Goal: Task Accomplishment & Management: Manage account settings

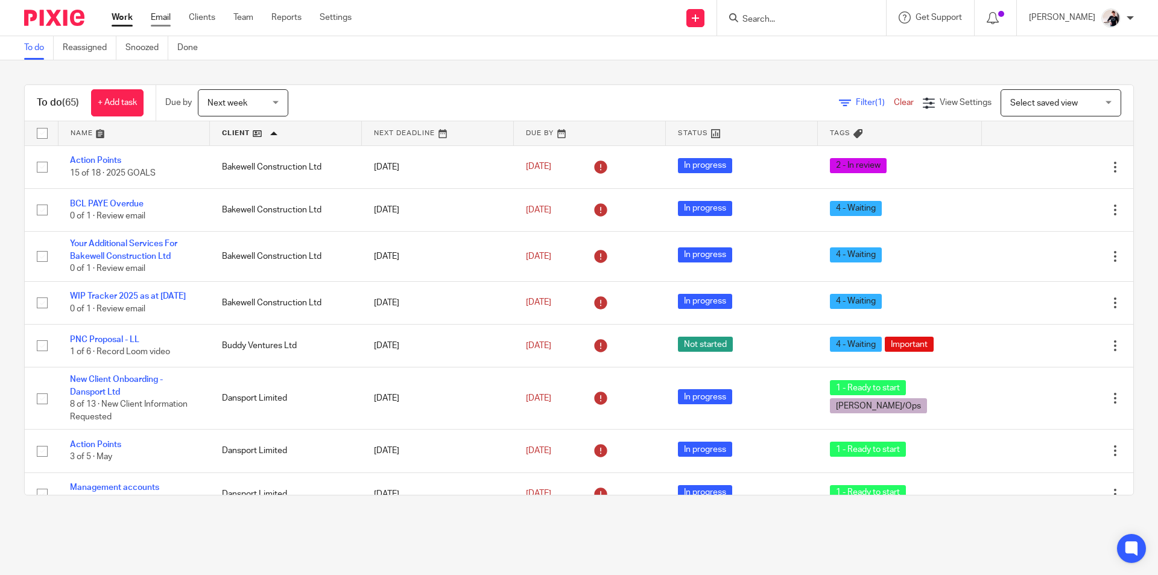
click at [161, 15] on link "Email" at bounding box center [161, 17] width 20 height 12
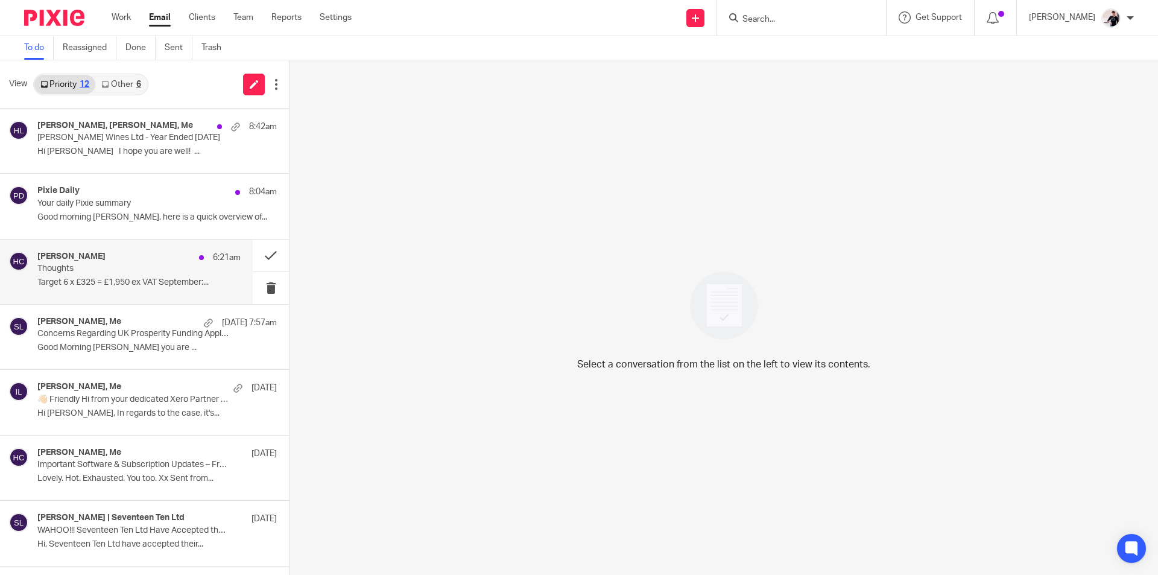
click at [145, 274] on div "Helen Crapper 6:21am Thoughts Target 6 x £325 = £1,950 ex VAT September:..." at bounding box center [138, 271] width 203 height 40
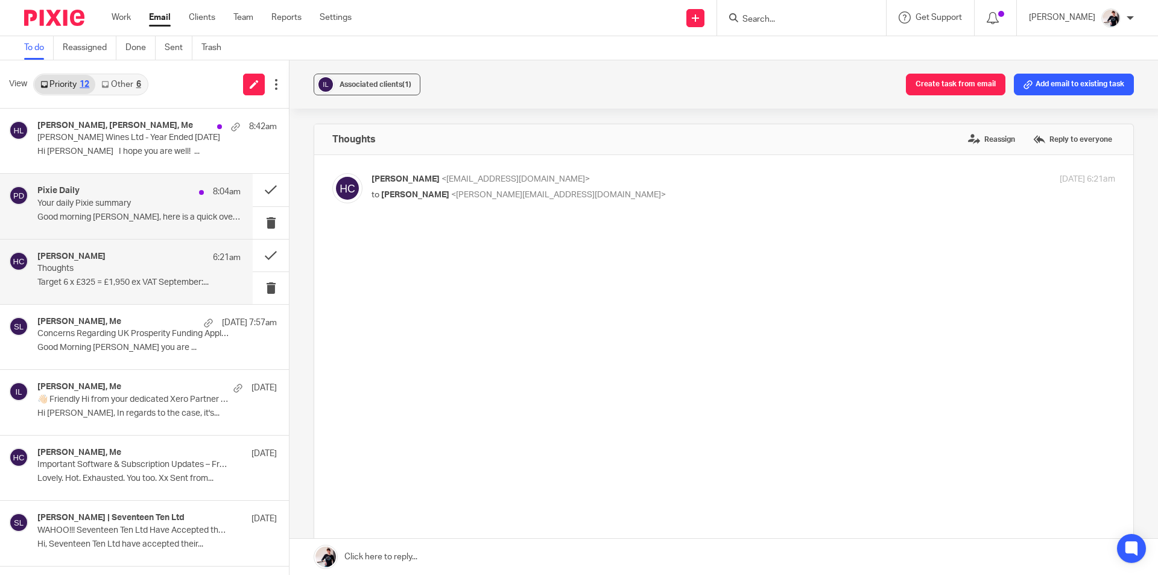
click at [141, 207] on p "Your daily Pixie summary" at bounding box center [118, 203] width 163 height 10
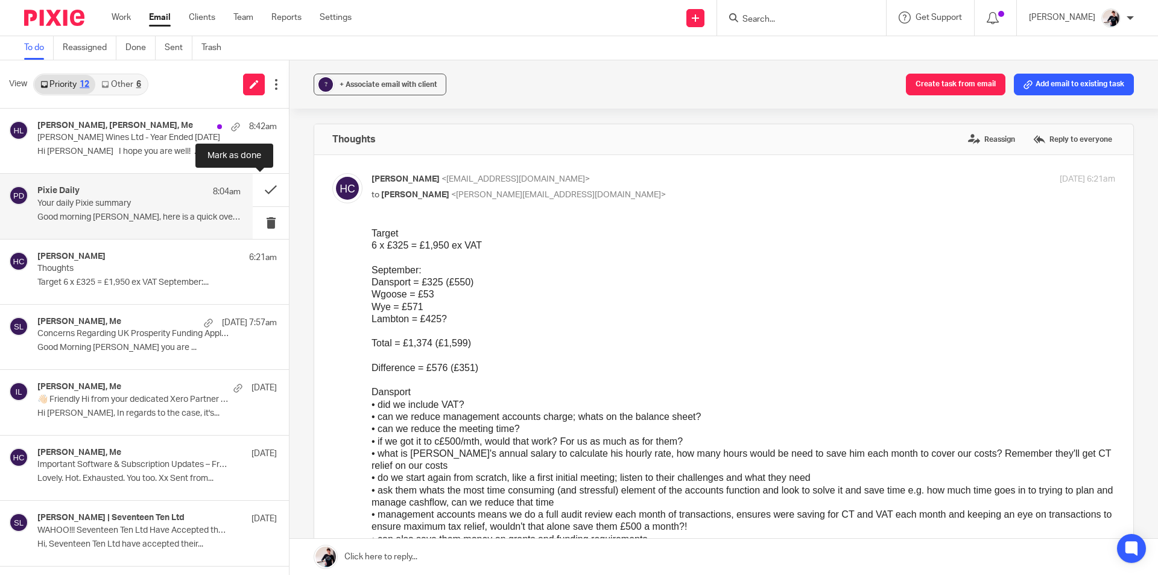
click at [262, 181] on button at bounding box center [271, 190] width 36 height 32
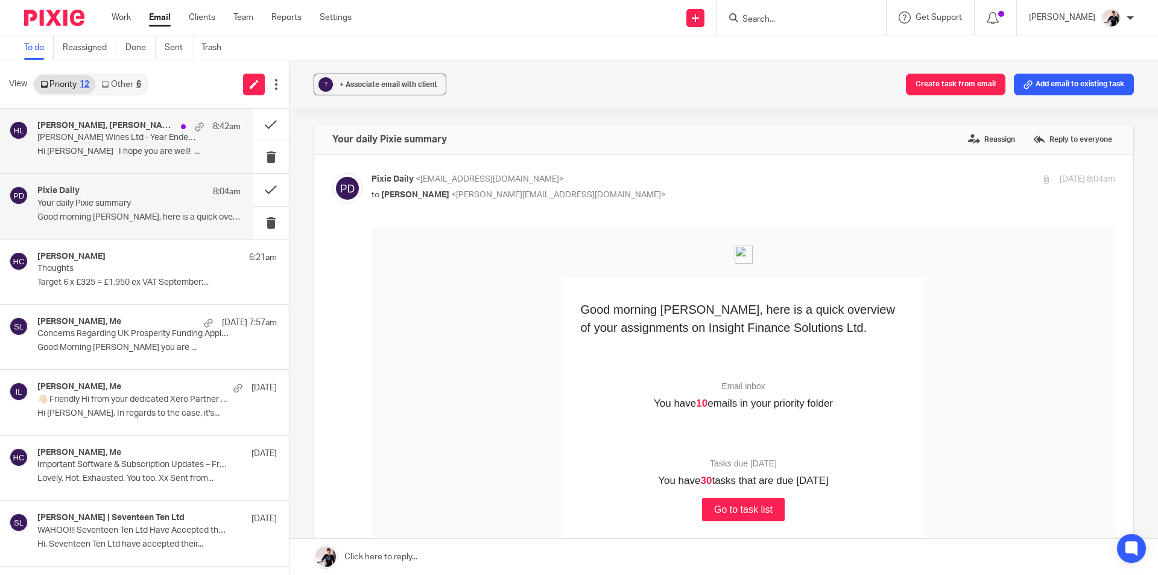
click at [96, 128] on h4 "Madeleine Hague, Ryan Wilkes, Me" at bounding box center [106, 126] width 138 height 10
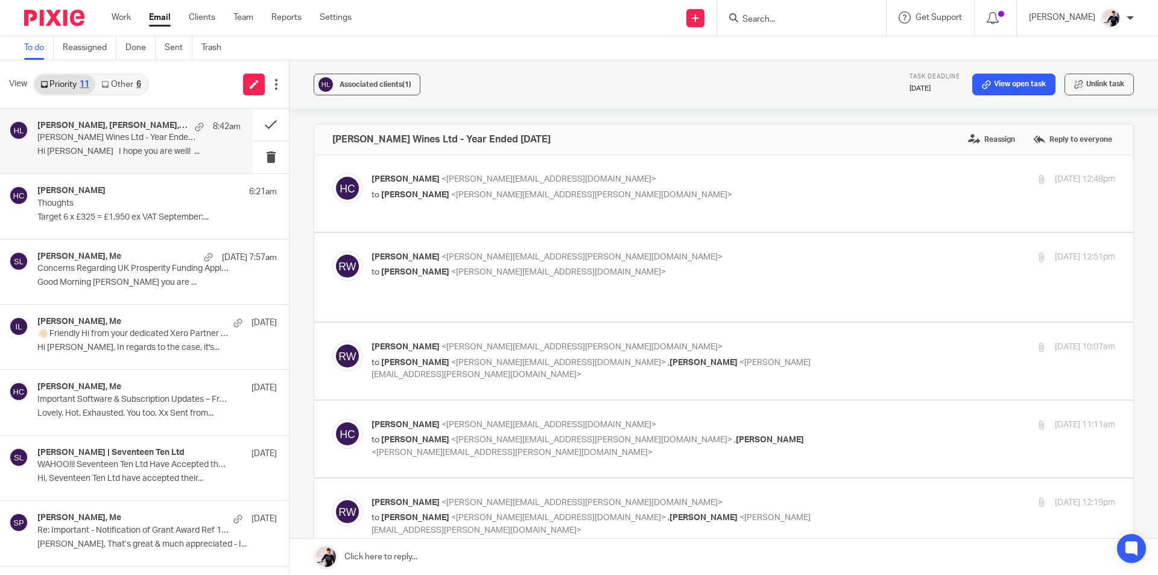
click at [130, 82] on link "Other 6" at bounding box center [120, 84] width 51 height 19
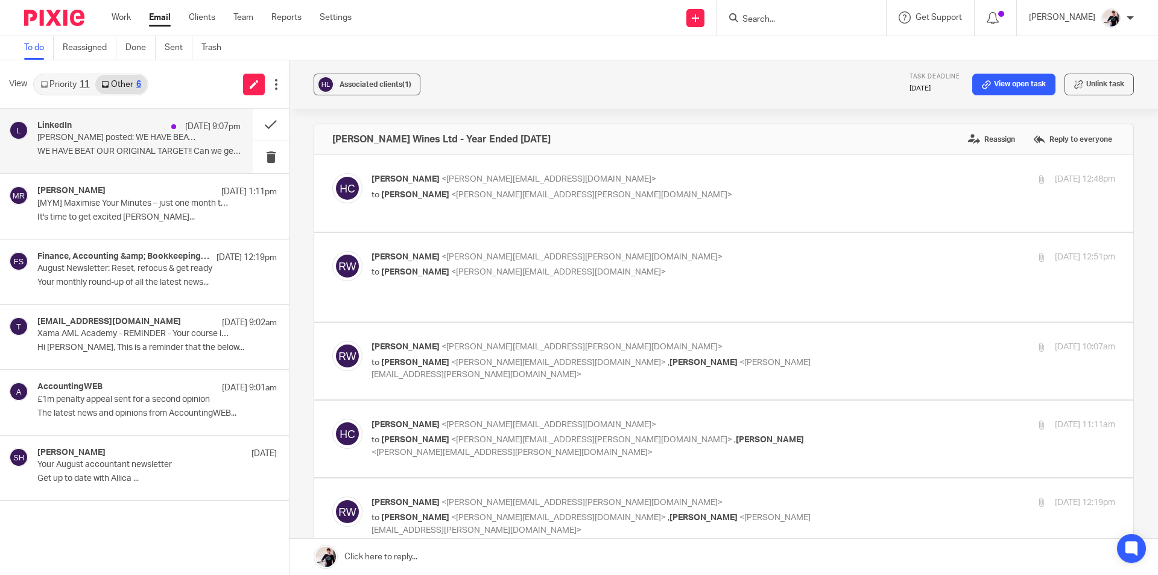
click at [165, 139] on p "Katie Gosney posted: WE HAVE BEAT OUR ORIGINAL TARGET!! Can we get to £5k? Than…" at bounding box center [118, 138] width 163 height 10
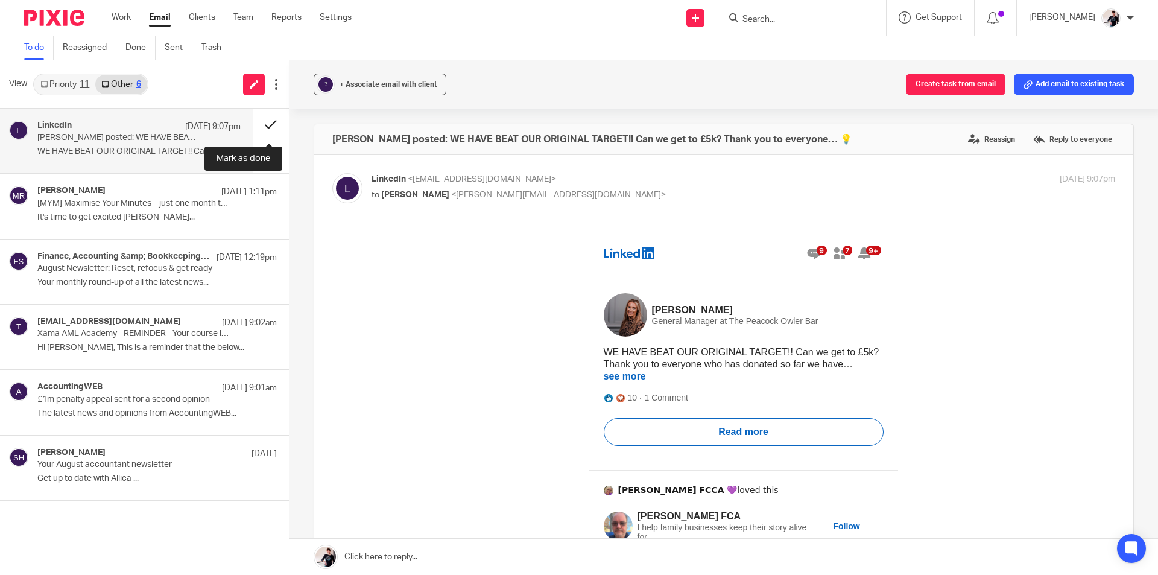
click at [258, 125] on button at bounding box center [271, 125] width 36 height 32
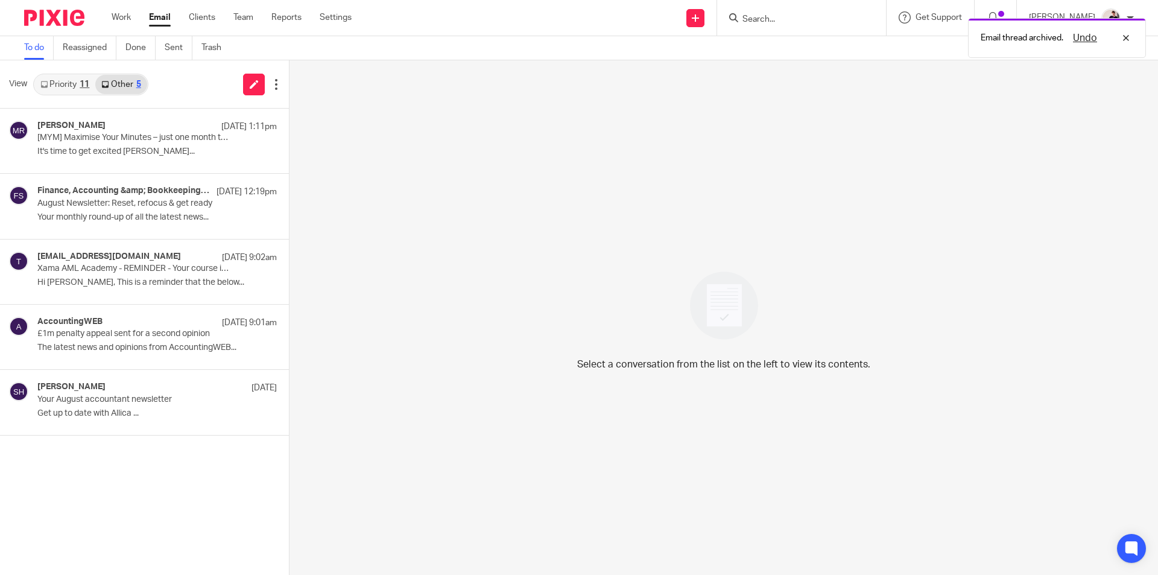
click at [68, 89] on link "Priority 11" at bounding box center [64, 84] width 61 height 19
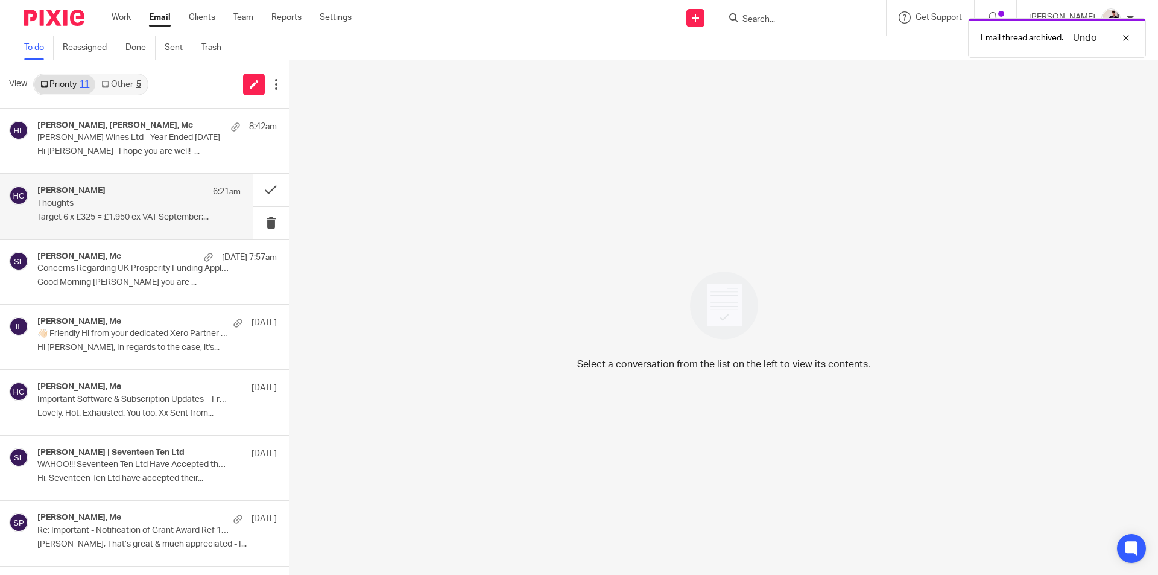
click at [71, 212] on p "Target 6 x £325 = £1,950 ex VAT September:..." at bounding box center [138, 217] width 203 height 10
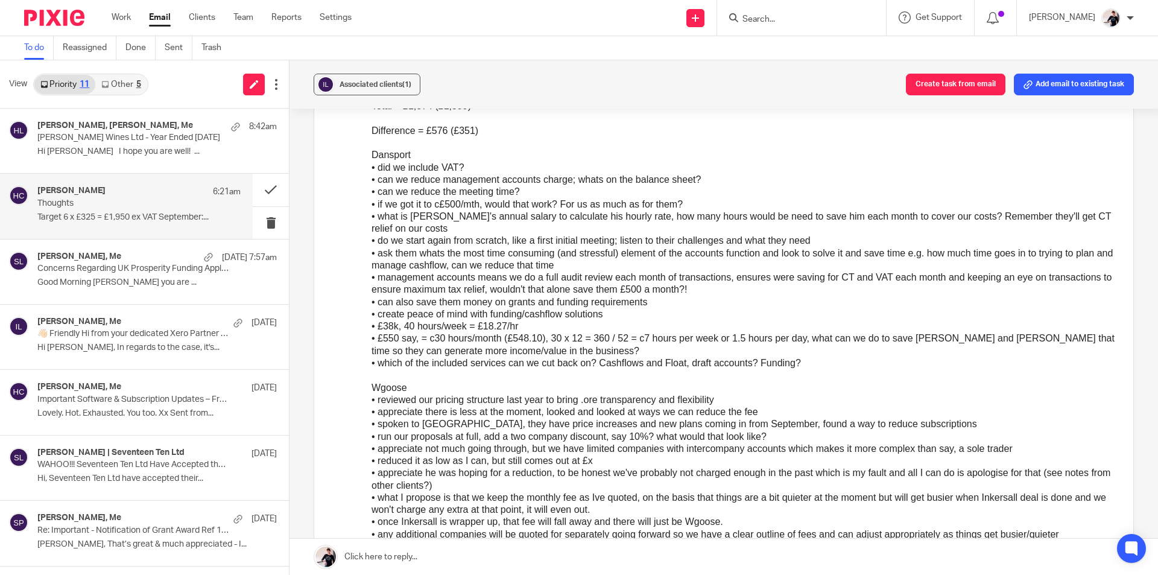
scroll to position [241, 0]
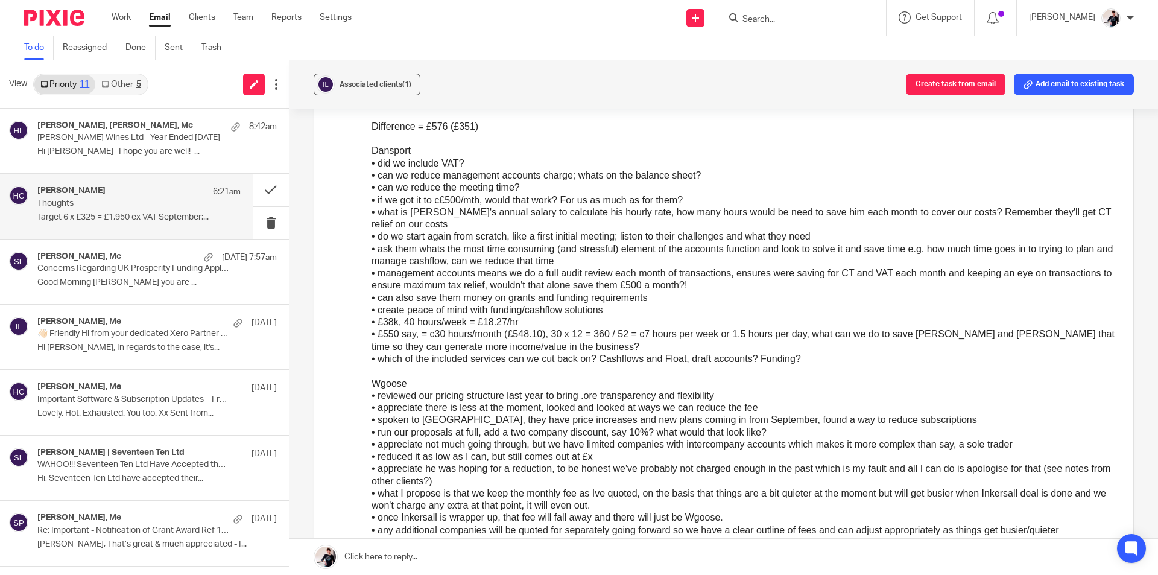
click at [451, 170] on div "• can we reduce management accounts charge; whats on the balance sheet?" at bounding box center [743, 175] width 744 height 12
click at [447, 191] on div "• can we reduce the meeting time?" at bounding box center [743, 188] width 744 height 12
click at [523, 236] on div "• do we start again from scratch, like a first initial meeting; listen to their…" at bounding box center [743, 236] width 744 height 12
click div "• ask them whats the most time consuming (and stressful) element of the account…"
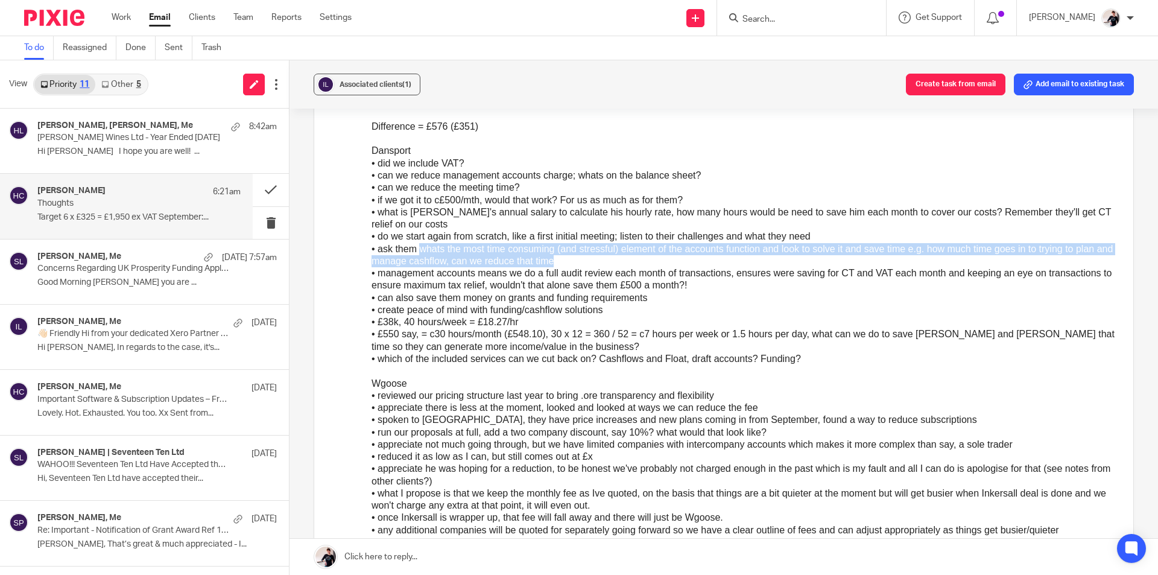
drag, startPoint x: 205, startPoint y: 276, endPoint x: 49, endPoint y: 262, distance: 156.8
click div "• ask them whats the most time consuming (and stressful) element of the account…"
copy div "whats the most time consuming (and stressful) element of the accounts function …"
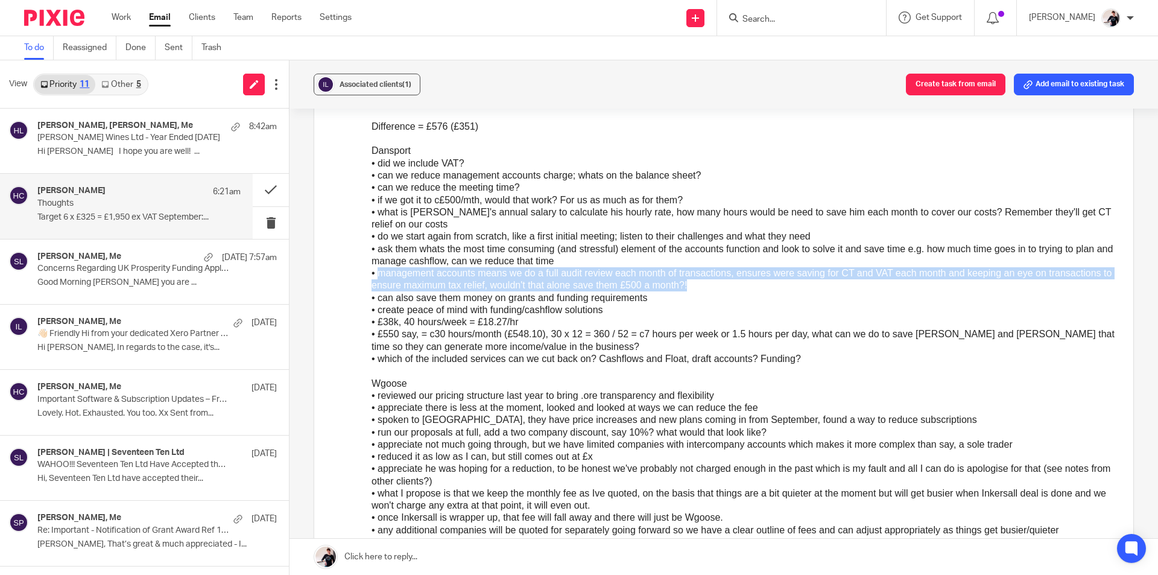
drag, startPoint x: 388, startPoint y: 300, endPoint x: 5, endPoint y: 284, distance: 383.3
click div "• management accounts means we do a full audit review each month of transaction…"
copy div "management accounts means we do a full audit review each month of transactions,…"
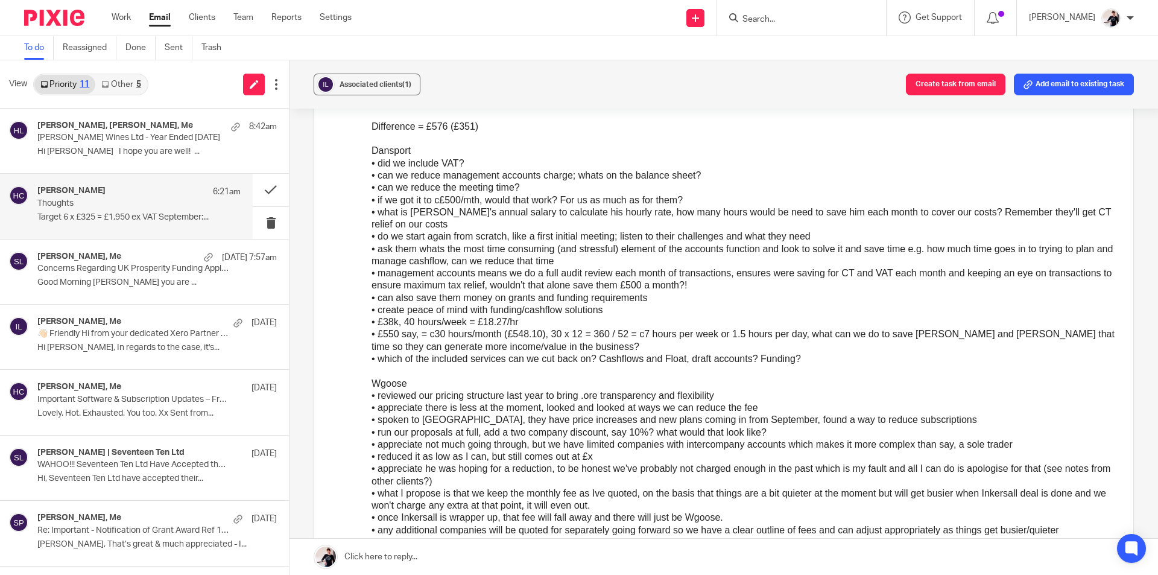
click div "• can also save them money on grants and funding requirements"
drag, startPoint x: 281, startPoint y: 314, endPoint x: 5, endPoint y: 311, distance: 275.6
click div "• can also save them money on grants and funding requirements"
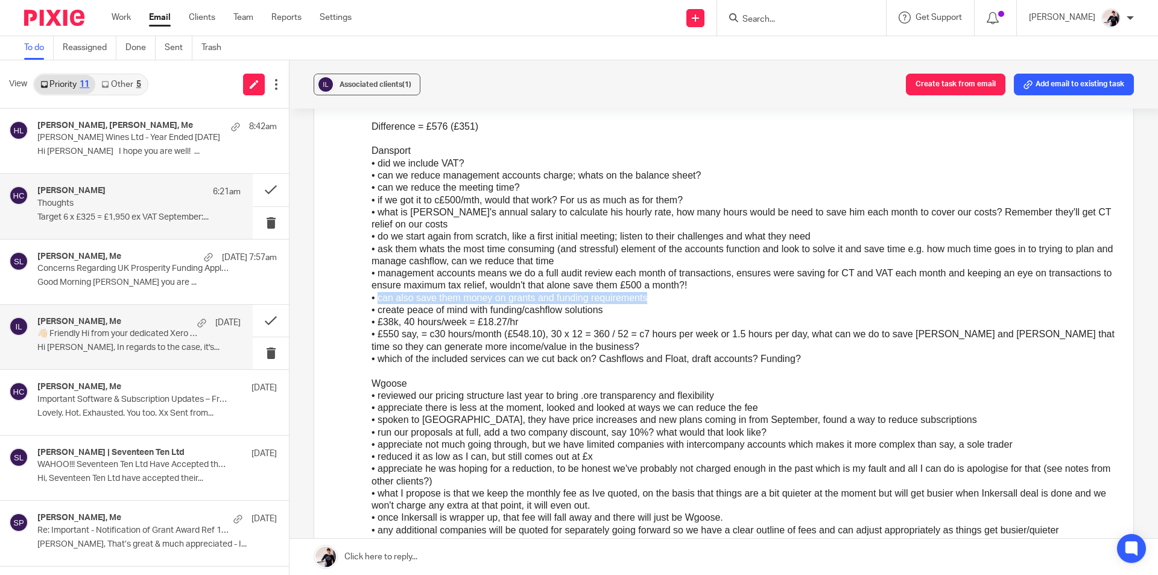
copy div "can also save them money on grants and funding requirements"
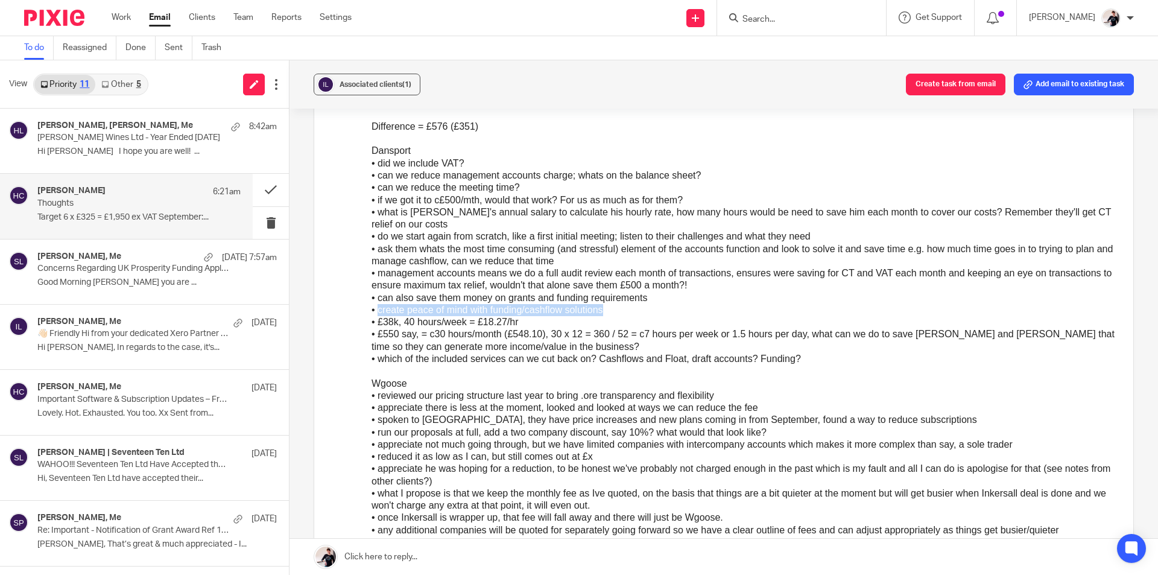
drag, startPoint x: 241, startPoint y: 327, endPoint x: 8, endPoint y: 322, distance: 232.8
click div "• create peace of mind with funding/cashflow solutions"
copy div "create peace of mind with funding/cashflow solutions"
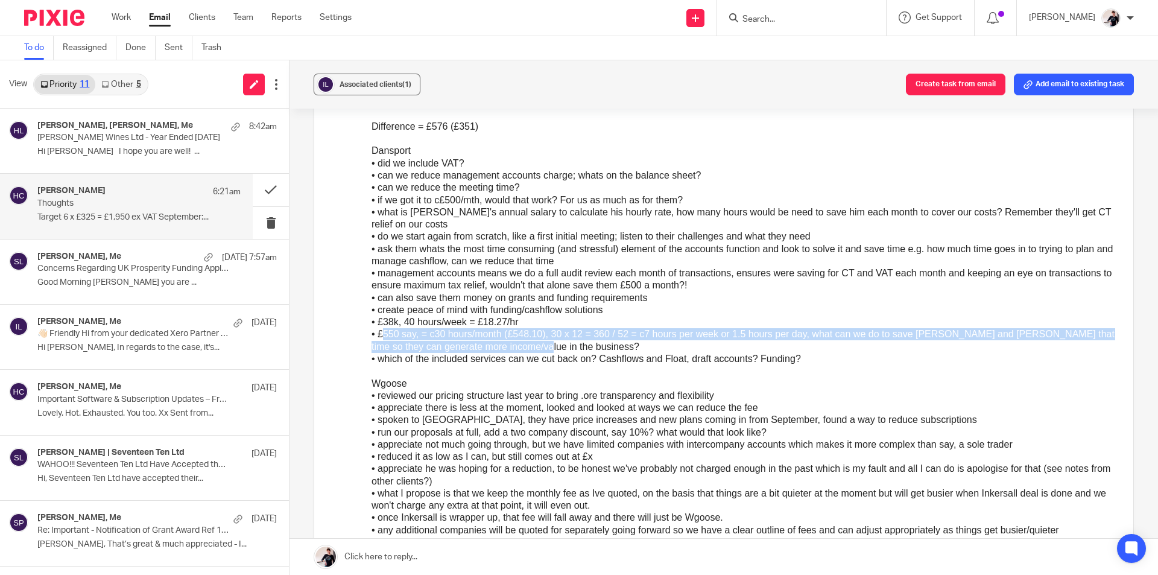
drag, startPoint x: 206, startPoint y: 361, endPoint x: 7, endPoint y: 346, distance: 199.5
click div "• £550 say, = c30 hours/month (£548.10), 30 x 12 = 360 / 52 = c7 hours per week…"
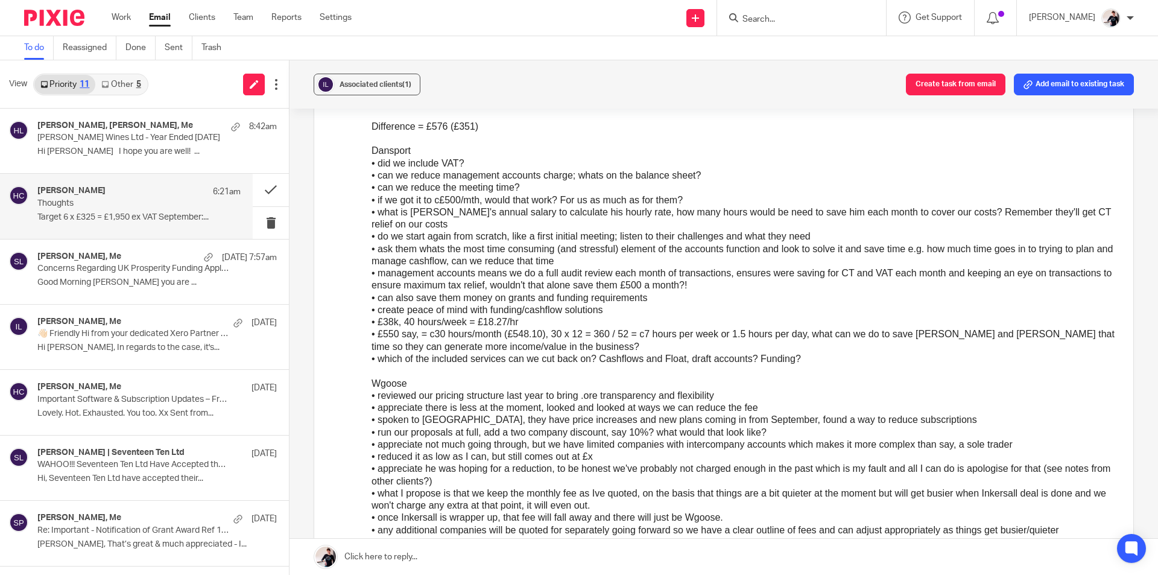
click div "• £38k, 40 hours/week = £18.27/hr"
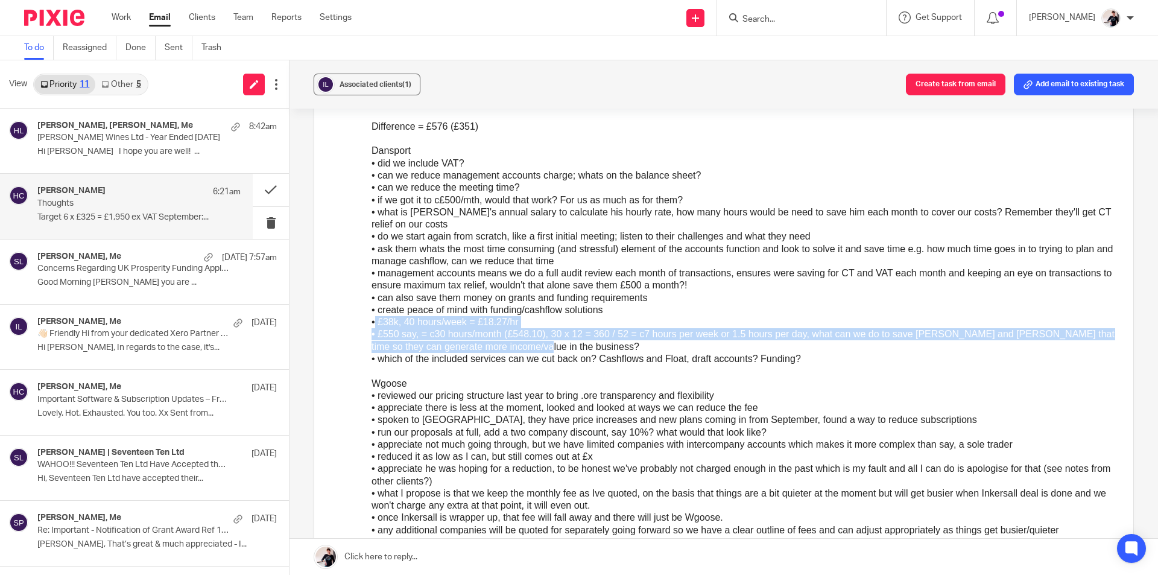
drag, startPoint x: 194, startPoint y: 358, endPoint x: 4, endPoint y: 334, distance: 191.4
click div "Target 6 x £325 = £1,950 ex VAT September: Dansport = £325 (£550) Wgoose = £53 …"
copy div "£38k, 40 hours/week = £18.27/hr • £550 say, = c30 hours/month (£548.10), 30 x 1…"
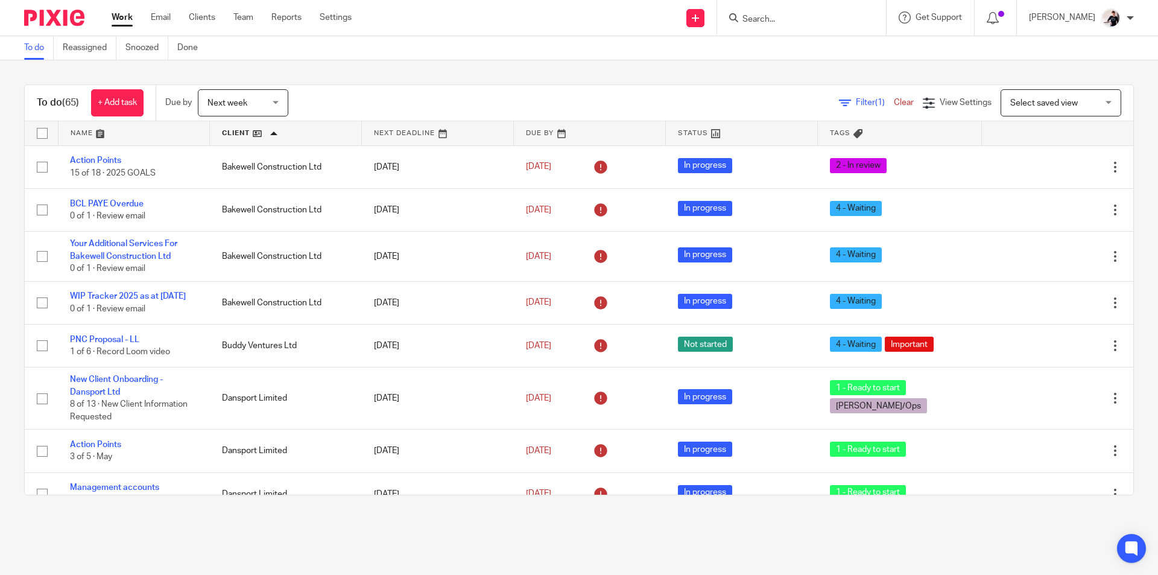
click at [241, 103] on span "Next week" at bounding box center [227, 103] width 40 height 8
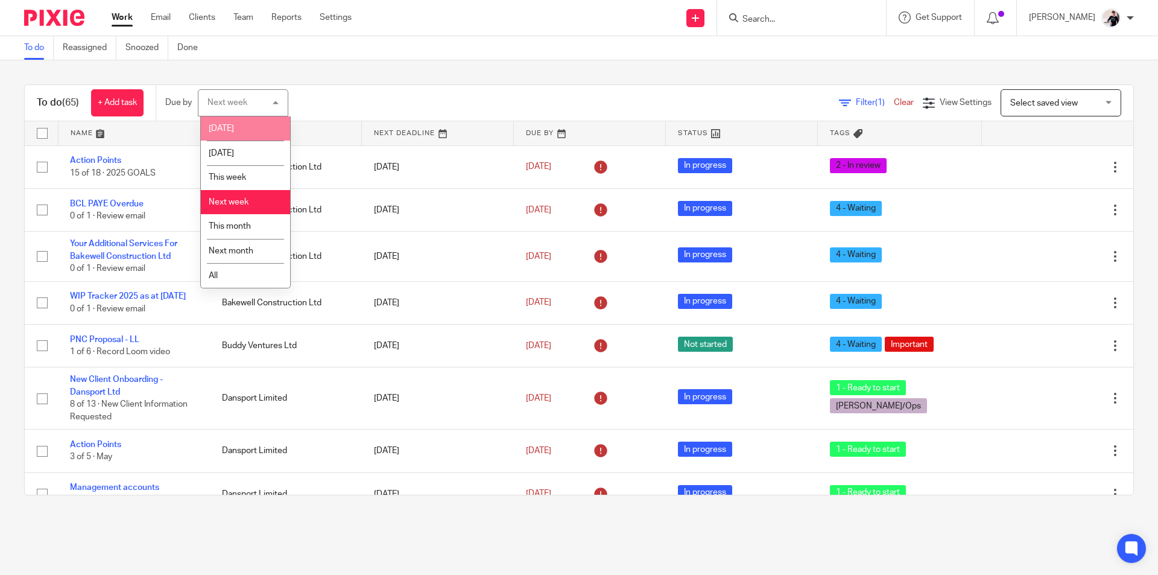
click at [224, 131] on span "[DATE]" at bounding box center [221, 128] width 25 height 8
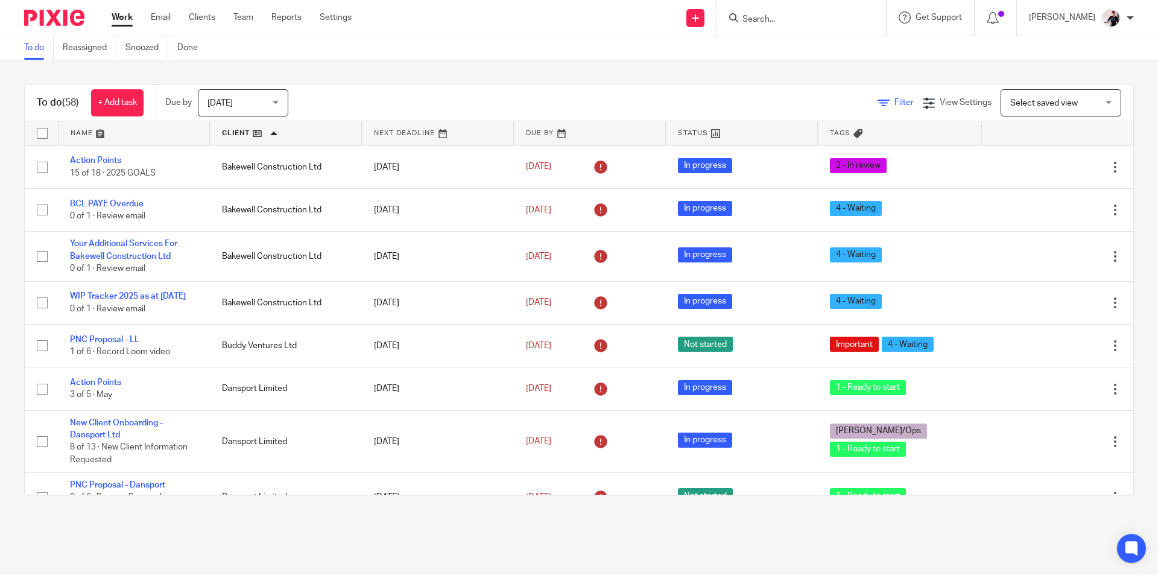
click at [894, 105] on span "Filter" at bounding box center [903, 102] width 19 height 8
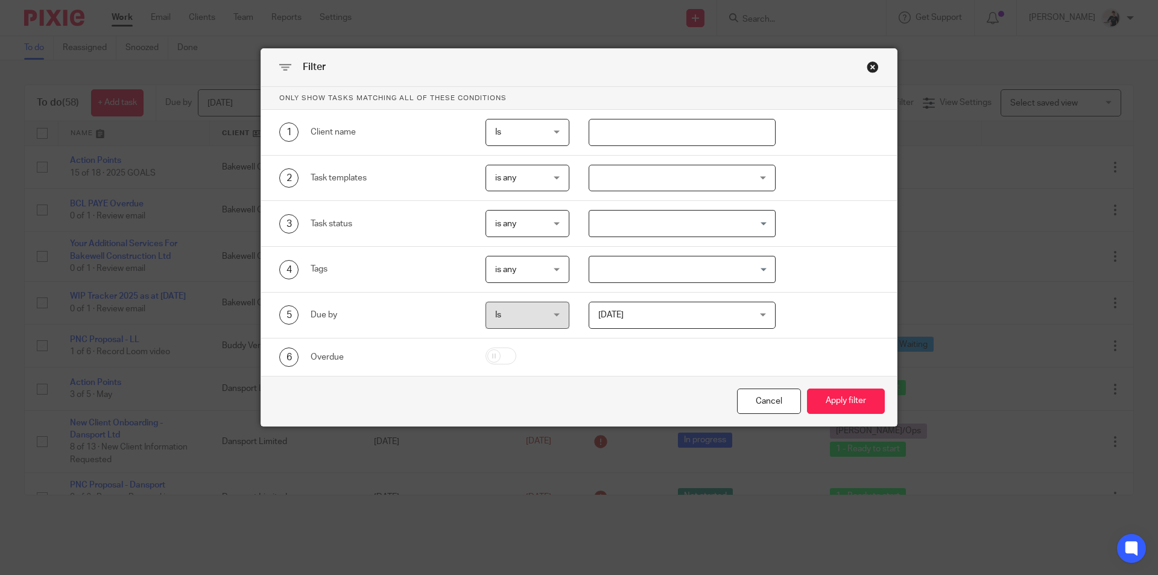
click at [727, 135] on input "text" at bounding box center [683, 132] width 188 height 27
type input "dansport"
click at [807, 388] on button "Apply filter" at bounding box center [846, 401] width 78 height 26
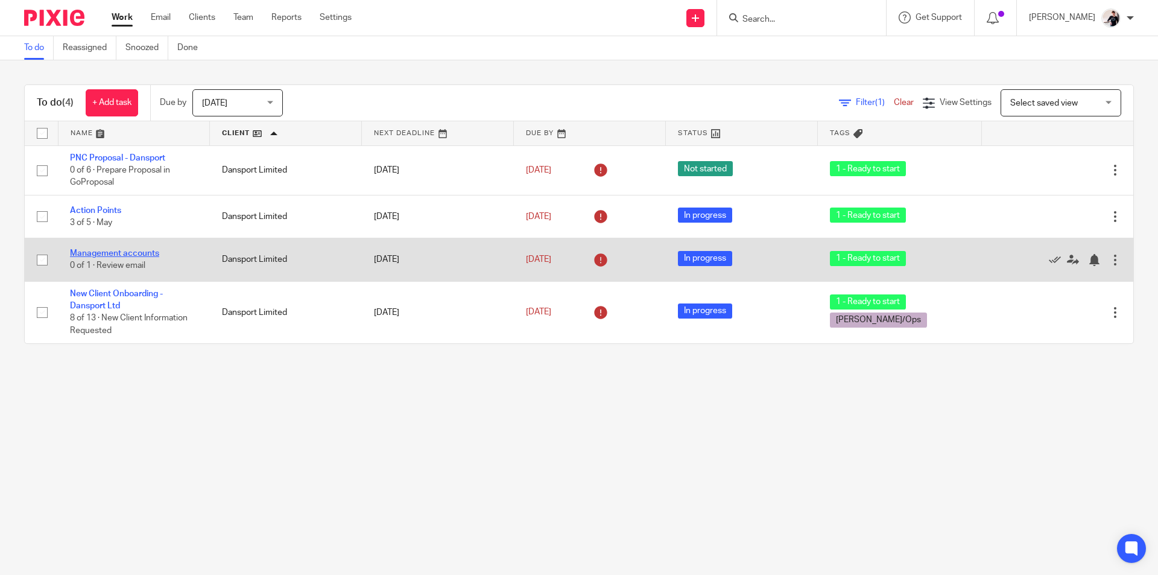
click at [115, 255] on link "Management accounts" at bounding box center [114, 253] width 89 height 8
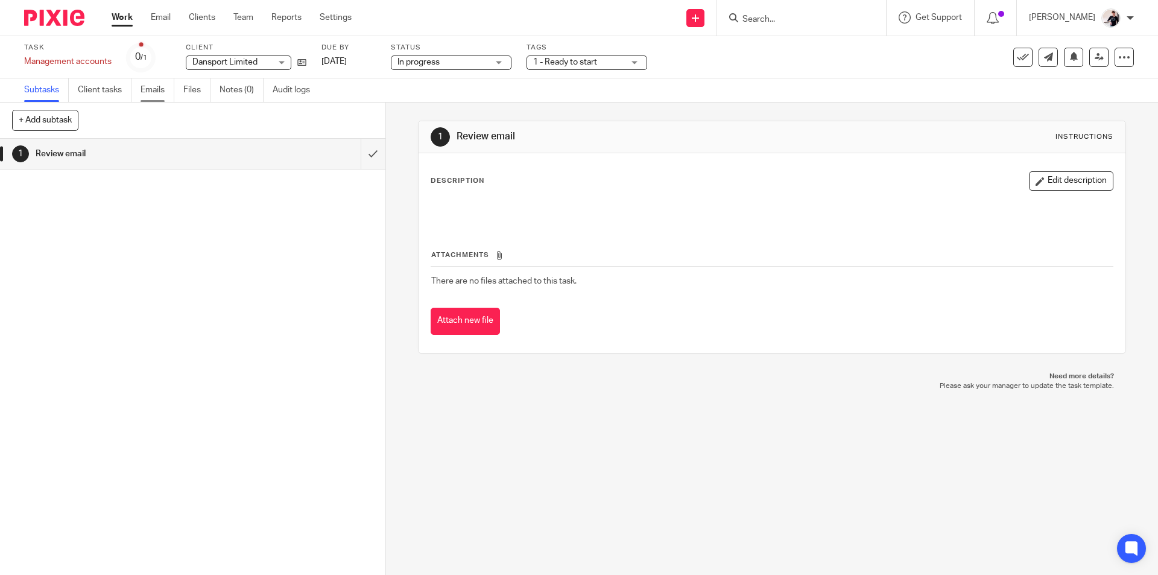
click at [162, 94] on link "Emails" at bounding box center [158, 90] width 34 height 24
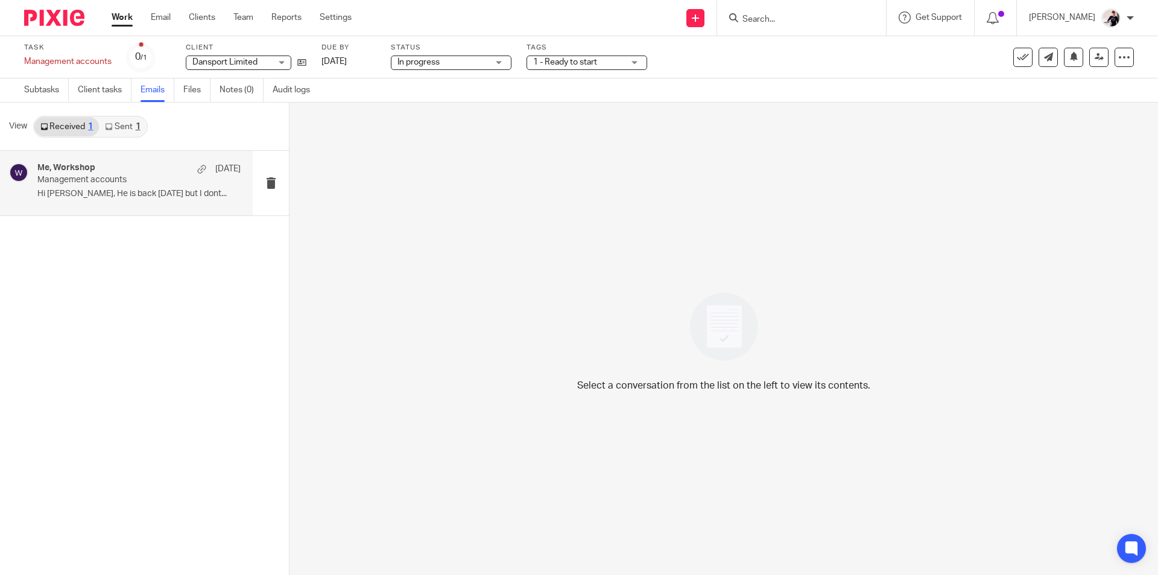
click at [159, 191] on p "Hi [PERSON_NAME], He is back [DATE] but I dont..." at bounding box center [138, 194] width 203 height 10
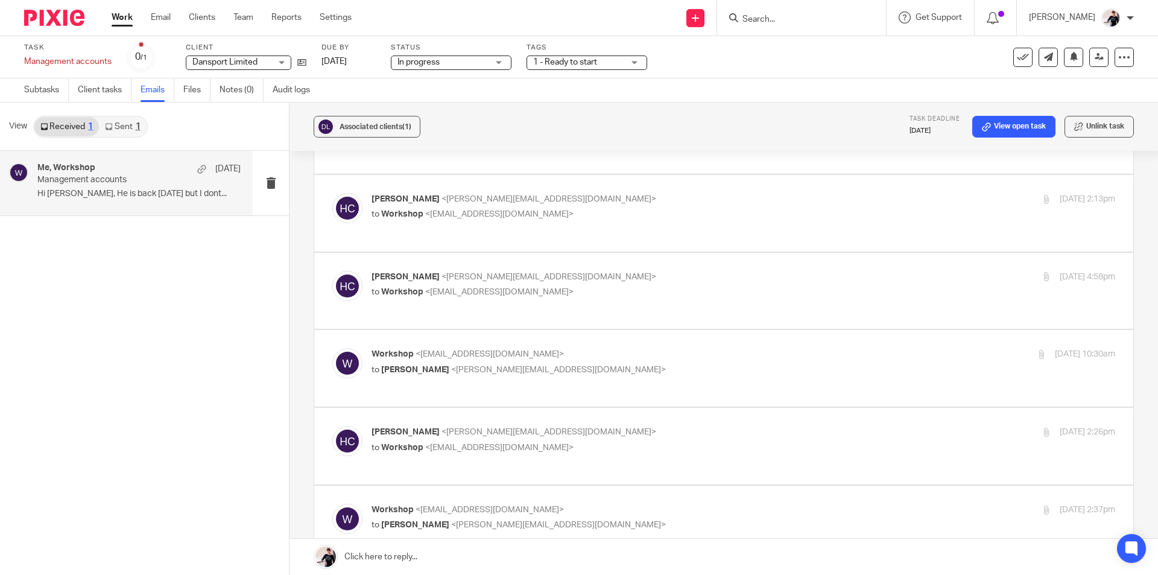
scroll to position [1086, 0]
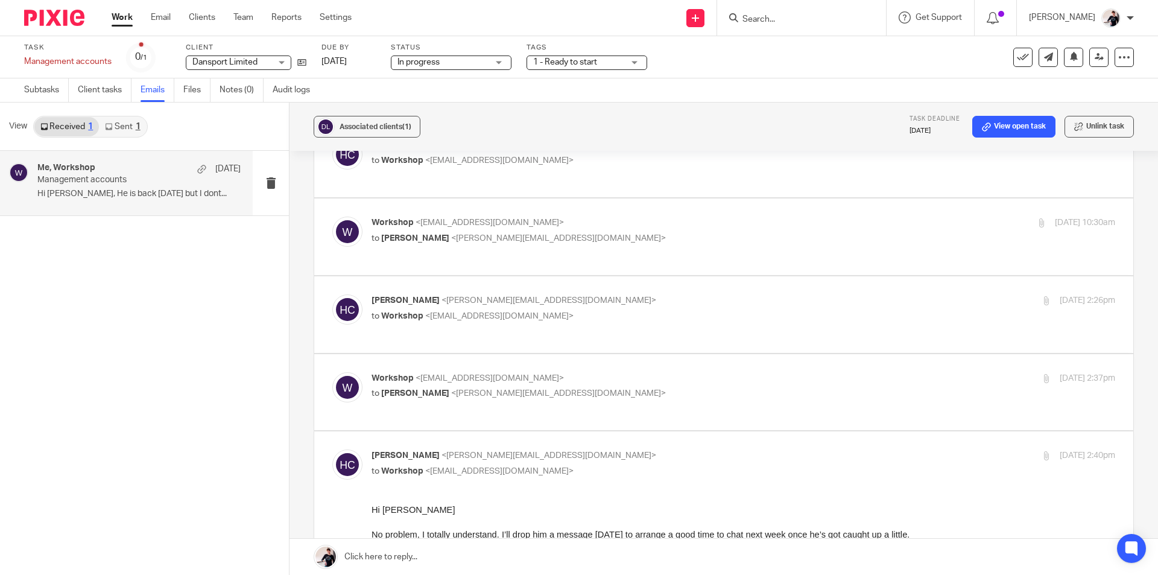
click at [630, 372] on p "Workshop <workshop@dansport.net>" at bounding box center [619, 378] width 496 height 13
checkbox input "true"
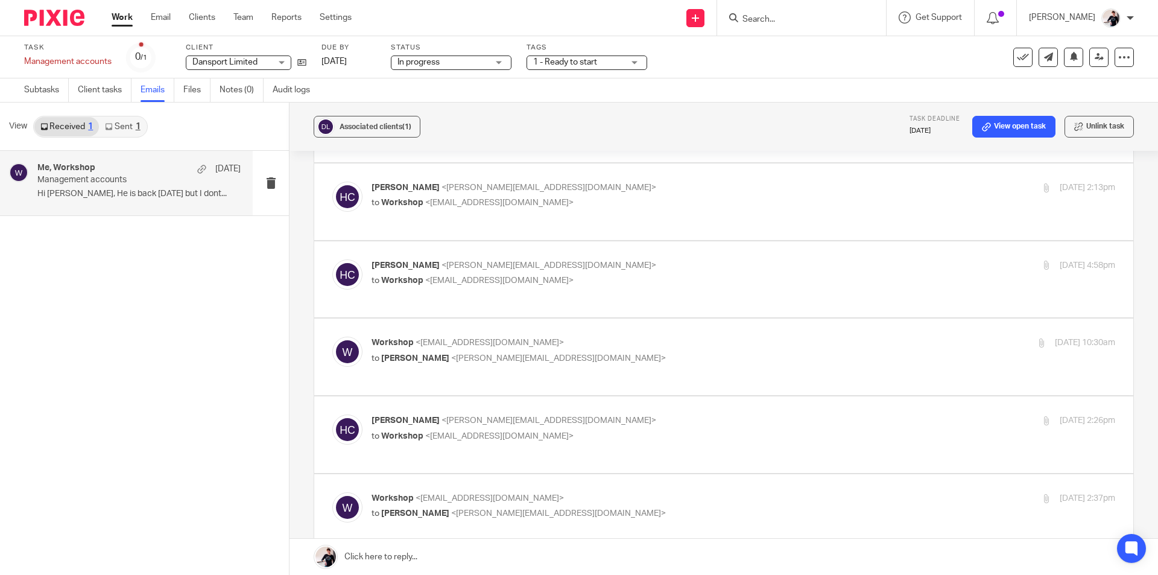
scroll to position [965, 0]
click at [628, 415] on p "Helen Crapper <helen@insightfinance.uk>" at bounding box center [619, 421] width 496 height 13
checkbox input "true"
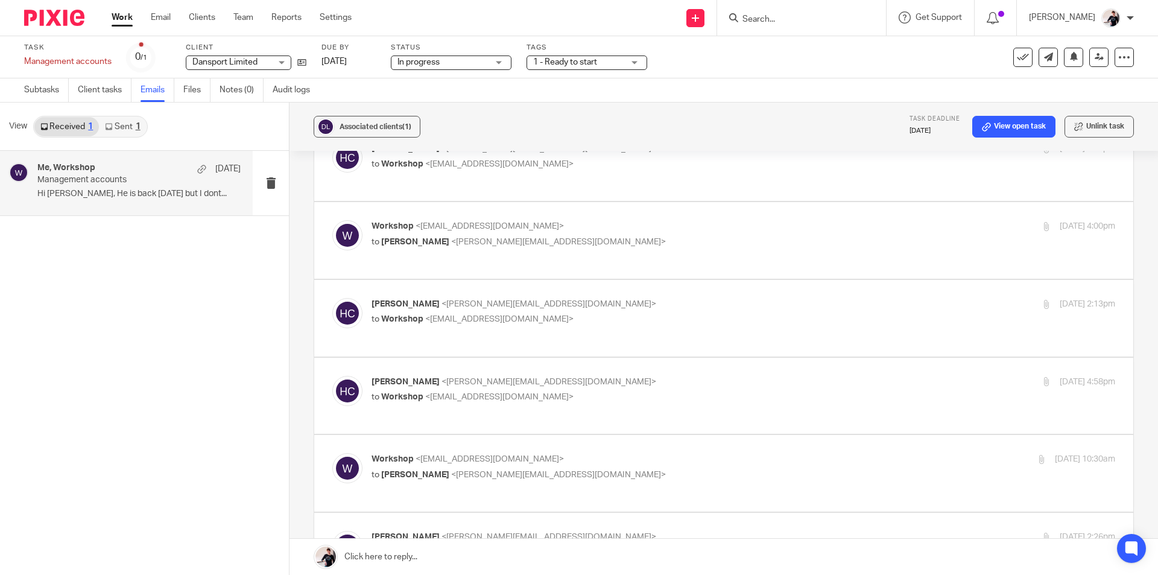
scroll to position [844, 0]
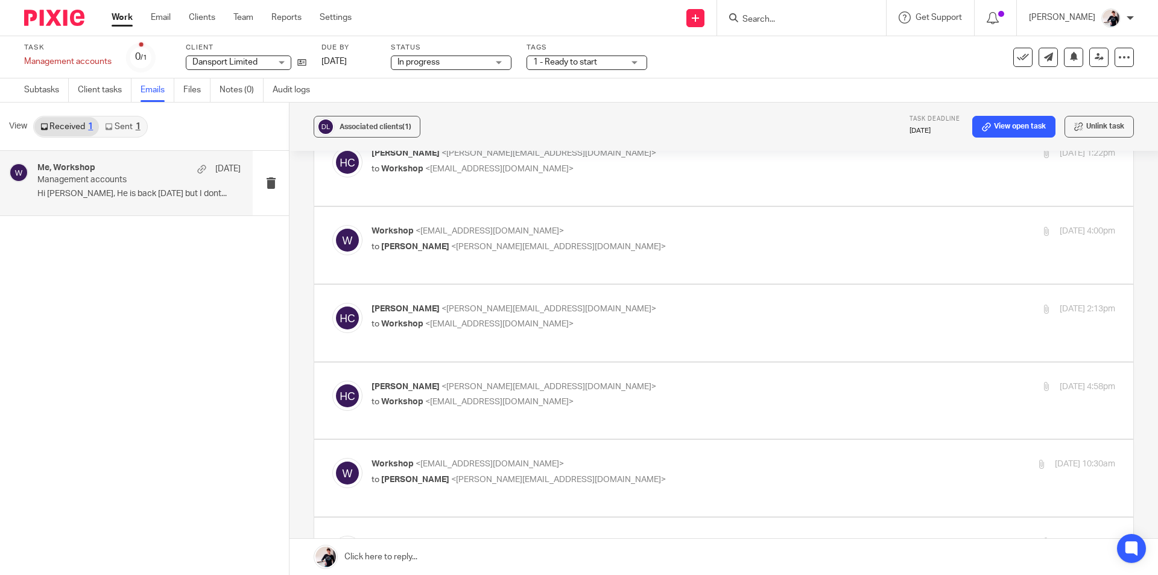
click at [599, 396] on p "to Workshop <workshop@dansport.net>" at bounding box center [619, 402] width 496 height 13
checkbox input "true"
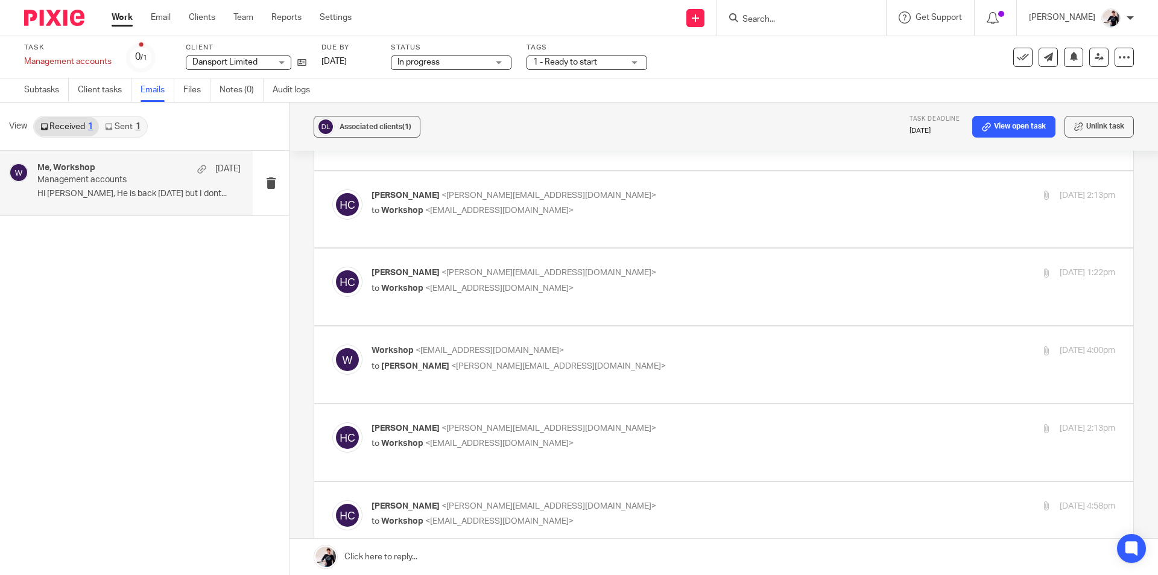
scroll to position [724, 0]
click at [598, 423] on p "Helen Crapper <helen@insightfinance.uk>" at bounding box center [619, 429] width 496 height 13
checkbox input "true"
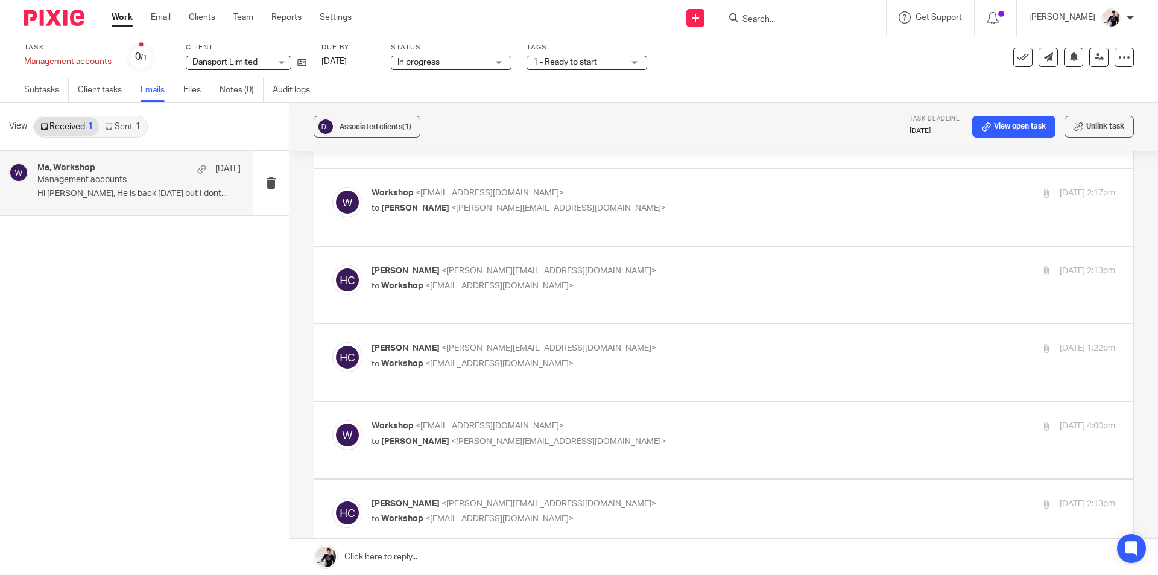
scroll to position [543, 0]
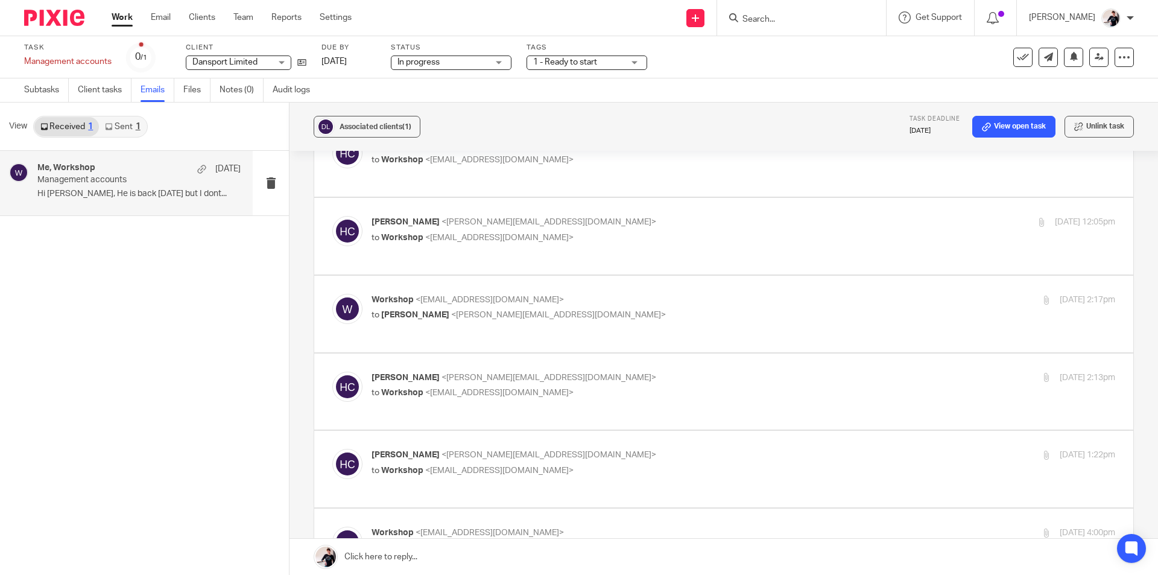
click at [619, 387] on p "to Workshop <workshop@dansport.net>" at bounding box center [619, 393] width 496 height 13
checkbox input "true"
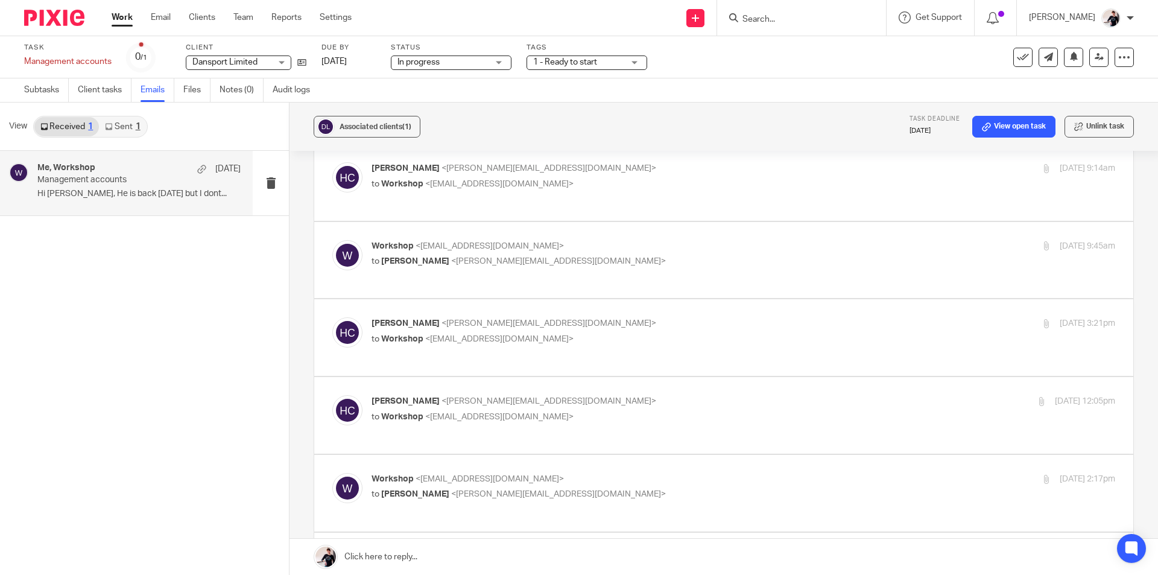
scroll to position [362, 0]
click at [616, 397] on p "Helen Crapper <helen@insightfinance.uk>" at bounding box center [619, 403] width 496 height 13
checkbox input "true"
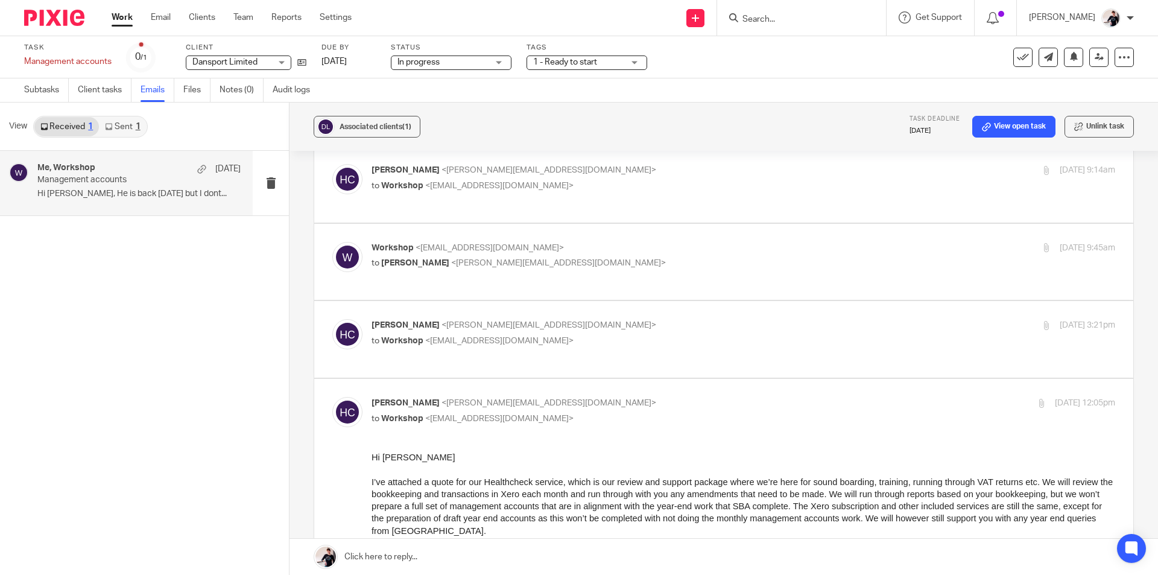
scroll to position [0, 0]
click at [626, 257] on p "to Helen Crapper <helen@insightfinance.uk>" at bounding box center [619, 263] width 496 height 13
checkbox input "true"
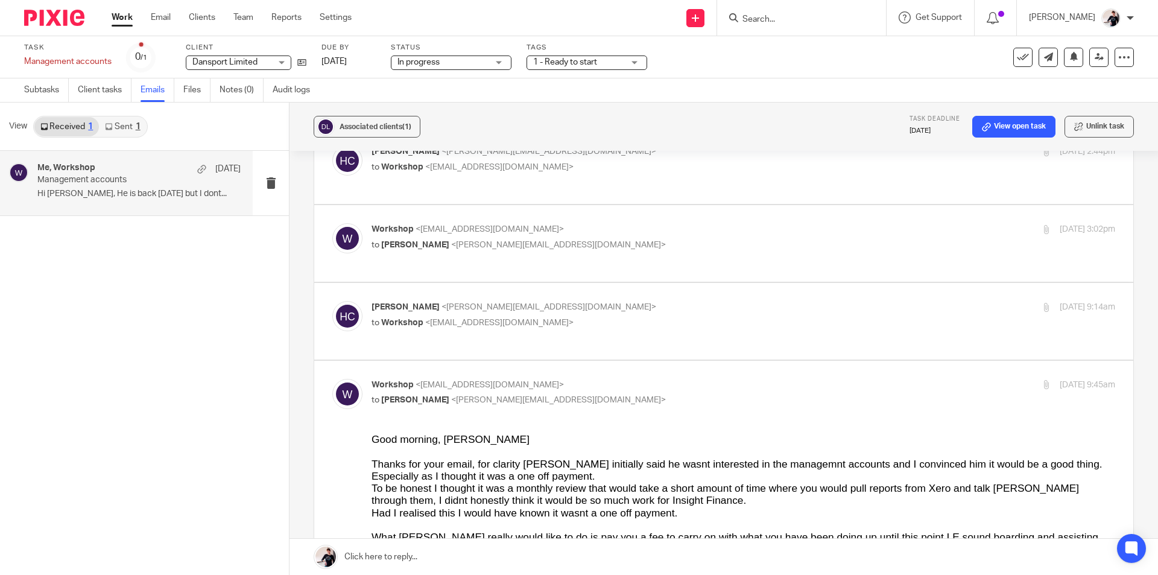
scroll to position [121, 0]
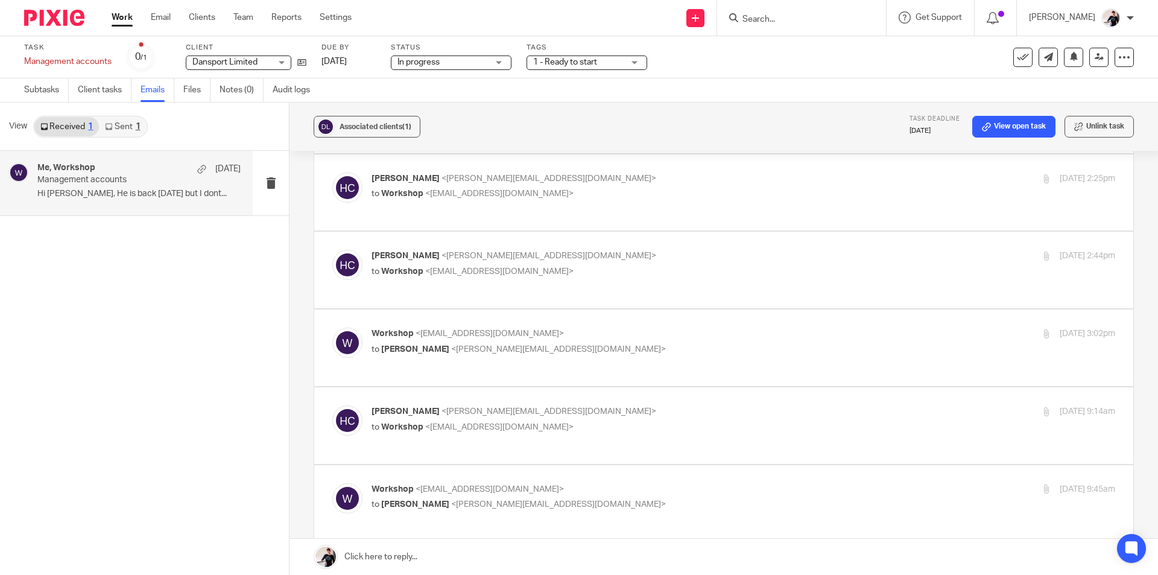
click at [579, 405] on div "Helen Crapper <helen@insightfinance.uk> to Workshop <workshop@dansport.net>" at bounding box center [619, 419] width 496 height 28
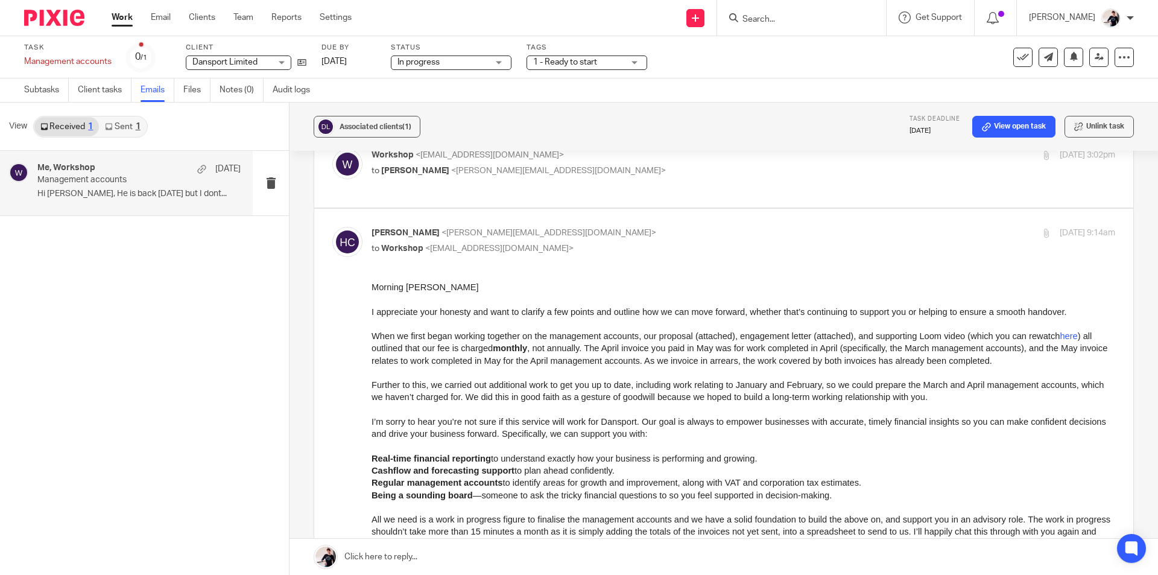
scroll to position [302, 0]
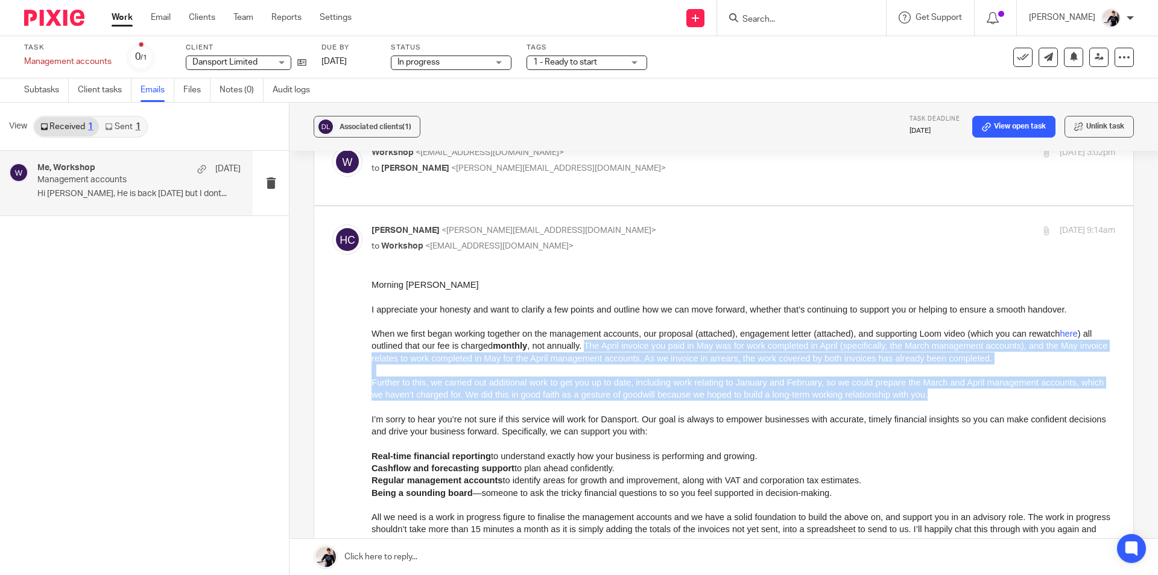
drag, startPoint x: 589, startPoint y: 346, endPoint x: 1048, endPoint y: 396, distance: 461.6
copy div "The April invoice you paid in May was for work completed in April (specifically…"
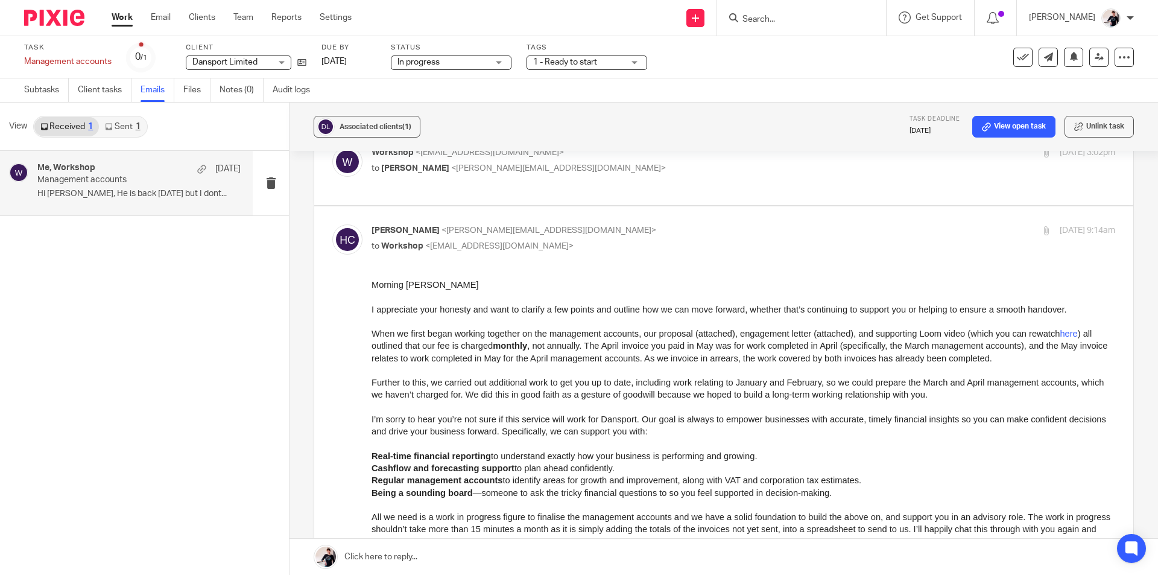
click at [876, 495] on li "Being a sounding board —someone to ask the tricky financial questions to so you…" at bounding box center [743, 492] width 744 height 12
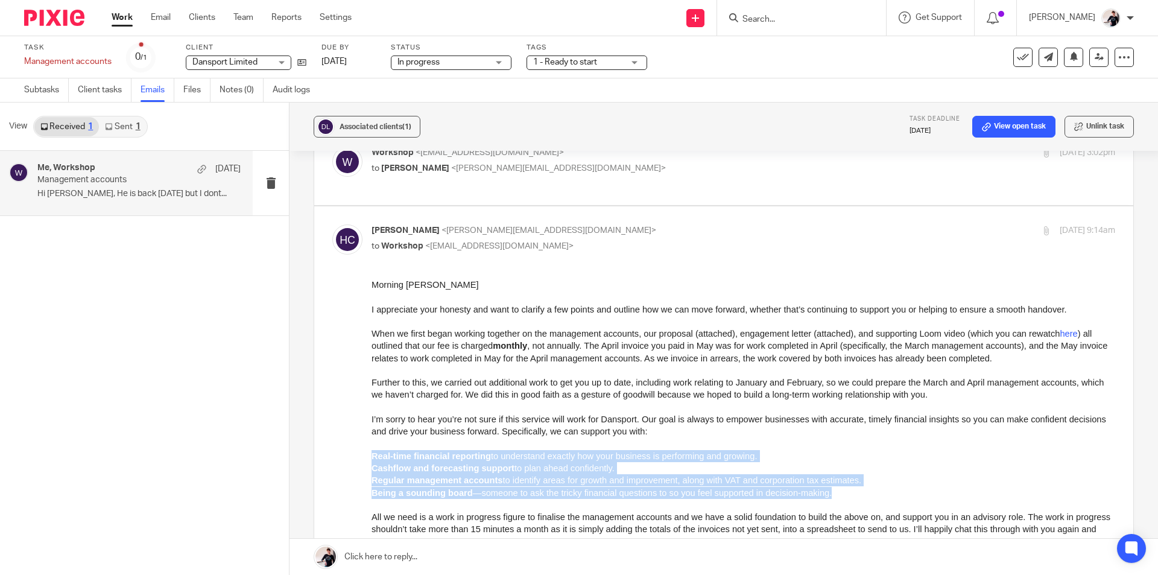
drag, startPoint x: 832, startPoint y: 494, endPoint x: 737, endPoint y: 693, distance: 220.7
click html "Morning Tom I appreciate your honesty and want to clarify a few points and outl…"
copy ul "Real-time financial reporting to understand exactly how your business is perfor…"
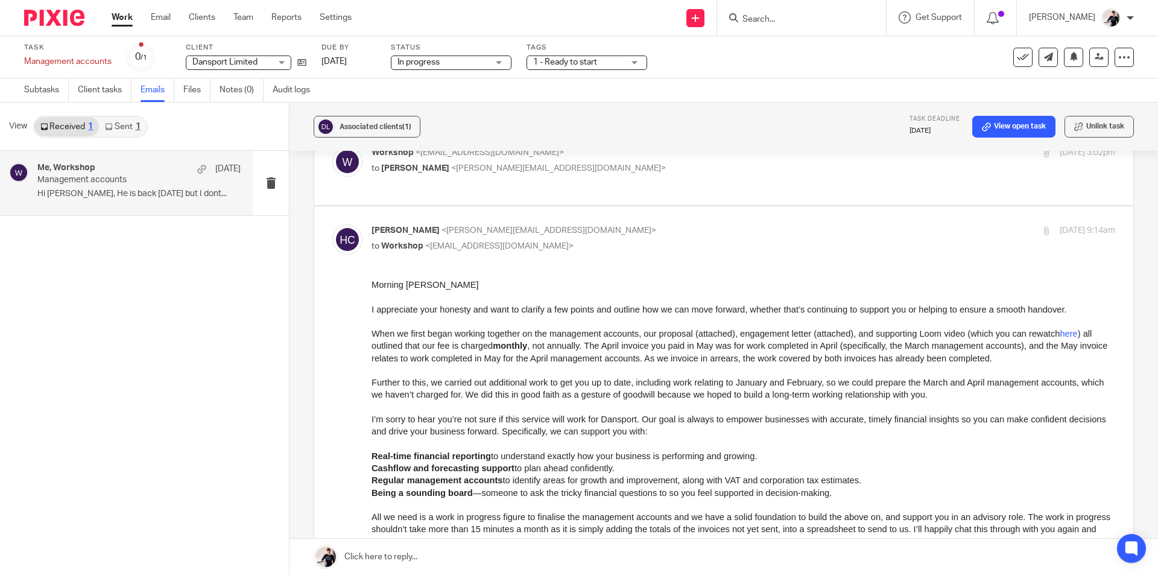
click at [712, 438] on p at bounding box center [743, 443] width 744 height 12
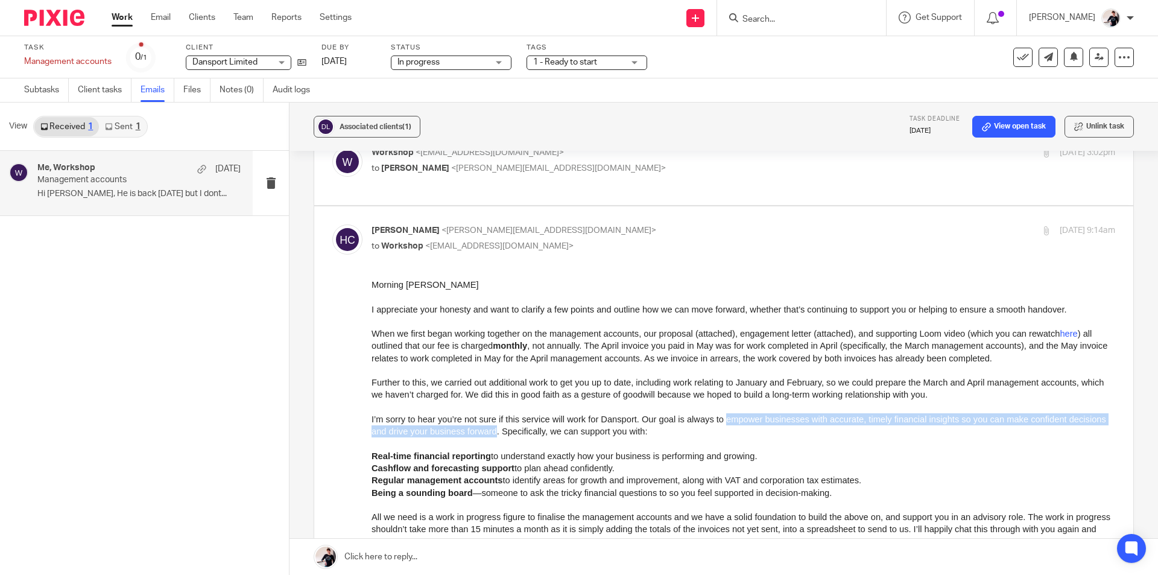
drag, startPoint x: 724, startPoint y: 416, endPoint x: 534, endPoint y: 433, distance: 191.3
click at [534, 433] on span "I’m sorry to hear you’re not sure if this service will work for Dansport. Our g…" at bounding box center [738, 425] width 735 height 22
copy span "empower businesses with accurate, timely financial insights so you can make con…"
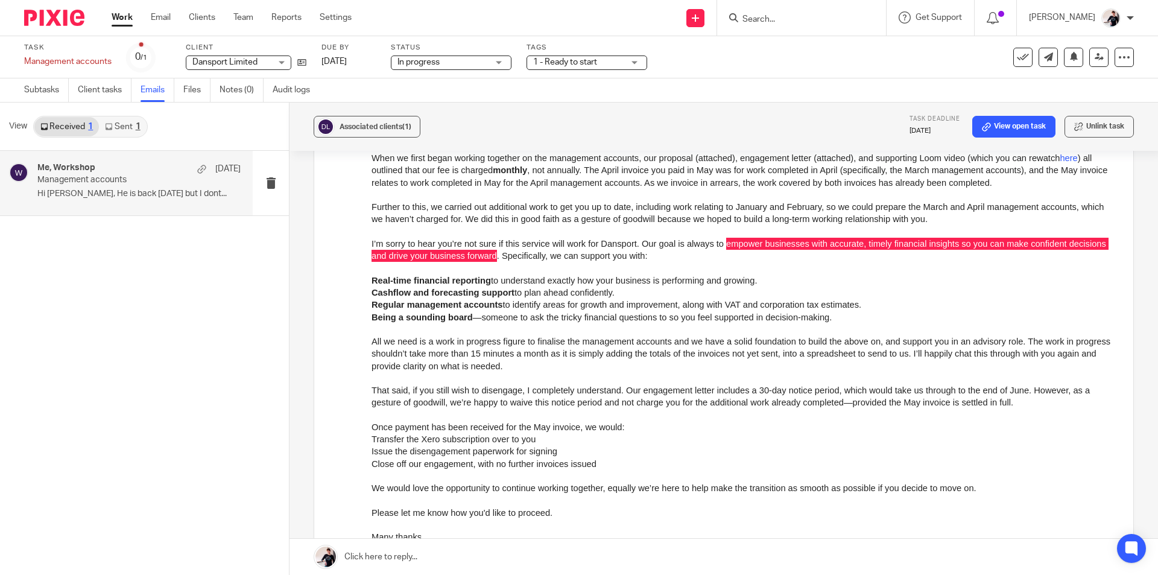
scroll to position [482, 0]
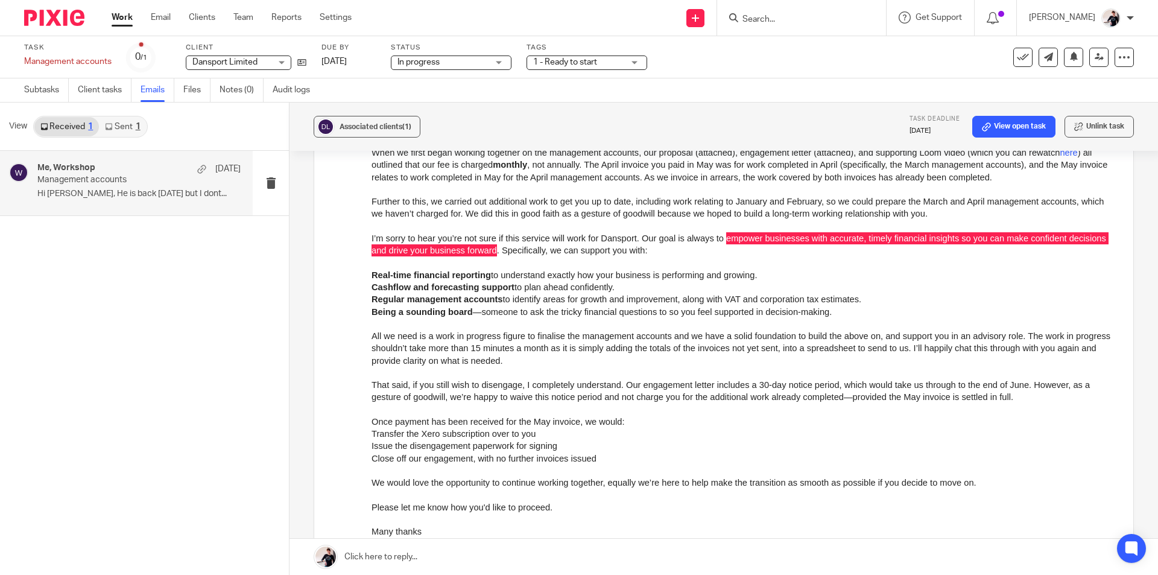
drag, startPoint x: 739, startPoint y: 393, endPoint x: 531, endPoint y: 362, distance: 210.9
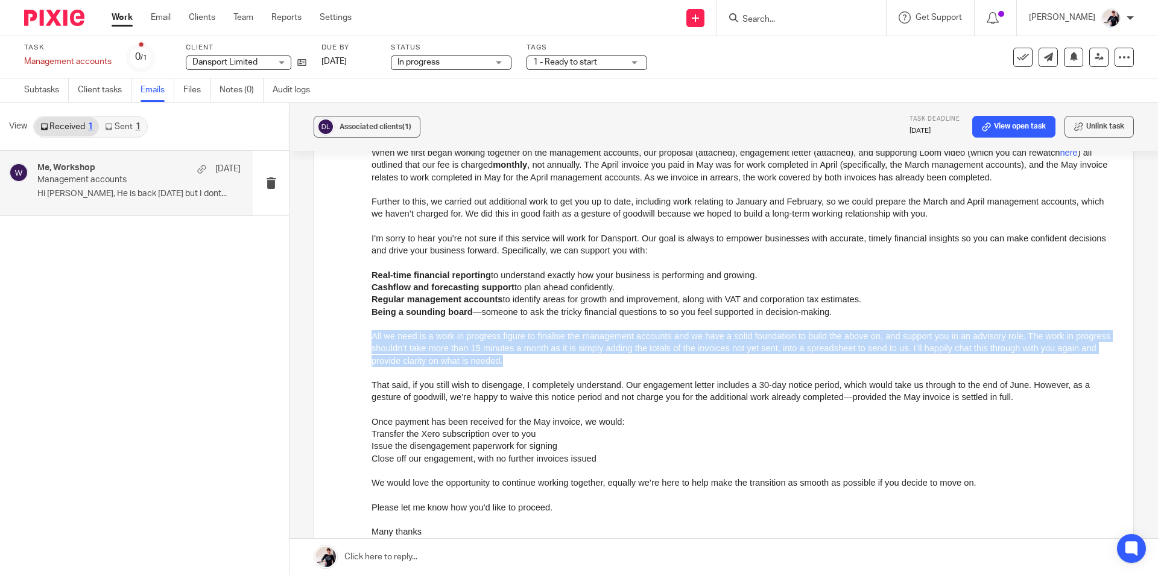
drag, startPoint x: 545, startPoint y: 362, endPoint x: 366, endPoint y: 338, distance: 180.2
click html "Morning Tom I appreciate your honesty and want to clarify a few points and outl…"
copy span "All we need is a work in progress figure to finalise the management accounts an…"
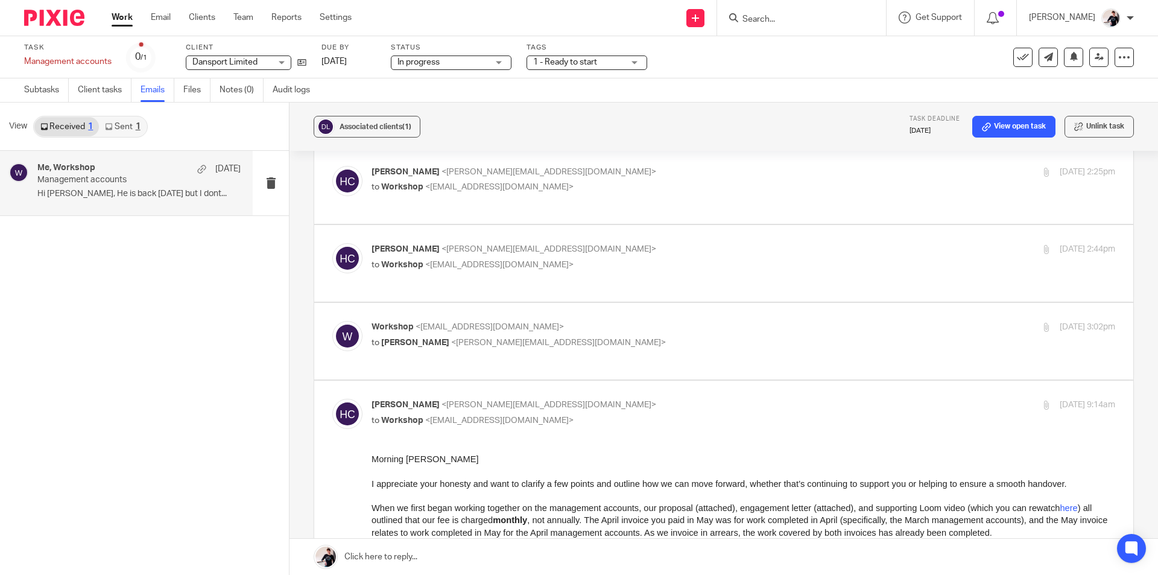
scroll to position [302, 0]
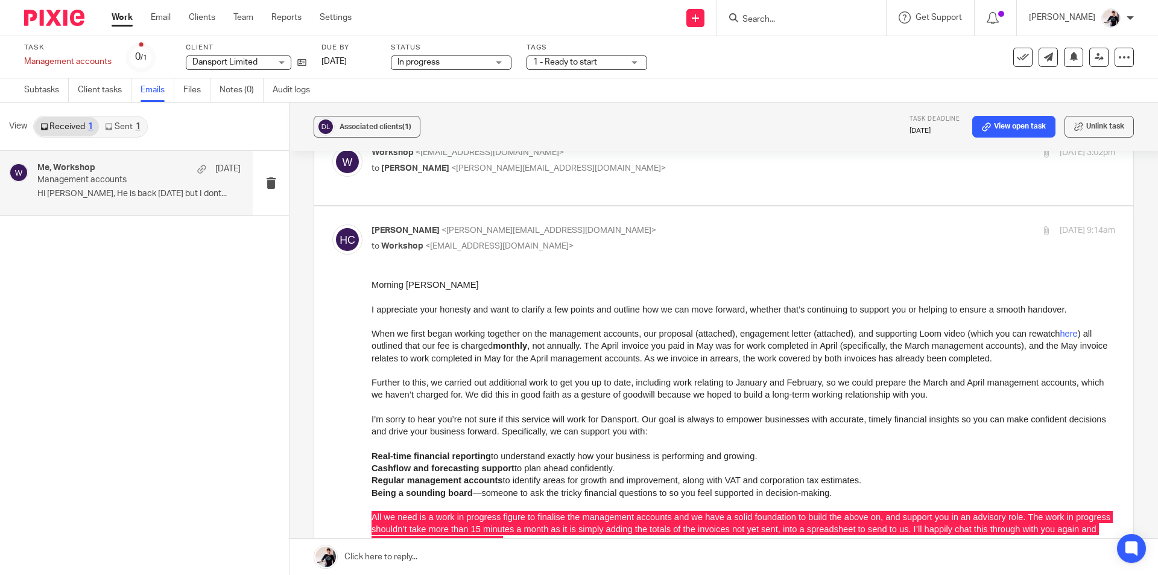
click at [572, 224] on p "Helen Crapper <helen@insightfinance.uk>" at bounding box center [619, 230] width 496 height 13
checkbox input "false"
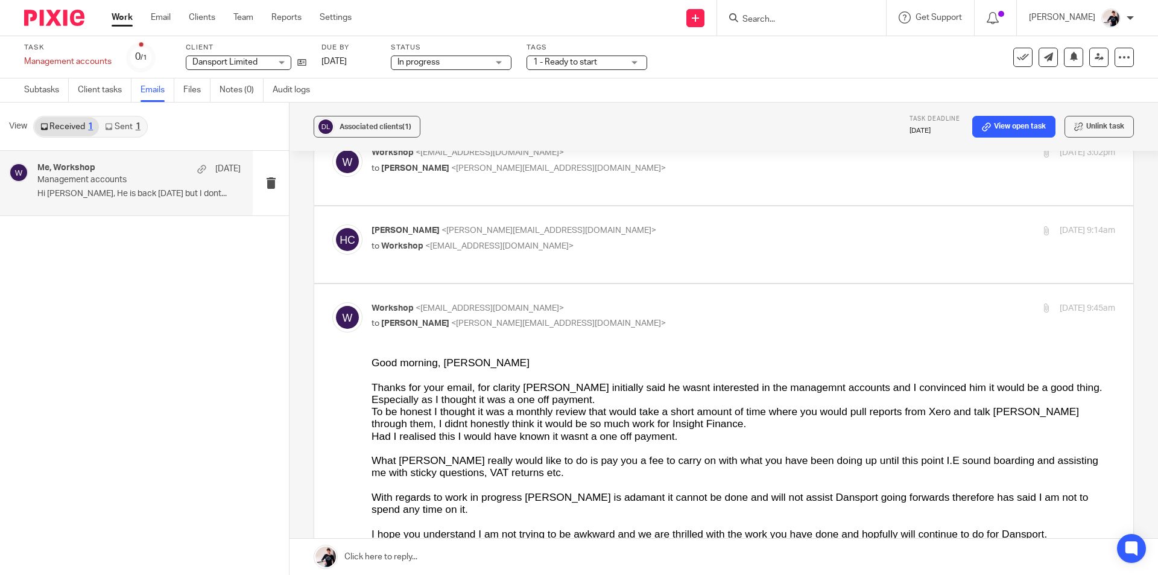
click at [571, 317] on p "to Helen Crapper <helen@insightfinance.uk>" at bounding box center [619, 323] width 496 height 13
checkbox input "false"
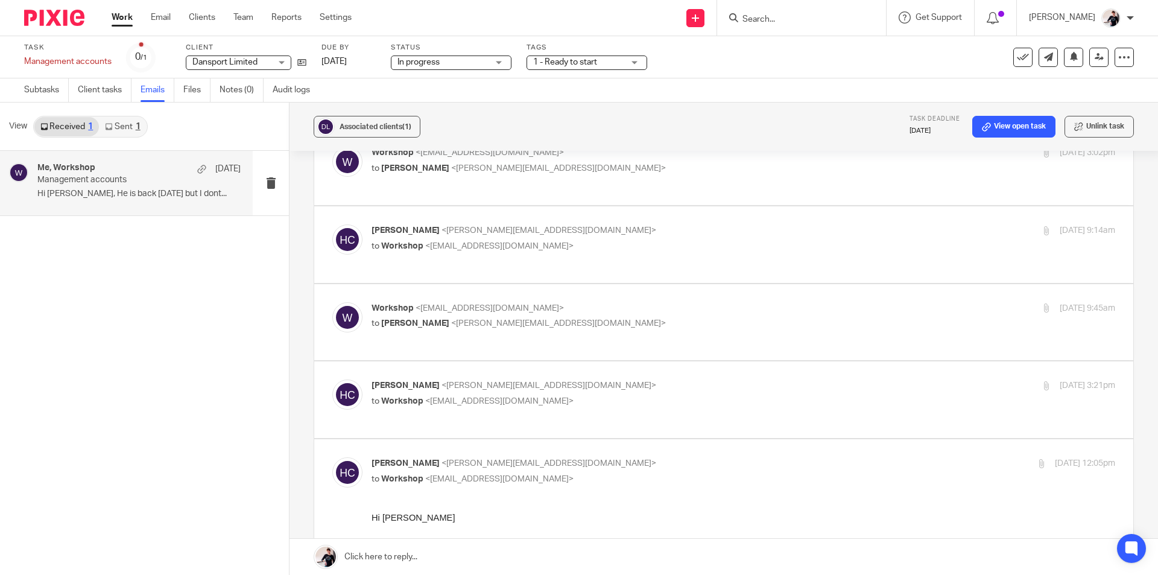
click at [578, 395] on p "to Workshop <workshop@dansport.net>" at bounding box center [619, 401] width 496 height 13
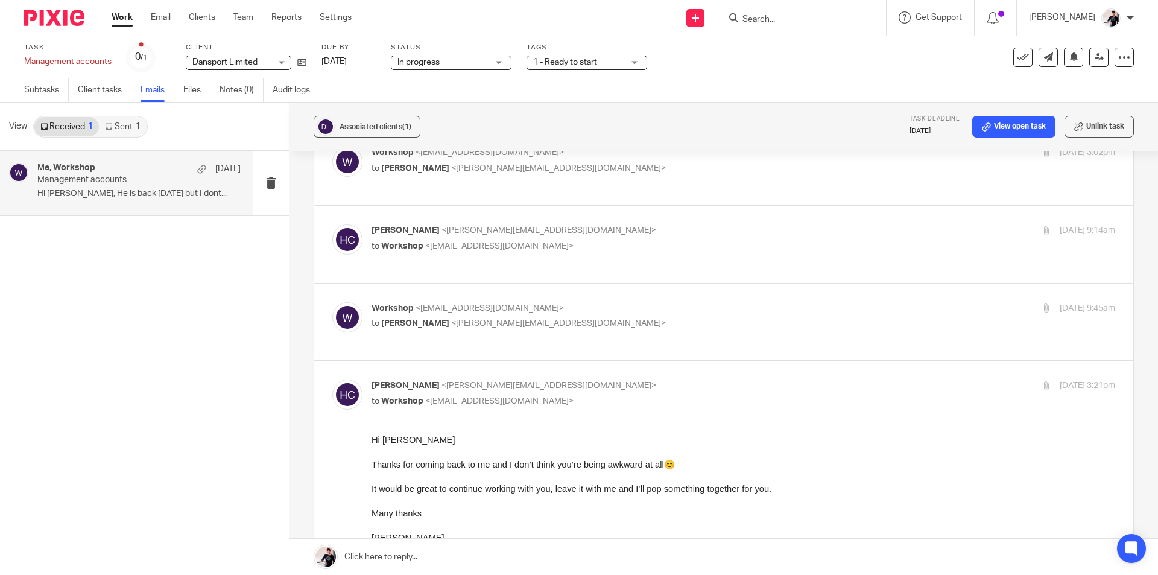
scroll to position [0, 0]
click at [578, 395] on p "to Workshop <workshop@dansport.net>" at bounding box center [619, 401] width 496 height 13
checkbox input "false"
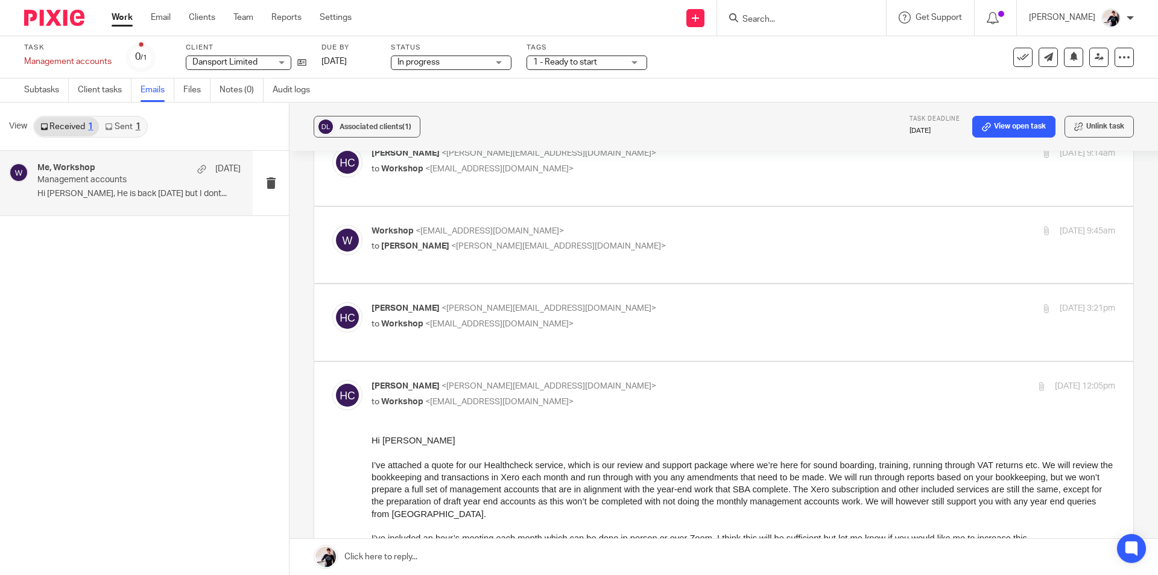
scroll to position [482, 0]
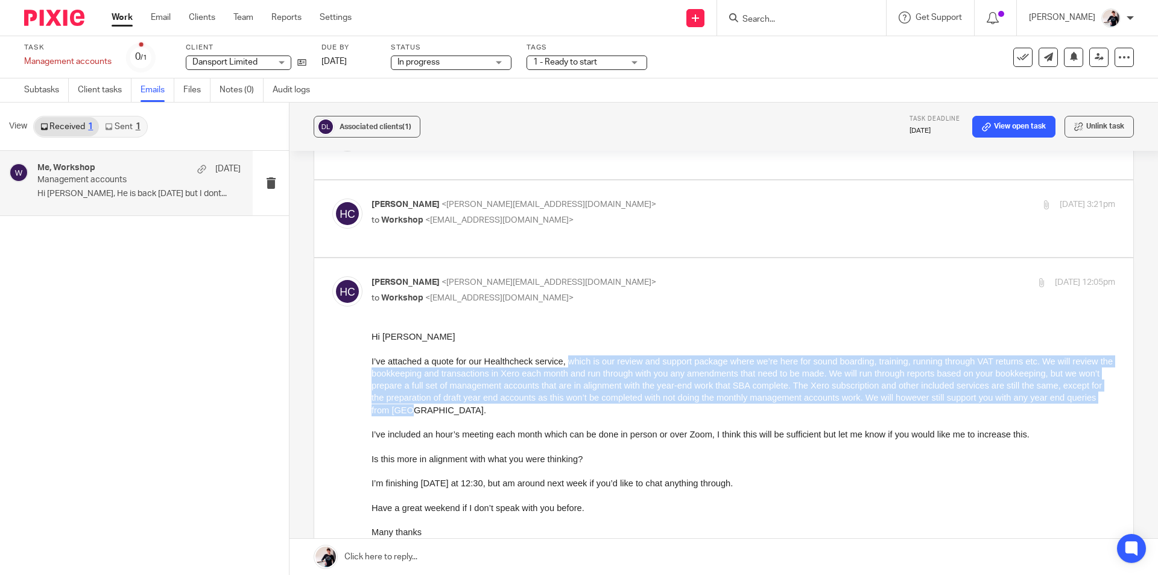
drag, startPoint x: 566, startPoint y: 361, endPoint x: 748, endPoint y: 412, distance: 188.6
click at [748, 412] on p "I’ve attached a quote for our Healthcheck service, which is our review and supp…" at bounding box center [743, 385] width 744 height 61
copy span "which is our review and support package where we’re here for sound boarding, tr…"
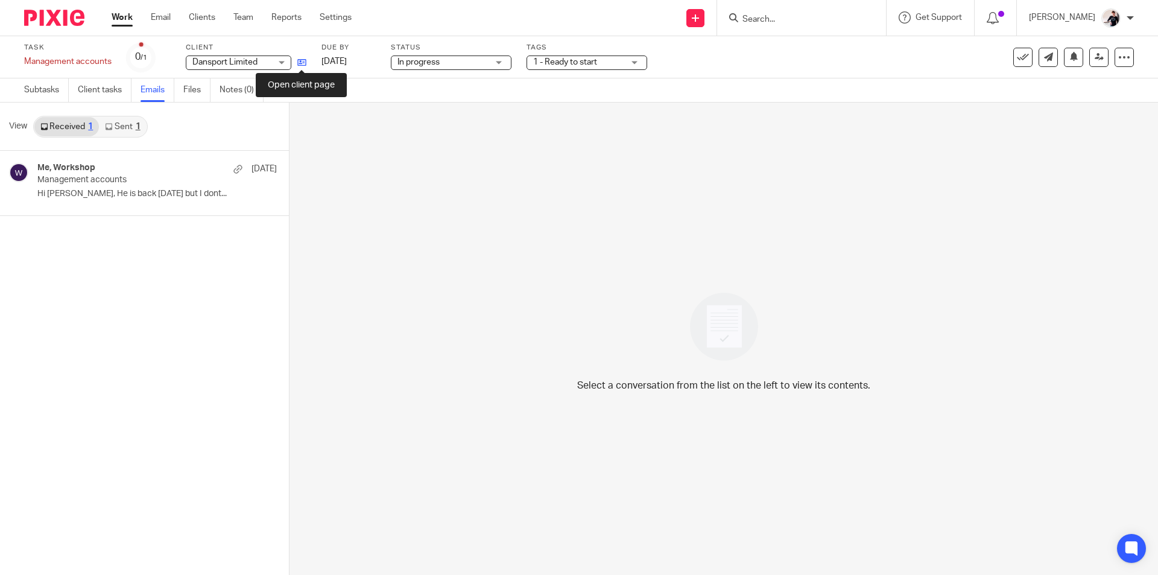
click at [305, 63] on icon at bounding box center [301, 62] width 9 height 9
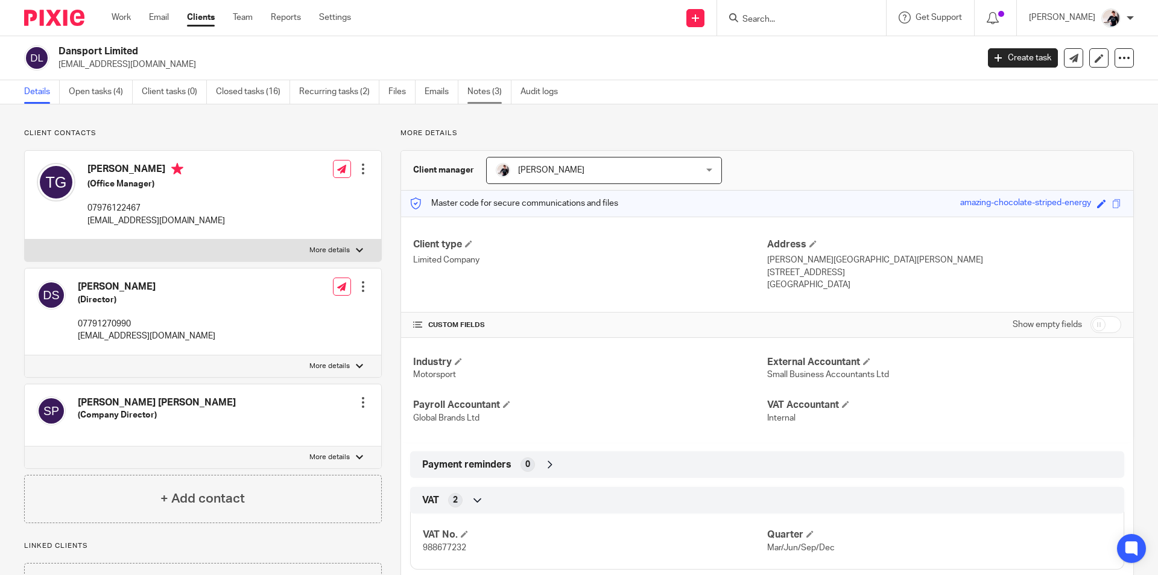
click at [478, 93] on link "Notes (3)" at bounding box center [489, 92] width 44 height 24
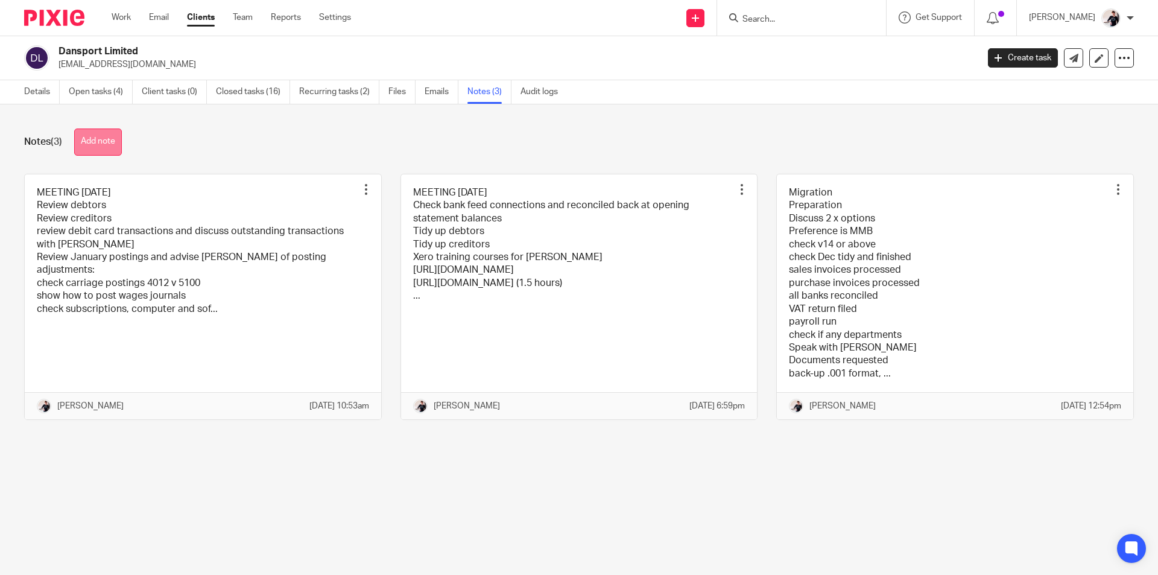
click at [96, 141] on button "Add note" at bounding box center [98, 141] width 48 height 27
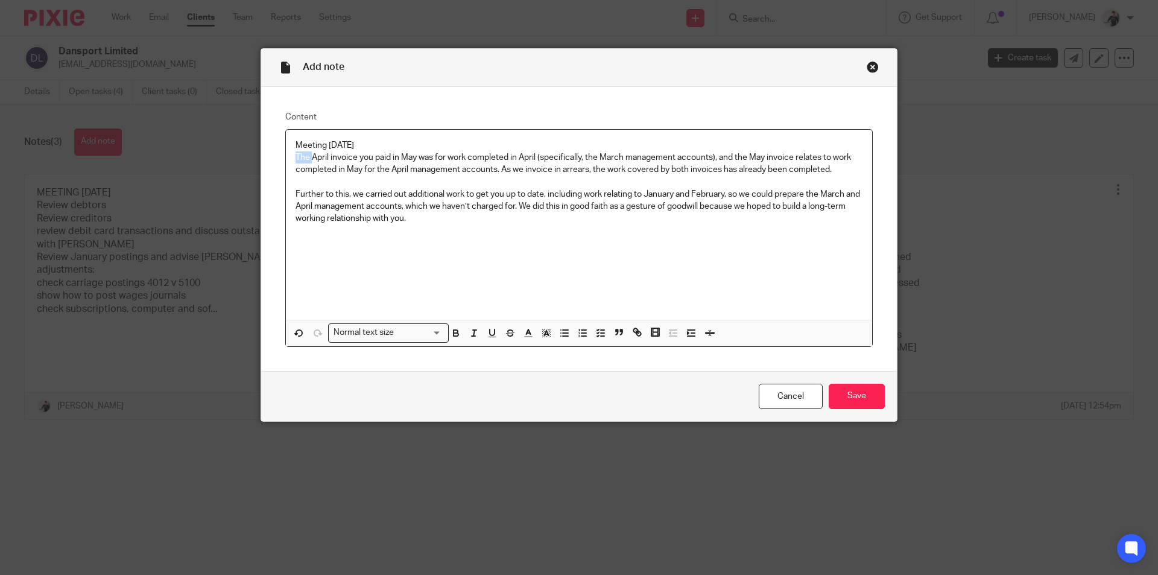
drag, startPoint x: 309, startPoint y: 160, endPoint x: 256, endPoint y: 157, distance: 52.5
click at [261, 157] on div "Content Meeting [DATE] The April invoice you paid in May was for work completed…" at bounding box center [579, 229] width 636 height 284
click at [354, 157] on p "April invoice you paid in May was for work completed in April (specifically, th…" at bounding box center [579, 163] width 567 height 25
drag, startPoint x: 381, startPoint y: 157, endPoint x: 397, endPoint y: 156, distance: 15.7
click at [382, 157] on p "April invoice paid in May was for work completed in April (specifically, the Ma…" at bounding box center [579, 163] width 567 height 25
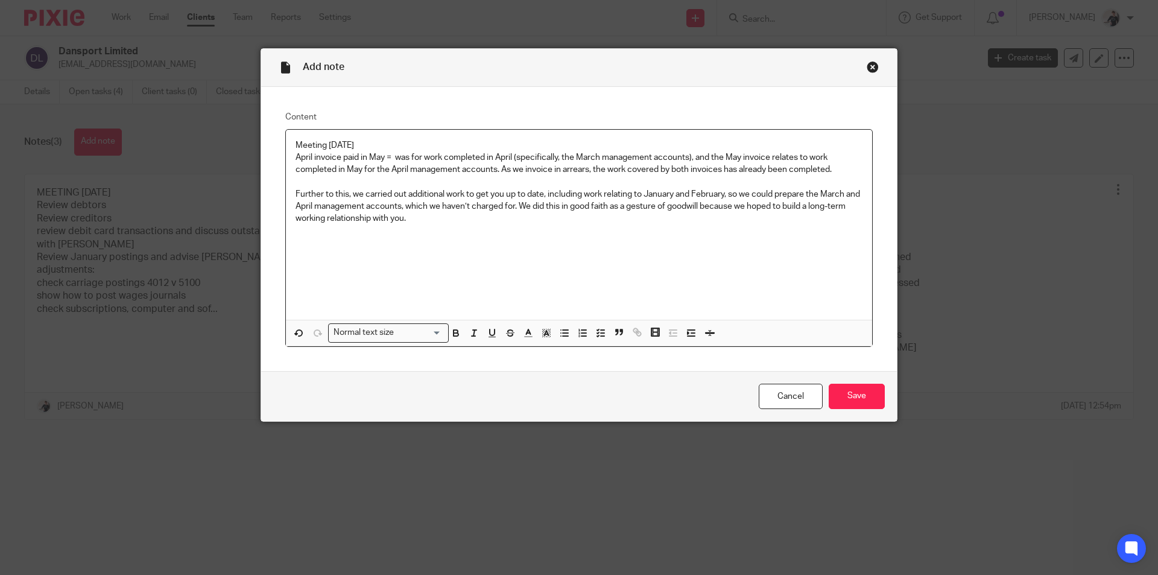
click at [423, 157] on p "April invoice paid in May = was for work completed in April (specifically, the …" at bounding box center [579, 163] width 567 height 25
drag, startPoint x: 531, startPoint y: 158, endPoint x: 502, endPoint y: 158, distance: 28.3
click at [527, 158] on p "April invoice paid in May = work completed in April (specifically, the March ma…" at bounding box center [579, 163] width 567 height 25
drag, startPoint x: 498, startPoint y: 158, endPoint x: 484, endPoint y: 158, distance: 13.3
click at [484, 158] on p "April invoice paid in May = work completed in April (specifically, the March ma…" at bounding box center [579, 163] width 567 height 25
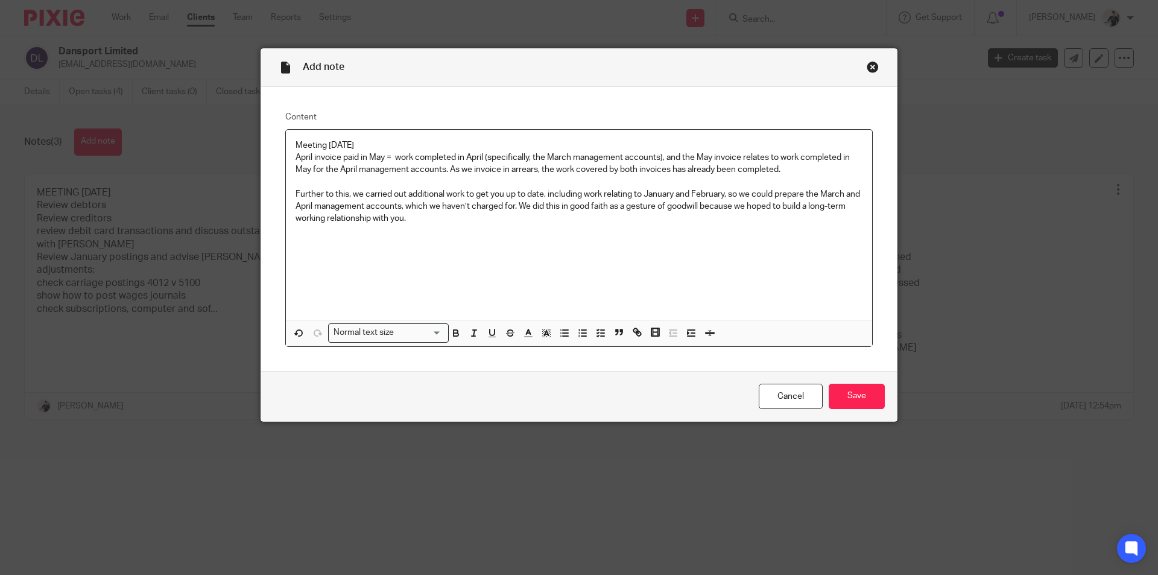
drag, startPoint x: 530, startPoint y: 158, endPoint x: 549, endPoint y: 173, distance: 25.0
click at [534, 158] on p "April invoice paid in May = work completed in April (specifically, the March ma…" at bounding box center [579, 163] width 567 height 25
click at [659, 160] on p "April invoice paid in May = work completed in April to prepare the March manage…" at bounding box center [579, 163] width 567 height 25
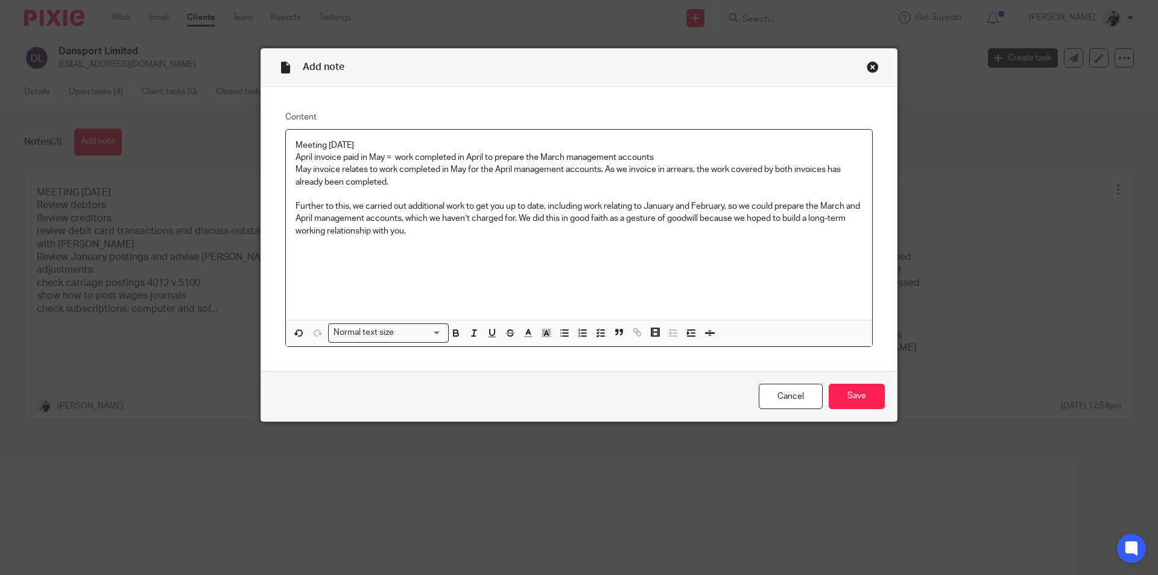
click at [338, 168] on p "May invoice relates to work completed in May for the April management accounts.…" at bounding box center [579, 175] width 567 height 25
drag, startPoint x: 507, startPoint y: 169, endPoint x: 482, endPoint y: 169, distance: 24.7
click at [482, 169] on p "May invoice paid in June = work completed in May for the April management accou…" at bounding box center [579, 175] width 567 height 25
click at [650, 167] on p "May invoice paid in June = work completed in May to prepare the April managemen…" at bounding box center [579, 175] width 567 height 25
drag, startPoint x: 375, startPoint y: 146, endPoint x: 267, endPoint y: 145, distance: 108.6
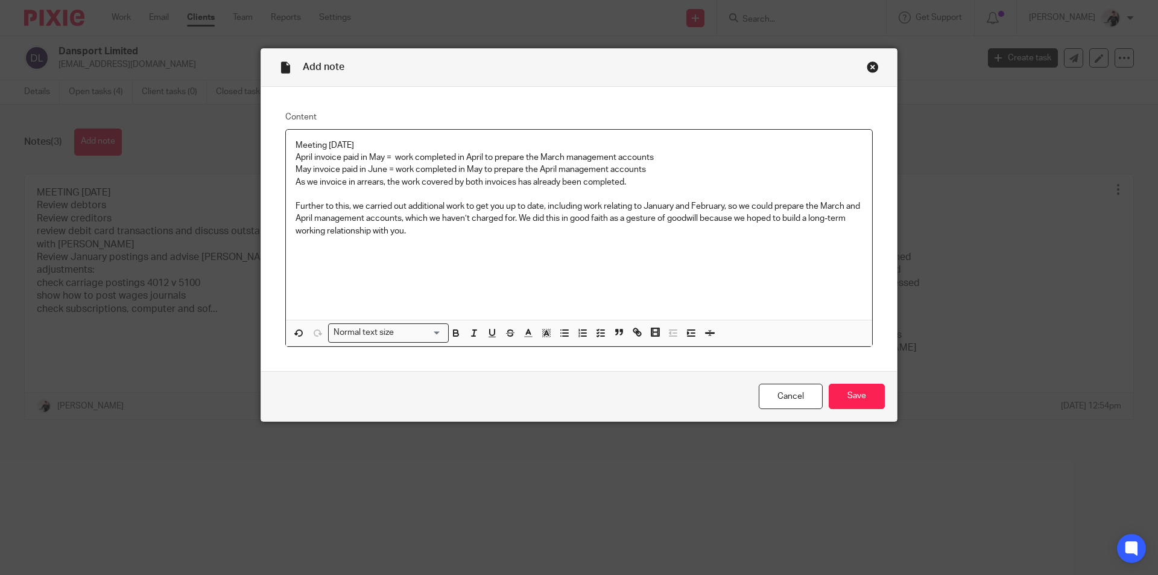
click at [267, 145] on div "Content Meeting 19/08/25 April invoice paid in May = work completed in April to…" at bounding box center [579, 229] width 636 height 284
click at [290, 158] on div "Meeting 19/08/25 April invoice paid in May = work completed in April to prepare…" at bounding box center [579, 225] width 586 height 191
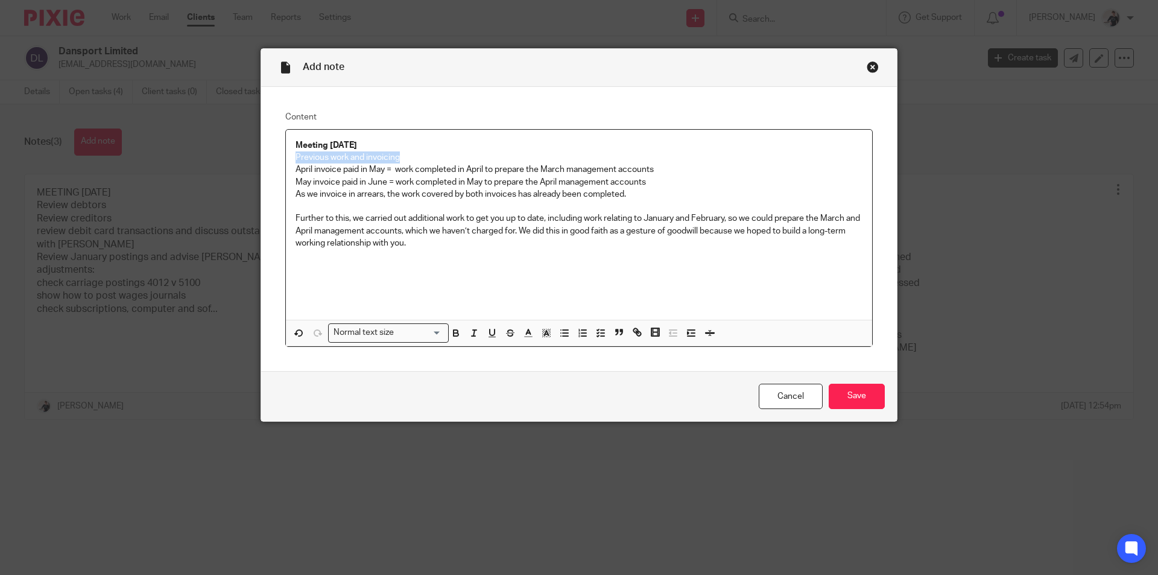
drag, startPoint x: 441, startPoint y: 157, endPoint x: 251, endPoint y: 162, distance: 190.0
click at [251, 162] on div "Add note Content Meeting 19/08/25 Previous work and invoicing April invoice pai…" at bounding box center [579, 287] width 1158 height 575
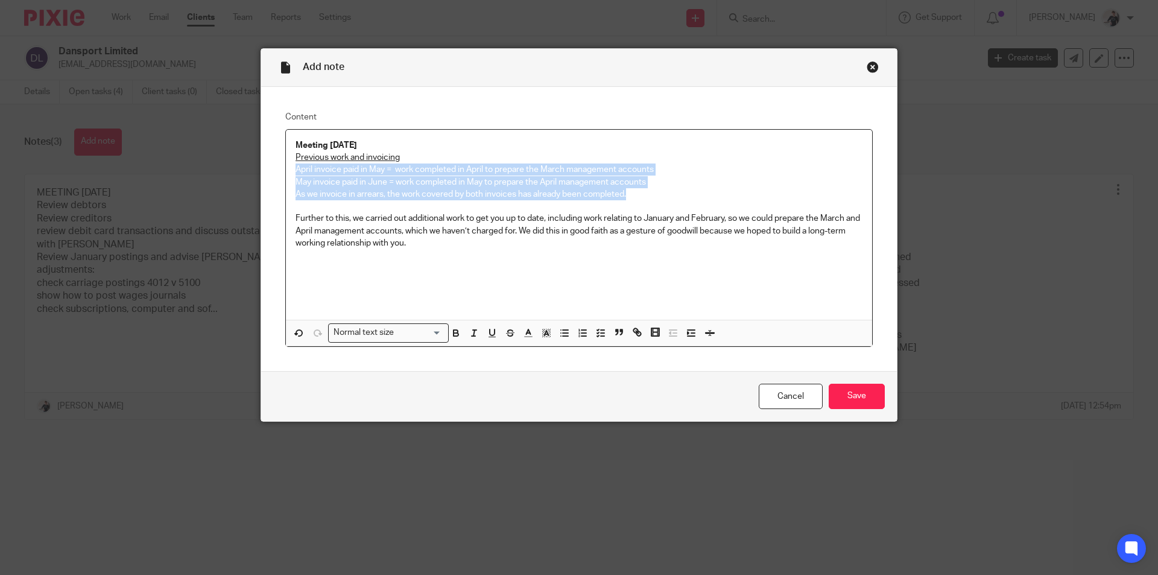
drag, startPoint x: 291, startPoint y: 170, endPoint x: 638, endPoint y: 196, distance: 348.3
click at [638, 196] on div "Meeting 19/08/25 Previous work and invoicing April invoice paid in May = work c…" at bounding box center [579, 225] width 586 height 191
click at [564, 335] on icon "button" at bounding box center [564, 332] width 11 height 11
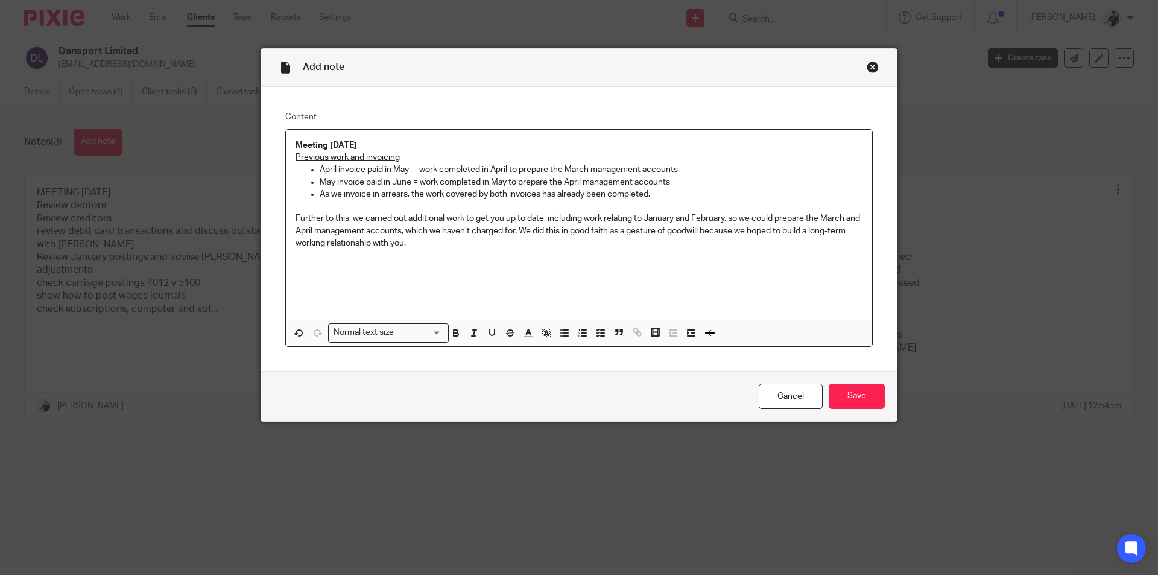
click at [371, 280] on div "Meeting 19/08/25 Previous work and invoicing April invoice paid in May = work c…" at bounding box center [579, 225] width 586 height 191
click at [349, 217] on p "Further to this, we carried out additional work to get you up to date, includin…" at bounding box center [579, 230] width 567 height 37
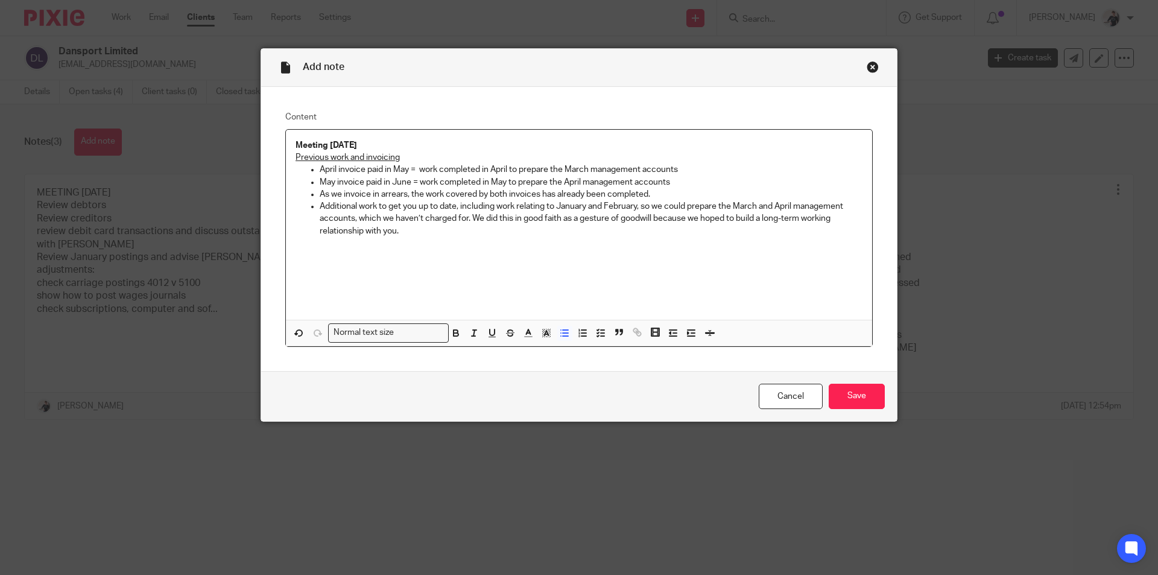
click at [375, 207] on p "Additional work to get you up to date, including work relating to January and F…" at bounding box center [591, 218] width 543 height 37
drag, startPoint x: 513, startPoint y: 206, endPoint x: 454, endPoint y: 210, distance: 59.9
click at [454, 210] on p "Additional work to get you up to date, including work relating to January and F…" at bounding box center [591, 218] width 543 height 37
click at [545, 206] on p "Additional work completed relating to January and February, so we could prepare…" at bounding box center [591, 212] width 543 height 25
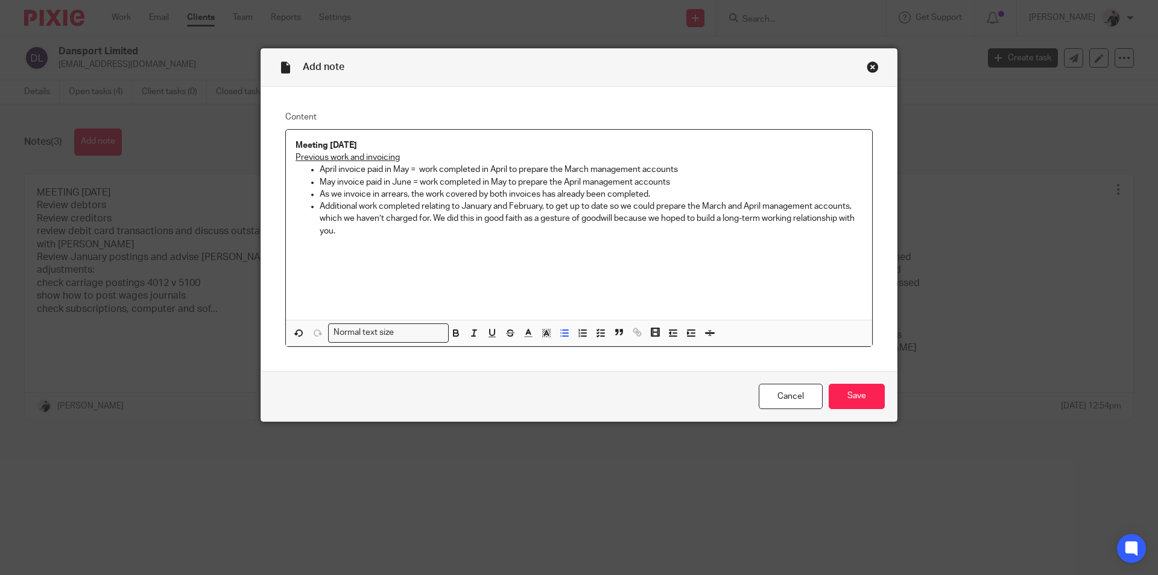
click at [454, 219] on p "Additional work completed relating to January and February, to get up to date s…" at bounding box center [591, 218] width 543 height 37
click at [334, 233] on p "Additional work completed relating to January and February, to get up to date s…" at bounding box center [591, 218] width 543 height 37
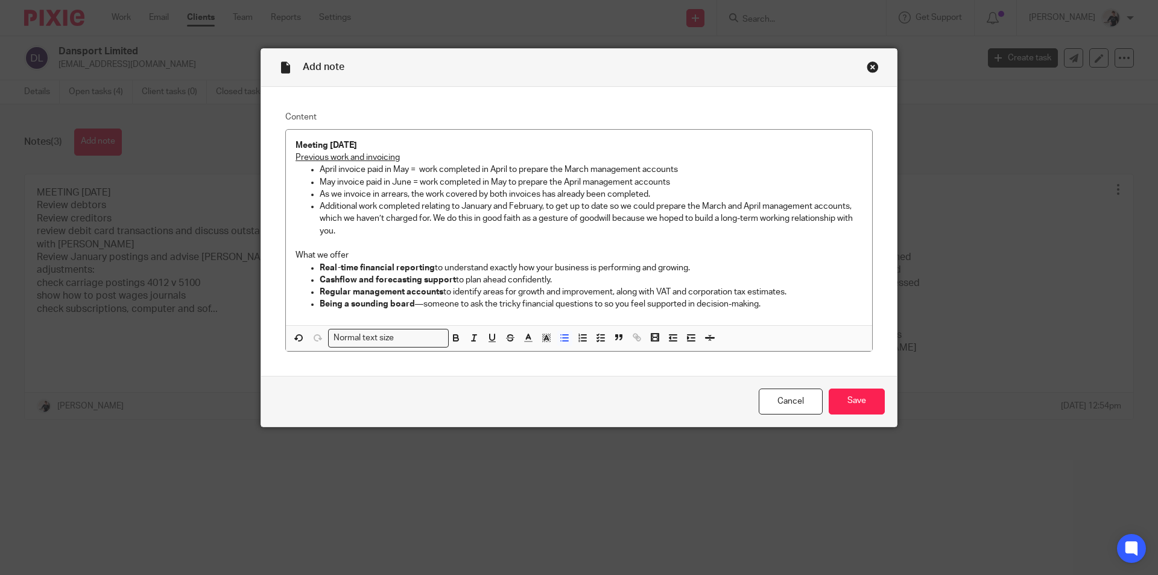
click at [360, 253] on p "What we offer" at bounding box center [579, 255] width 567 height 12
click at [314, 263] on ul "Real-time financial reporting to understand exactly how your business is perfor…" at bounding box center [579, 286] width 567 height 49
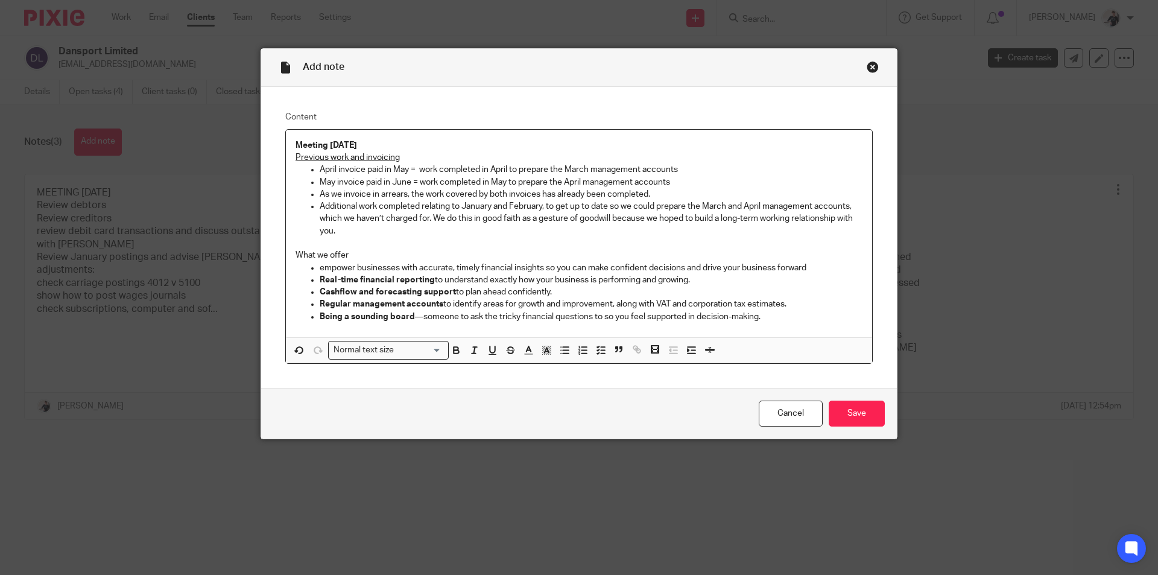
click at [349, 253] on p "What we offer" at bounding box center [579, 255] width 567 height 12
drag, startPoint x: 396, startPoint y: 252, endPoint x: 256, endPoint y: 251, distance: 139.9
click at [261, 251] on div "Add note Content Meeting 19/08/25 Previous work and invoicing April invoice pai…" at bounding box center [579, 243] width 637 height 391
click at [358, 227] on p "Additional work completed relating to January and February, to get up to date s…" at bounding box center [591, 218] width 543 height 37
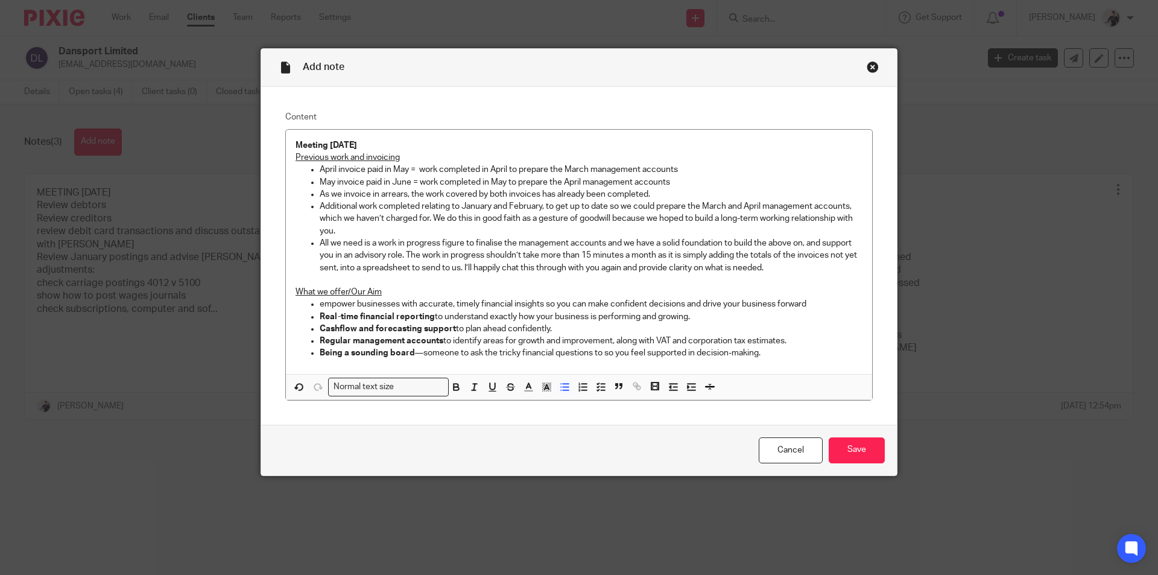
drag, startPoint x: 789, startPoint y: 354, endPoint x: 798, endPoint y: 358, distance: 10.3
click at [789, 354] on p "Being a sounding board —someone to ask the tricky financial questions to so you…" at bounding box center [591, 353] width 543 height 12
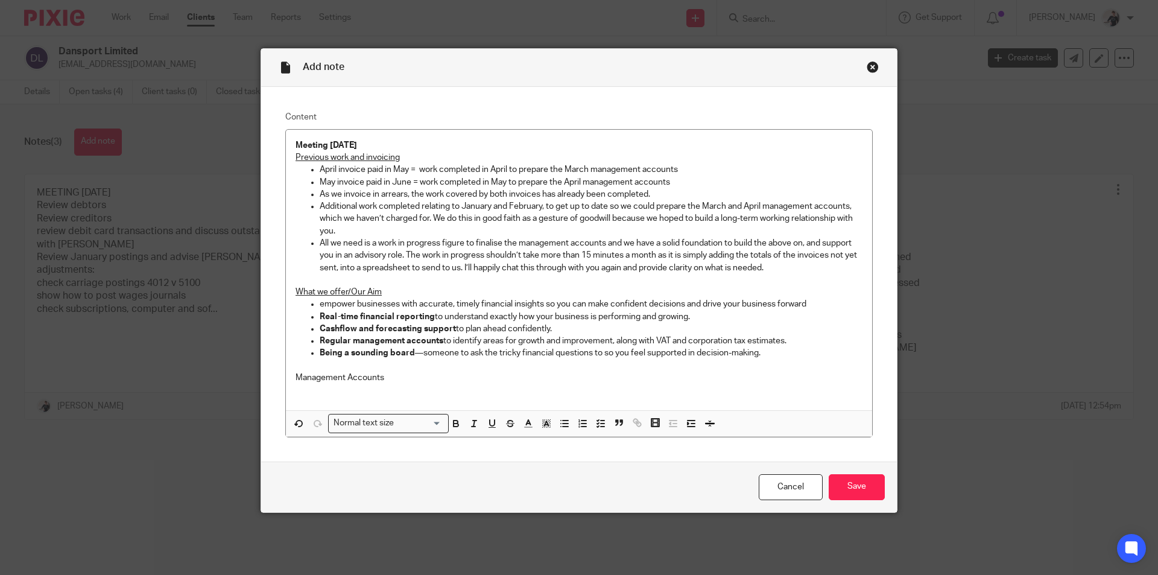
click at [387, 379] on p "Management Accounts" at bounding box center [579, 377] width 567 height 12
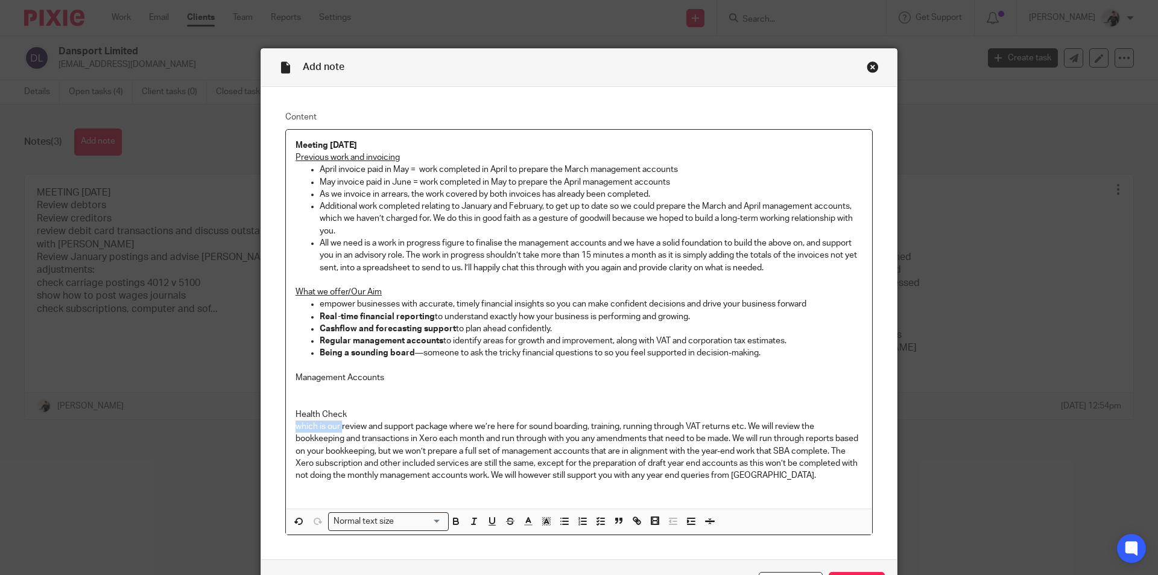
drag, startPoint x: 337, startPoint y: 428, endPoint x: 266, endPoint y: 426, distance: 71.2
click at [266, 426] on div "Content Meeting 19/08/25 Previous work and invoicing April invoice paid in May …" at bounding box center [579, 323] width 636 height 472
click at [559, 526] on icon "button" at bounding box center [564, 521] width 11 height 11
click at [723, 425] on p "review and support package where we’re here for sound boarding, training, runni…" at bounding box center [591, 450] width 543 height 61
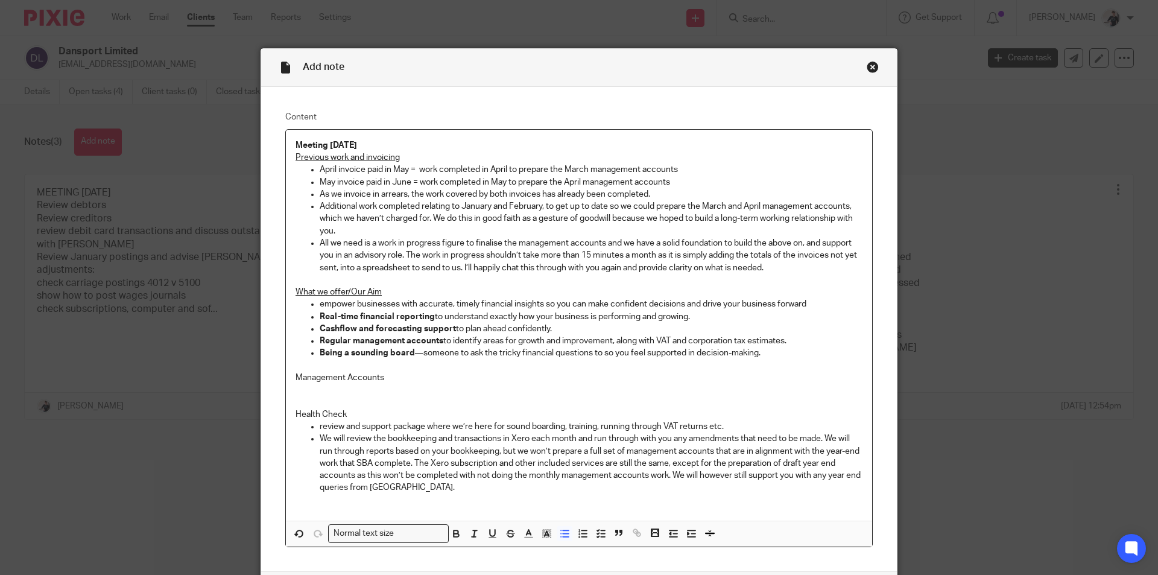
click at [823, 434] on p "We will review the bookkeeping and transactions in Xero each month and run thro…" at bounding box center [591, 462] width 543 height 61
click at [821, 438] on p "We will review the bookkeeping and transactions in Xero each month and run thro…" at bounding box center [591, 438] width 543 height 12
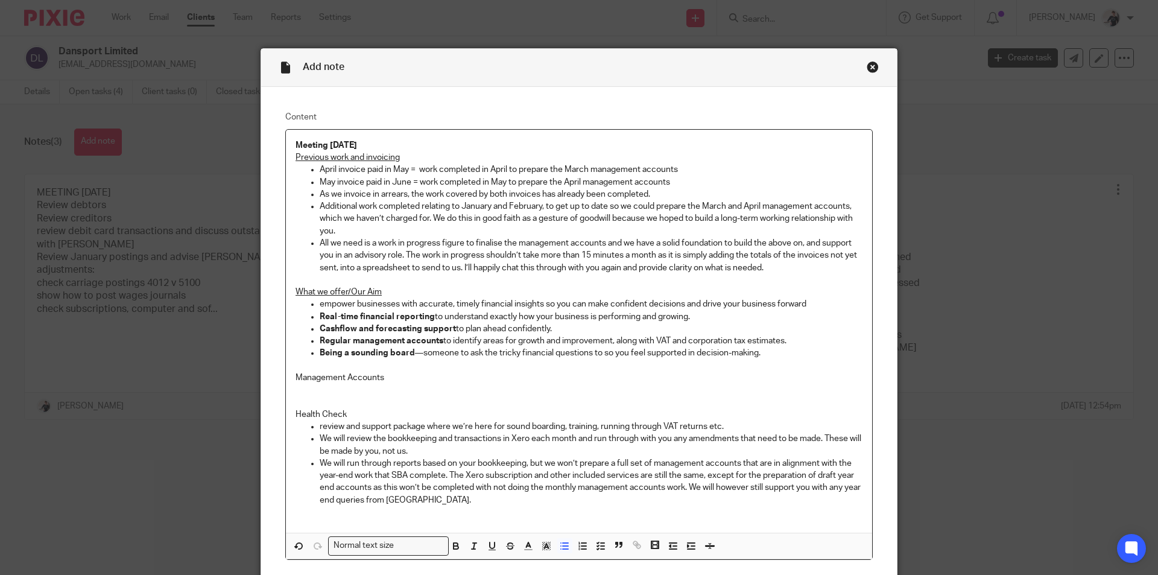
click at [323, 439] on p "We will review the bookkeeping and transactions in Xero each month and run thro…" at bounding box center [591, 444] width 543 height 25
drag, startPoint x: 463, startPoint y: 473, endPoint x: 443, endPoint y: 473, distance: 19.3
click at [443, 473] on p "we will run through reports based on your bookkeeping, but we won’t prepare a f…" at bounding box center [591, 481] width 543 height 49
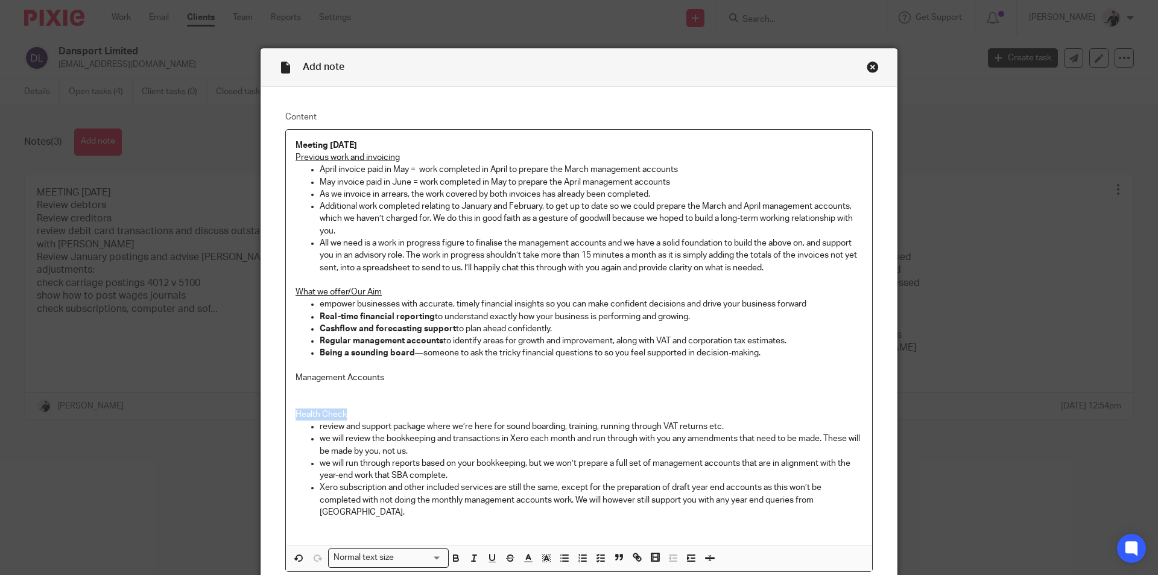
drag, startPoint x: 381, startPoint y: 414, endPoint x: 265, endPoint y: 413, distance: 115.2
click at [265, 413] on div "Content Meeting 19/08/25 Previous work and invoicing April invoice paid in May …" at bounding box center [579, 341] width 636 height 509
drag, startPoint x: 393, startPoint y: 374, endPoint x: 255, endPoint y: 379, distance: 138.2
click at [255, 379] on div "Add note Content Meeting 19/08/25 Previous work and invoicing April invoice pai…" at bounding box center [579, 287] width 1158 height 575
click at [387, 382] on p "Management Accounts" at bounding box center [579, 377] width 567 height 12
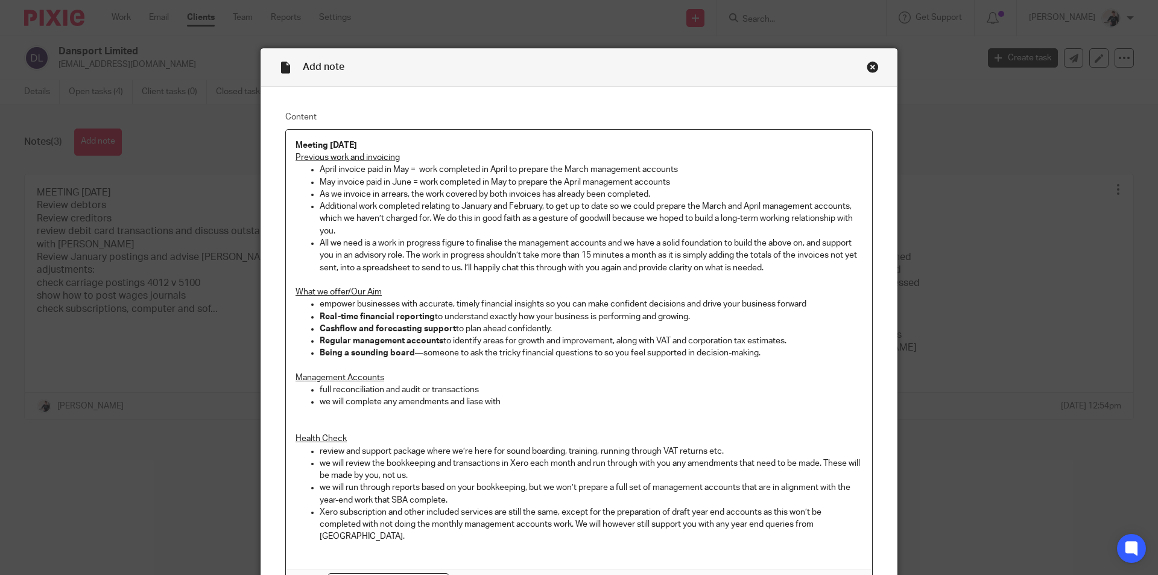
drag, startPoint x: 469, startPoint y: 399, endPoint x: 510, endPoint y: 400, distance: 41.0
click at [510, 400] on p "we will complete any amendments and liase with" at bounding box center [591, 402] width 543 height 12
click at [320, 368] on p at bounding box center [579, 365] width 567 height 12
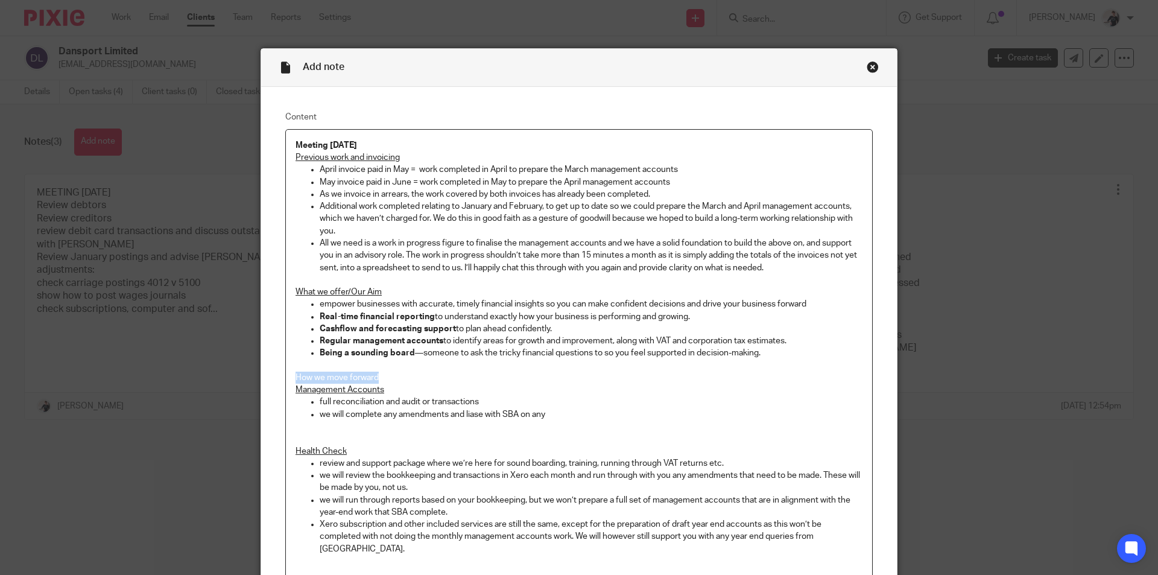
drag, startPoint x: 393, startPoint y: 381, endPoint x: 279, endPoint y: 378, distance: 114.0
click at [279, 378] on div "Content Meeting 19/08/25 Previous work and invoicing April invoice paid in May …" at bounding box center [579, 360] width 636 height 546
drag, startPoint x: 391, startPoint y: 385, endPoint x: 250, endPoint y: 396, distance: 141.5
click at [250, 396] on div "Add note Content Meeting 19/08/25 Previous work and invoicing April invoice pai…" at bounding box center [579, 287] width 1158 height 575
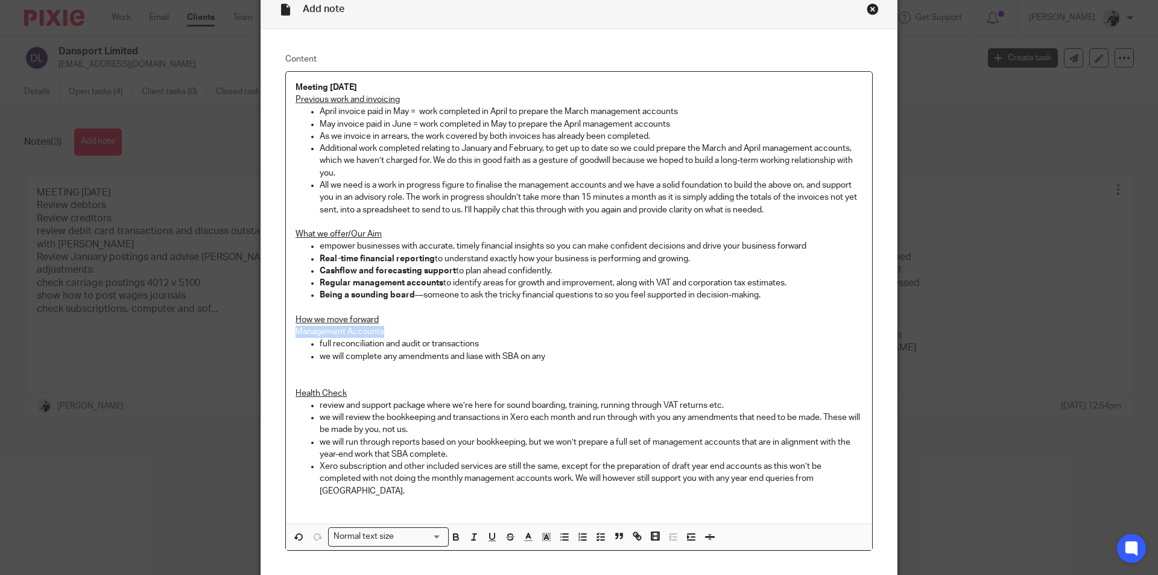
scroll to position [145, 0]
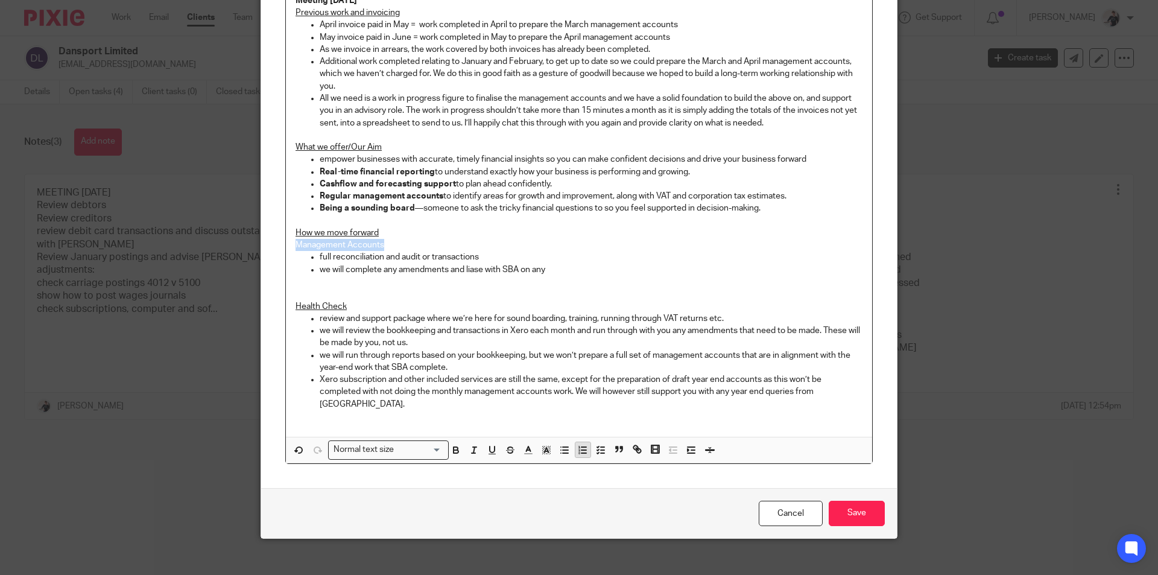
click at [579, 444] on icon "button" at bounding box center [582, 449] width 11 height 11
drag, startPoint x: 472, startPoint y: 262, endPoint x: 315, endPoint y: 253, distance: 157.1
click at [315, 253] on ul "full reconciliation and audit or transactions we will complete any amendments a…" at bounding box center [579, 263] width 567 height 25
click at [554, 327] on p "we will review the bookkeeping and transactions in Xero each month and run thro…" at bounding box center [591, 336] width 543 height 25
click at [312, 257] on ul "full reconciliation and audit or transactions we will complete any amendments a…" at bounding box center [579, 263] width 567 height 25
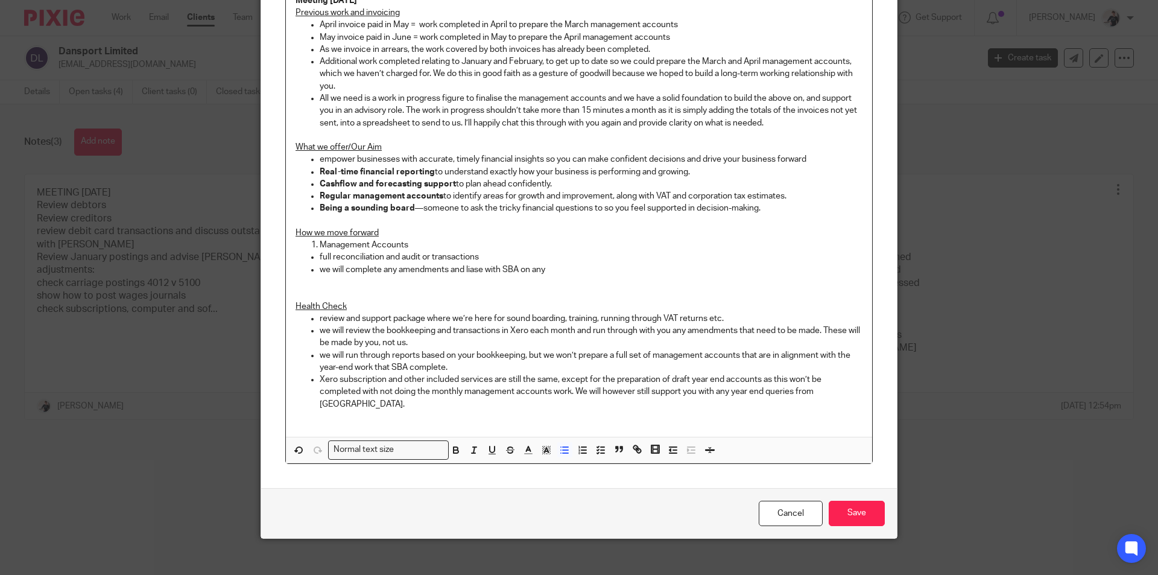
drag, startPoint x: 550, startPoint y: 274, endPoint x: 302, endPoint y: 257, distance: 248.4
click at [302, 257] on ul "full reconciliation and audit or transactions we will complete any amendments a…" at bounding box center [579, 263] width 567 height 25
click at [559, 444] on icon "button" at bounding box center [564, 449] width 11 height 11
click at [562, 444] on icon "button" at bounding box center [564, 449] width 11 height 11
click at [557, 442] on button "button" at bounding box center [564, 449] width 15 height 15
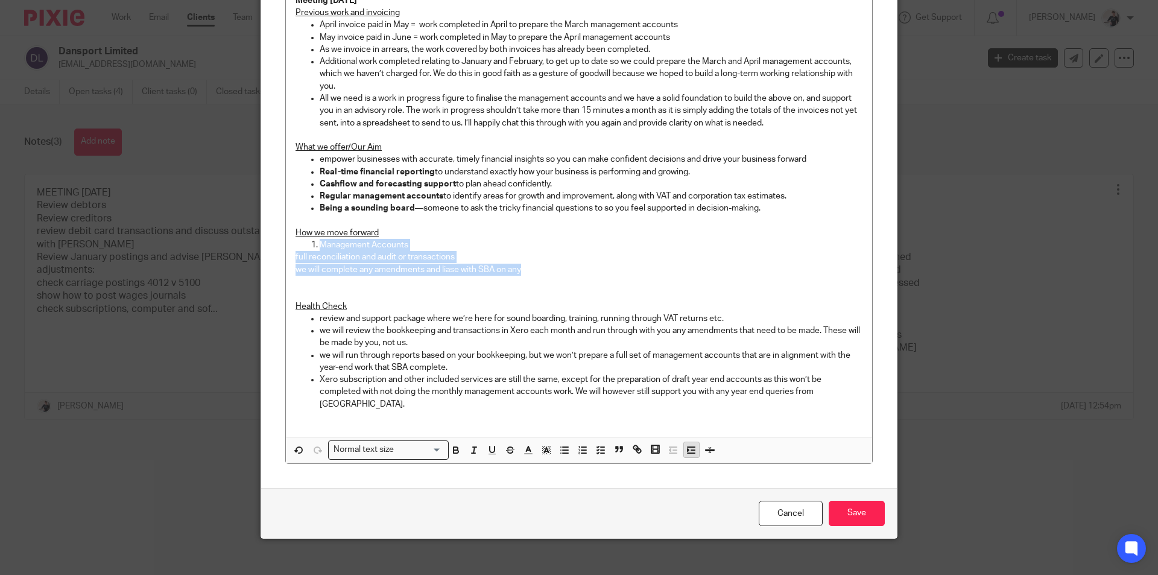
click at [688, 444] on icon "button" at bounding box center [691, 449] width 11 height 11
click at [563, 453] on line "button" at bounding box center [565, 453] width 5 height 0
click at [298, 447] on icon "button" at bounding box center [299, 450] width 6 height 6
click at [686, 444] on icon "button" at bounding box center [691, 449] width 11 height 11
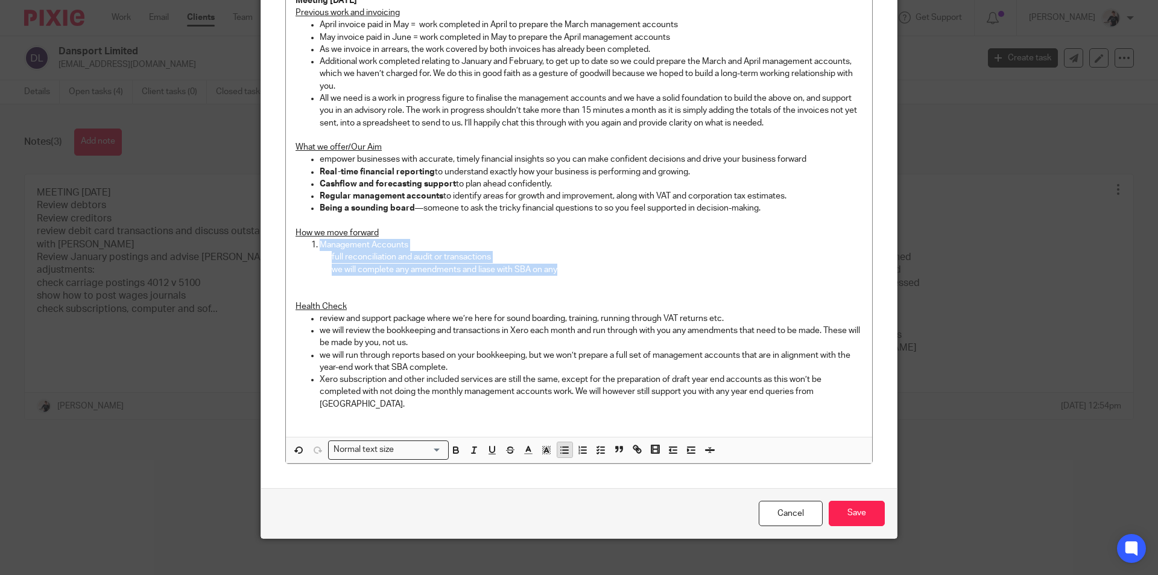
click at [563, 444] on icon "button" at bounding box center [564, 449] width 11 height 11
click at [581, 283] on p at bounding box center [579, 282] width 567 height 12
drag, startPoint x: 577, startPoint y: 271, endPoint x: 317, endPoint y: 244, distance: 261.9
click at [317, 244] on div "Meeting 19/08/25 Previous work and invoicing April invoice paid in May = work c…" at bounding box center [579, 211] width 586 height 452
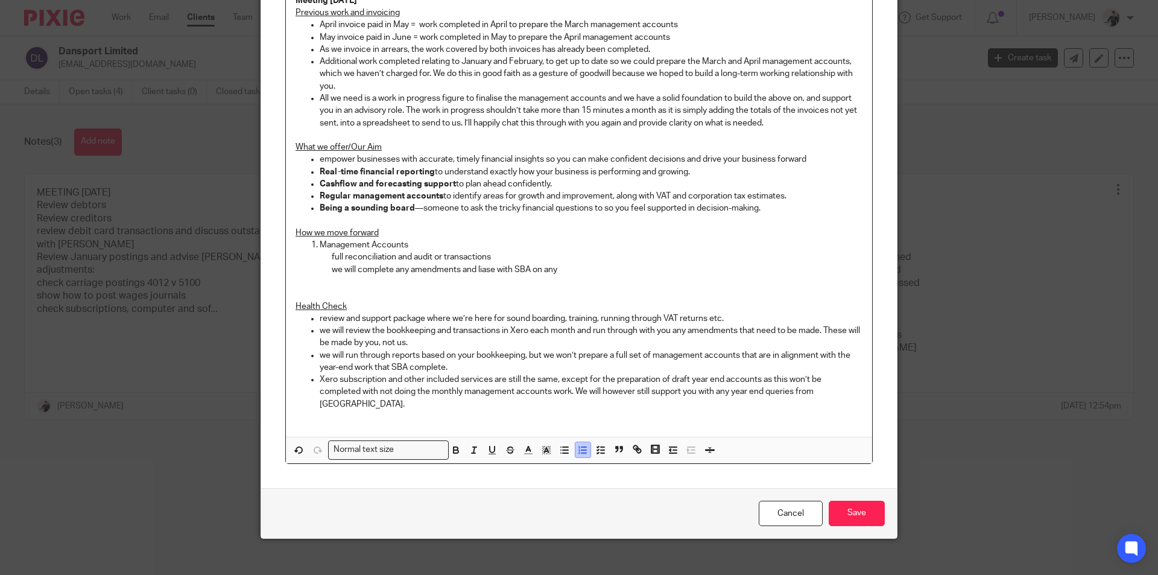
click at [581, 444] on icon "button" at bounding box center [582, 449] width 11 height 11
click at [579, 444] on icon "button" at bounding box center [582, 449] width 11 height 11
click at [580, 444] on icon "button" at bounding box center [582, 449] width 11 height 11
click at [320, 247] on li "Management Accounts" at bounding box center [591, 245] width 543 height 12
click at [581, 453] on line "button" at bounding box center [583, 453] width 5 height 0
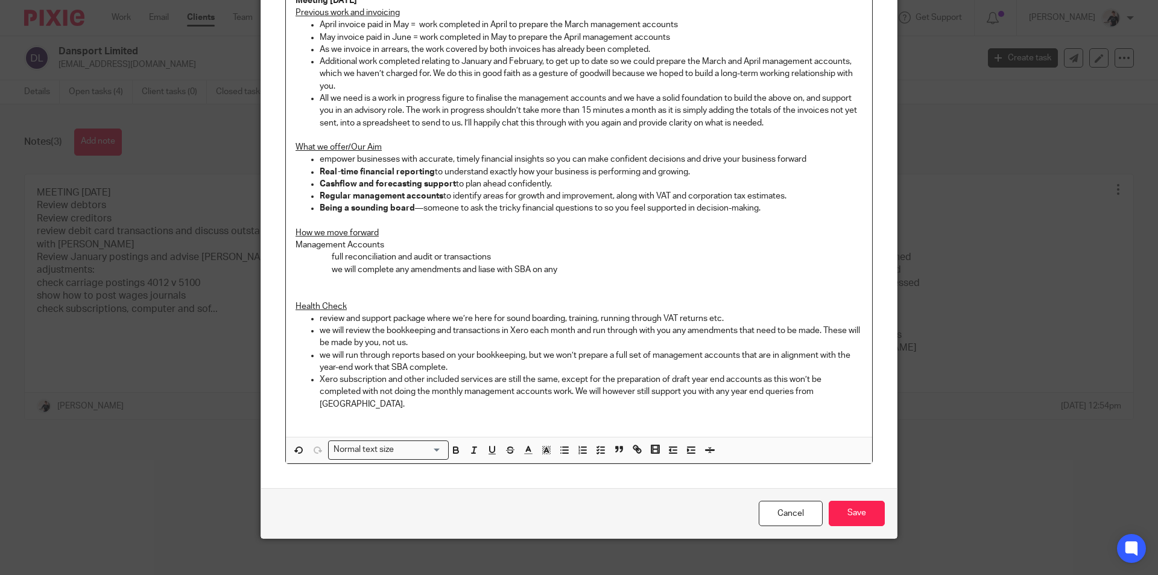
drag, startPoint x: 575, startPoint y: 273, endPoint x: 269, endPoint y: 256, distance: 306.3
click at [269, 256] on div "Content Meeting 19/08/25 Previous work and invoicing April invoice paid in May …" at bounding box center [579, 215] width 636 height 546
click at [668, 444] on icon "button" at bounding box center [673, 449] width 11 height 11
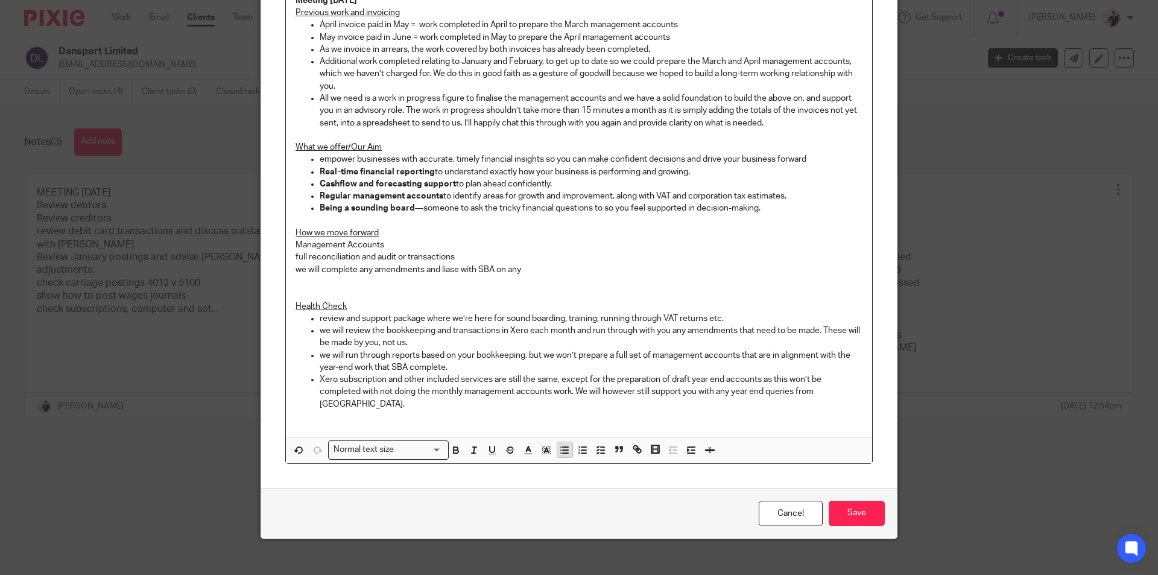
click at [563, 453] on line "button" at bounding box center [565, 453] width 5 height 0
click at [296, 241] on p "Management Accounts" at bounding box center [579, 245] width 567 height 12
click at [580, 444] on icon "button" at bounding box center [582, 449] width 11 height 11
click at [579, 444] on icon "button" at bounding box center [582, 449] width 11 height 11
drag, startPoint x: 314, startPoint y: 257, endPoint x: 511, endPoint y: 262, distance: 196.7
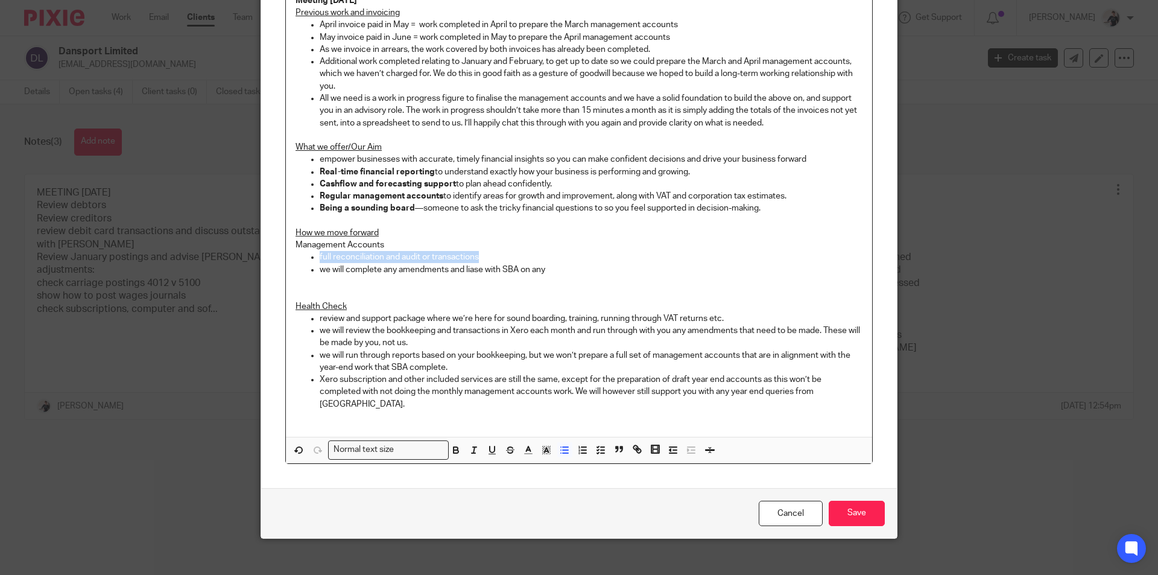
click at [504, 262] on ul "full reconciliation and audit or transactions we will complete any amendments a…" at bounding box center [579, 263] width 567 height 25
click at [297, 447] on icon "button" at bounding box center [299, 450] width 6 height 6
drag, startPoint x: 552, startPoint y: 267, endPoint x: 310, endPoint y: 255, distance: 242.1
click at [310, 255] on ul "full reconciliation and audit or transactions we will complete any amendments a…" at bounding box center [579, 263] width 567 height 25
click at [296, 246] on p "Management Accounts" at bounding box center [579, 245] width 567 height 12
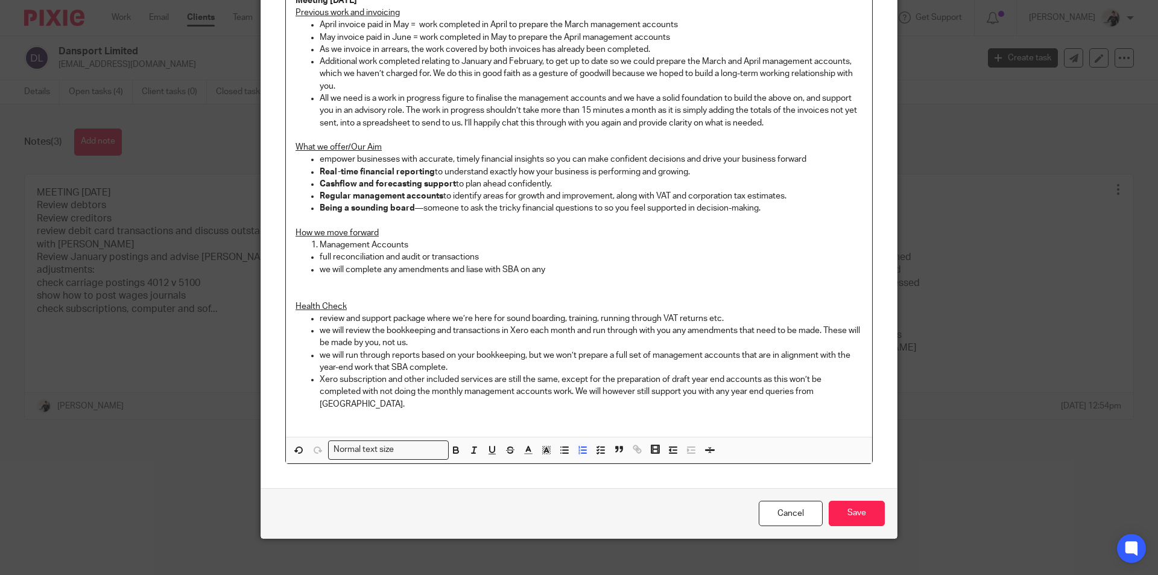
click at [312, 257] on ul "full reconciliation and audit or transactions we will complete any amendments a…" at bounding box center [579, 263] width 567 height 25
click at [320, 261] on p "full reconciliation and audit or transactions" at bounding box center [591, 257] width 543 height 12
click at [668, 444] on icon "button" at bounding box center [673, 449] width 11 height 11
click at [688, 453] on line "button" at bounding box center [691, 453] width 7 height 0
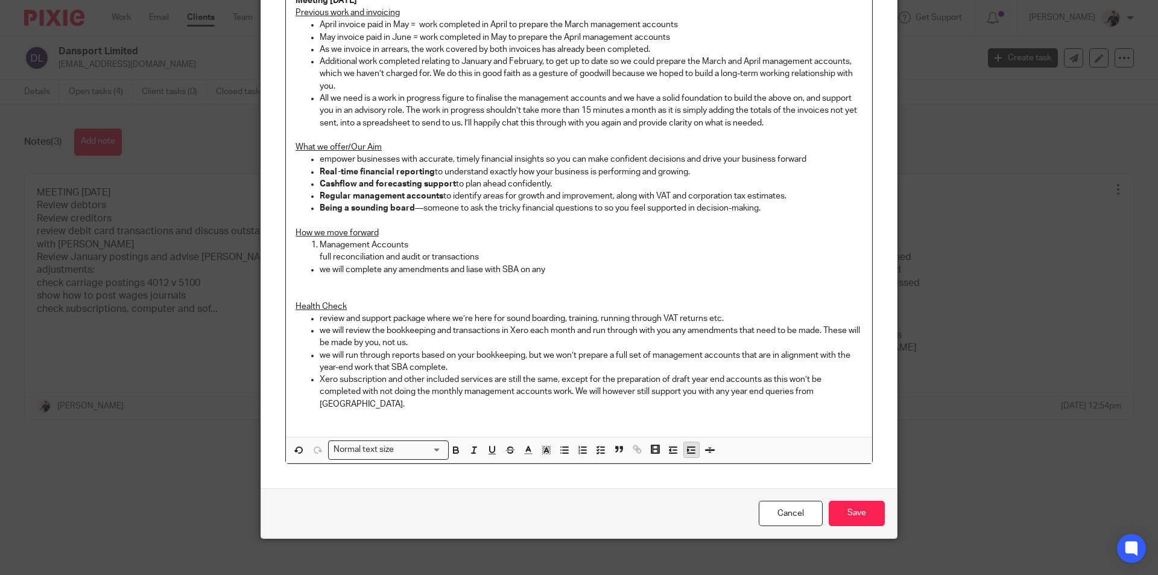
click at [688, 453] on line "button" at bounding box center [691, 453] width 7 height 0
click at [559, 444] on icon "button" at bounding box center [564, 449] width 11 height 11
click at [296, 447] on icon "button" at bounding box center [299, 450] width 6 height 6
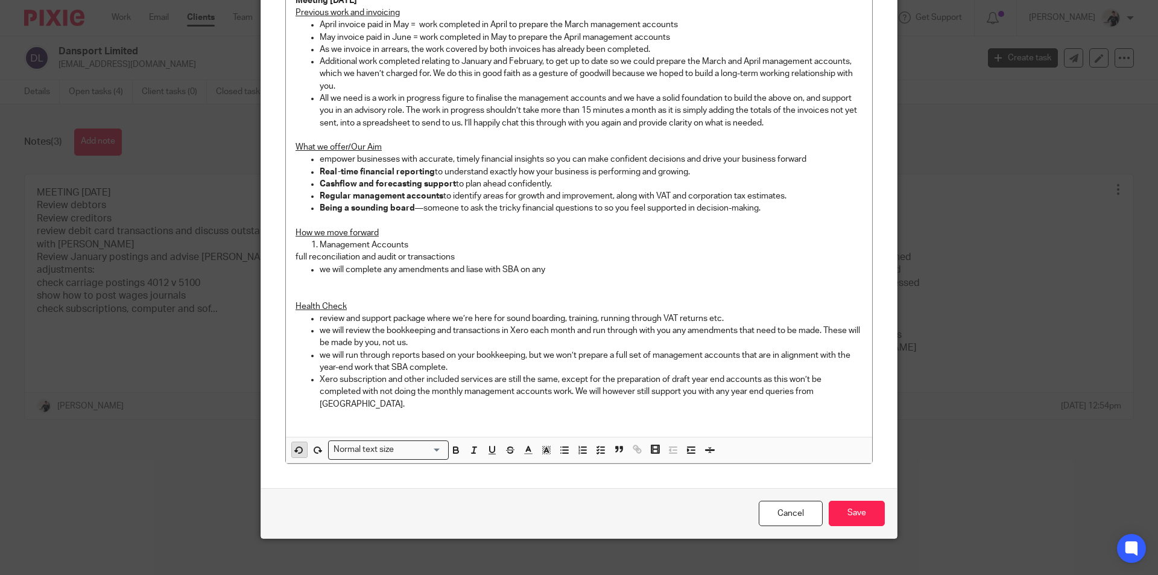
click at [296, 447] on icon "button" at bounding box center [299, 450] width 6 height 6
drag, startPoint x: 346, startPoint y: 306, endPoint x: 279, endPoint y: 306, distance: 66.9
click at [279, 306] on div "Content Meeting 19/08/25 Previous work and invoicing April invoice paid in May …" at bounding box center [579, 215] width 636 height 546
click at [491, 444] on icon "button" at bounding box center [492, 449] width 11 height 11
click at [584, 442] on button "button" at bounding box center [582, 449] width 15 height 15
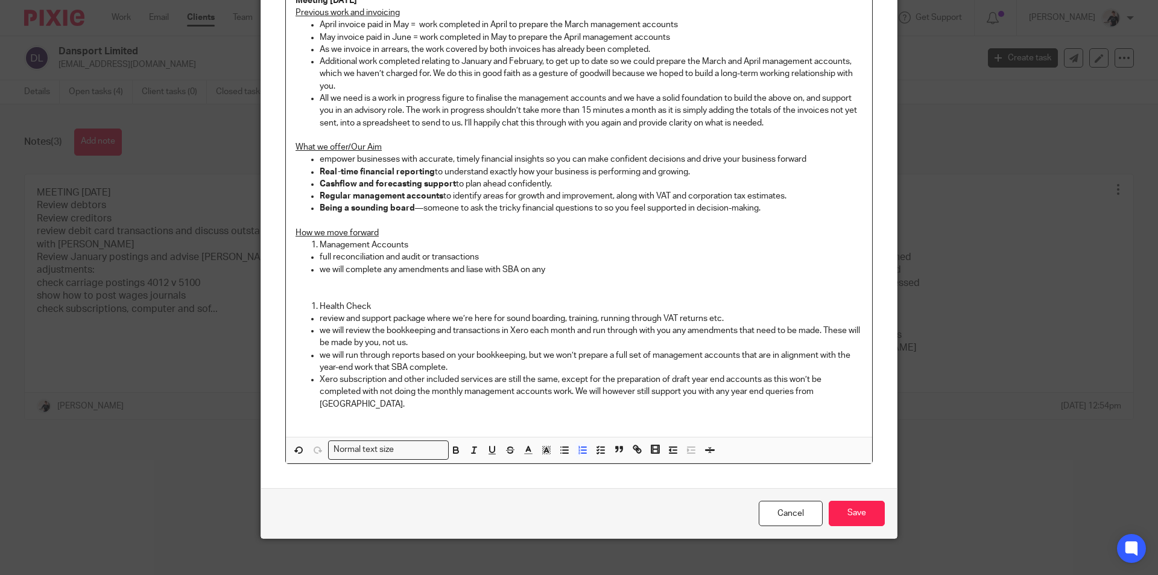
click at [320, 305] on p "Health Check" at bounding box center [591, 306] width 543 height 12
click at [352, 293] on p at bounding box center [579, 294] width 567 height 12
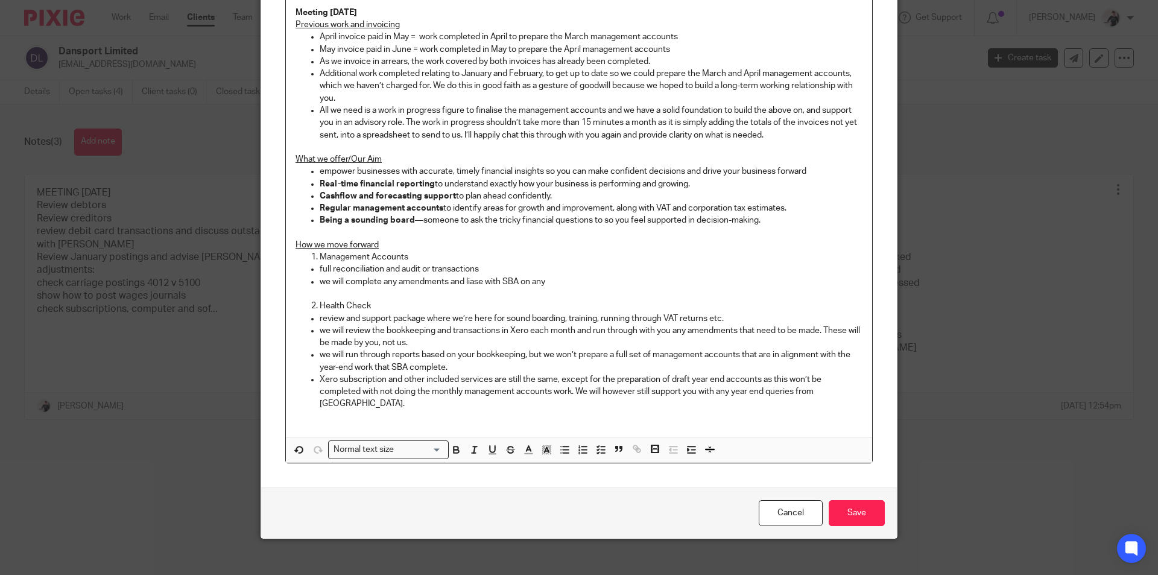
click at [303, 257] on ol "Management Accounts" at bounding box center [579, 257] width 567 height 12
click at [669, 446] on line "button" at bounding box center [672, 446] width 7 height 0
click at [668, 444] on icon "button" at bounding box center [673, 449] width 11 height 11
click at [320, 303] on p "Health Check" at bounding box center [591, 306] width 543 height 12
click at [378, 232] on p at bounding box center [579, 233] width 567 height 12
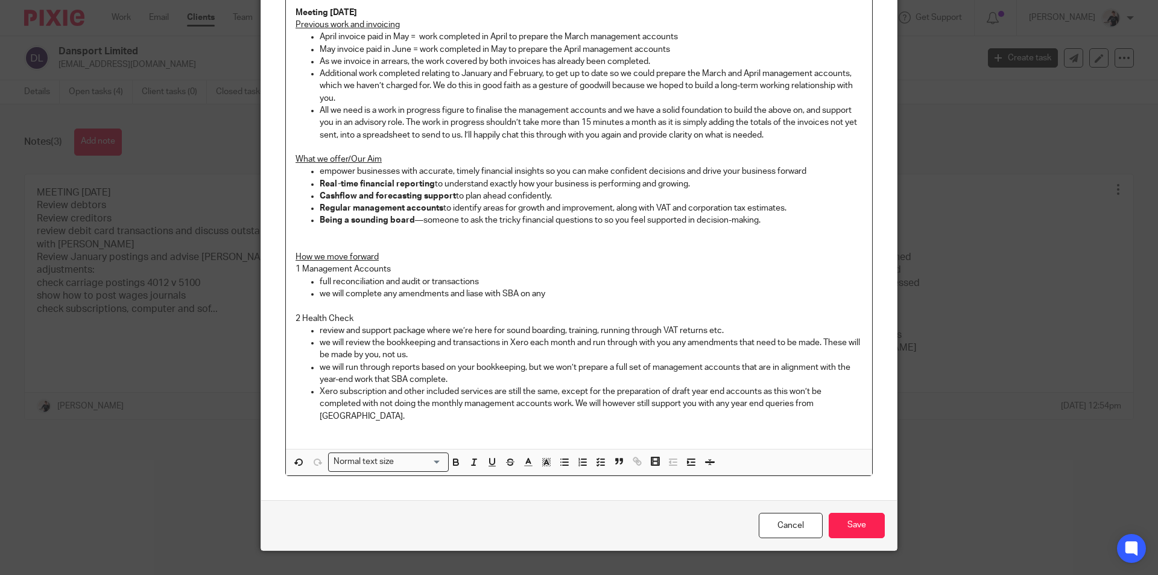
click at [787, 141] on p at bounding box center [579, 147] width 567 height 12
click at [788, 130] on p "All we need is a work in progress figure to finalise the management accounts an…" at bounding box center [591, 122] width 543 height 37
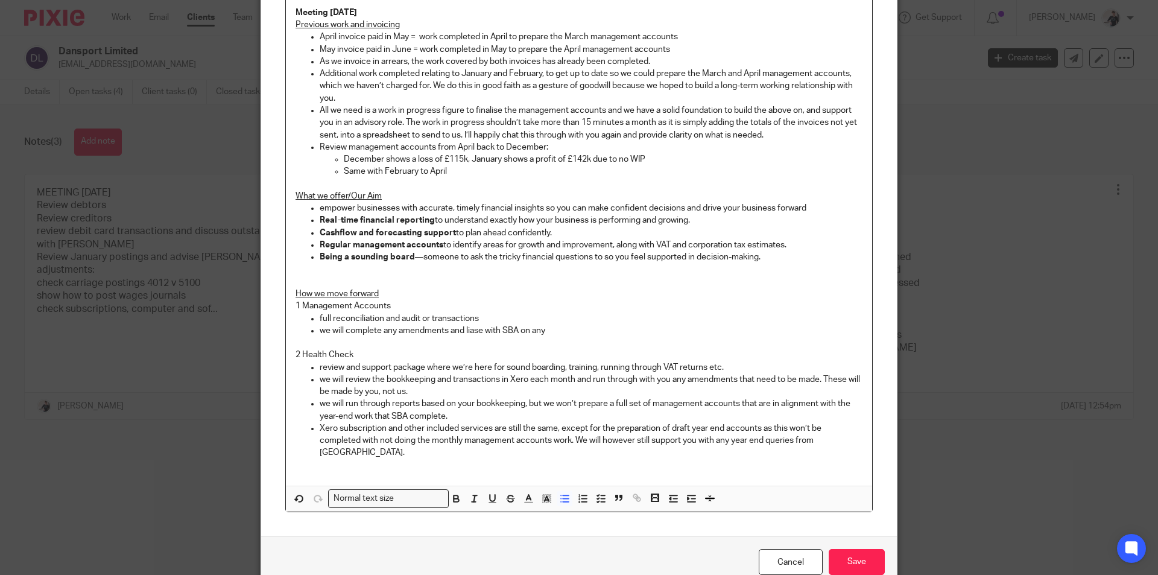
click at [473, 171] on p "Same with February to April" at bounding box center [603, 171] width 519 height 12
click at [750, 171] on p "Same with February to April; makes it very uneven and difficult to manage and p…" at bounding box center [603, 171] width 519 height 12
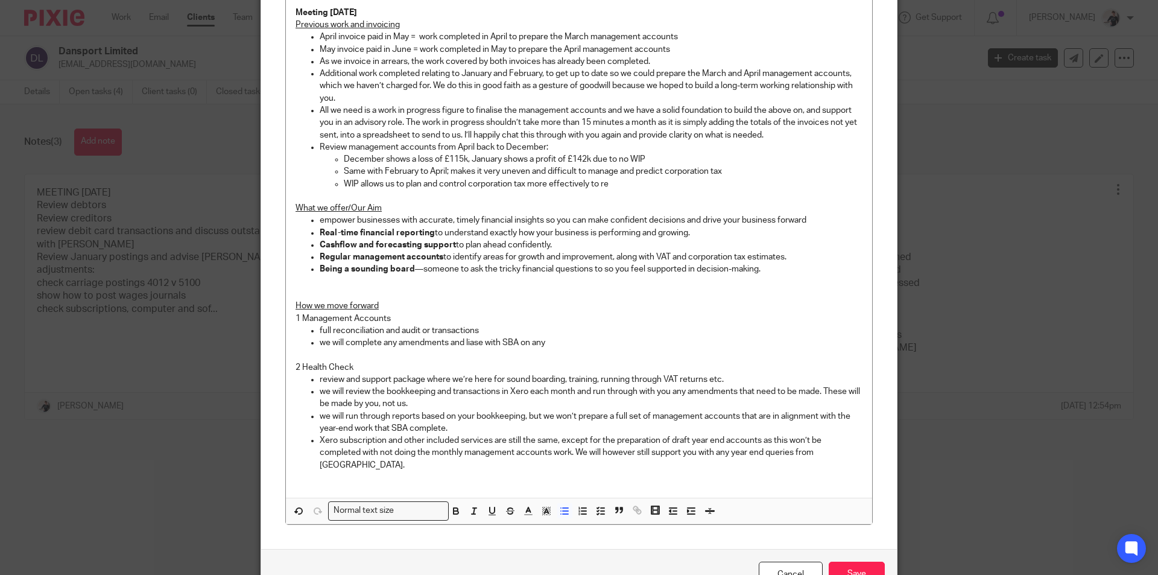
click at [621, 188] on p "WIP allows us to plan and control corporation tax more effectively to re" at bounding box center [603, 184] width 519 height 12
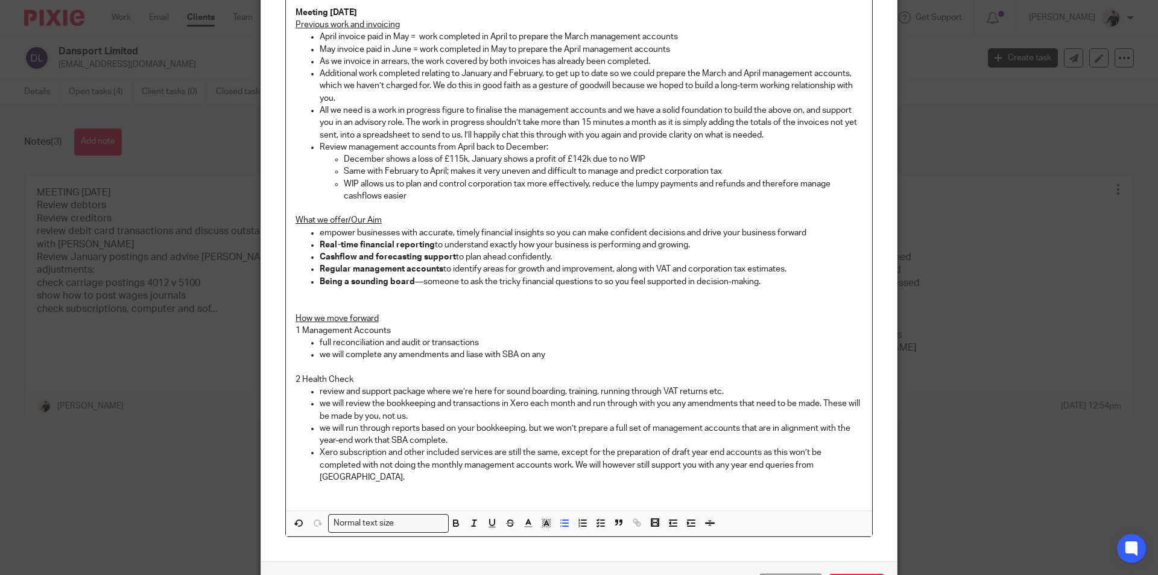
click at [363, 96] on p "Additional work completed relating to January and February, to get up to date s…" at bounding box center [591, 86] width 543 height 37
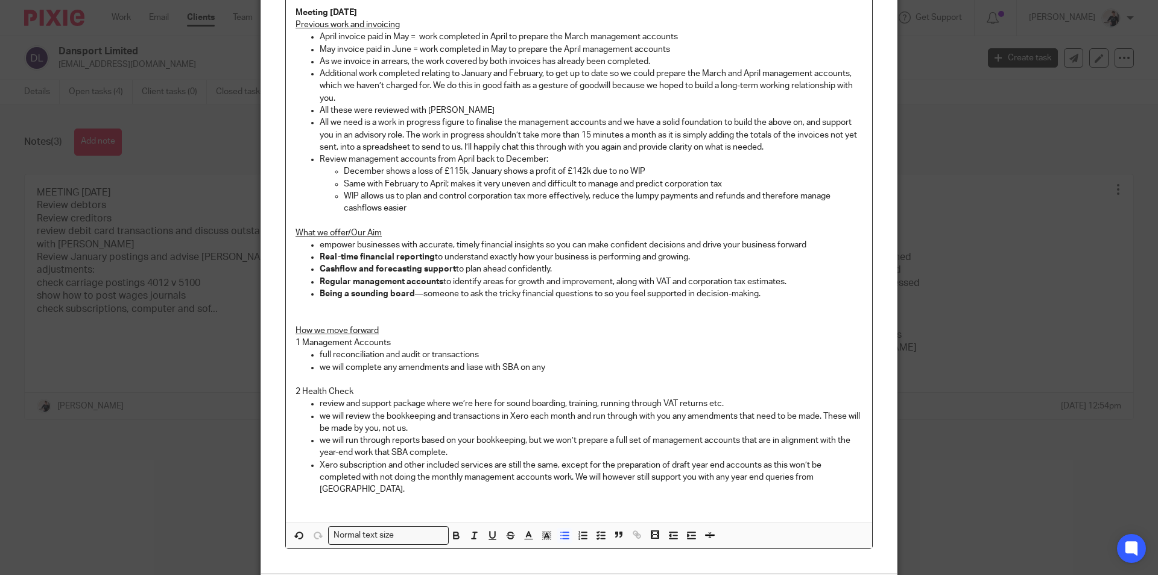
drag, startPoint x: 580, startPoint y: 131, endPoint x: 586, endPoint y: 142, distance: 12.4
click at [580, 132] on p "All we need is a work in progress figure to finalise the management accounts an…" at bounding box center [591, 134] width 543 height 37
click at [785, 148] on p "All we need is a work in progress figure to finalise the management accounts an…" at bounding box center [591, 134] width 543 height 37
click at [699, 59] on p "As we invoice in arrears, the work covered by both invoices has already been co…" at bounding box center [591, 61] width 543 height 12
click at [805, 148] on p "All we need is a work in progress figure to finalise the management accounts an…" at bounding box center [591, 134] width 543 height 37
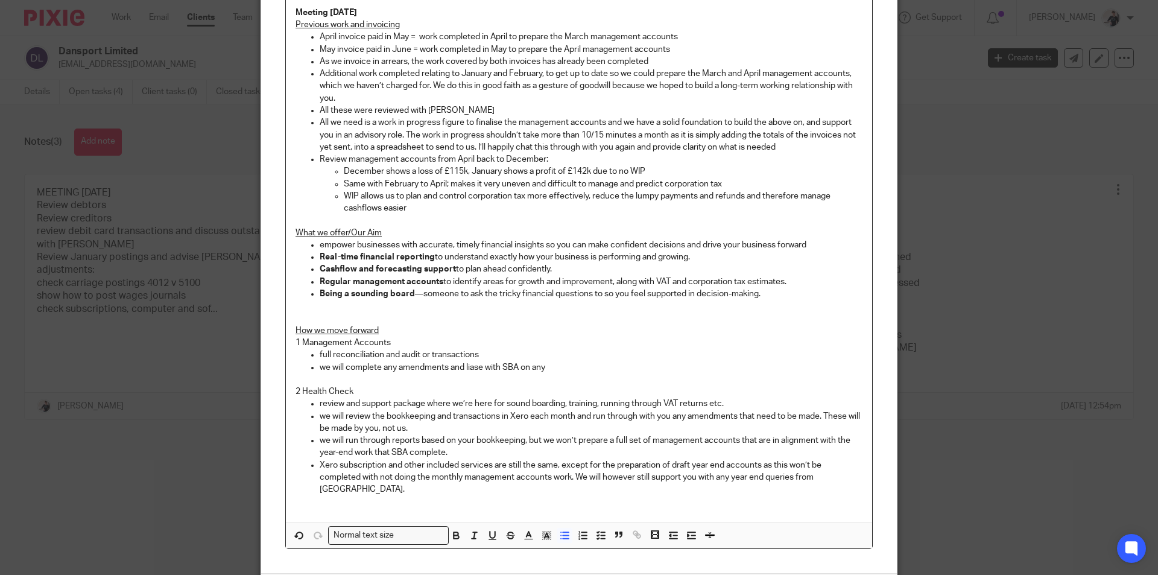
click at [809, 151] on p "All we need is a work in progress figure to finalise the management accounts an…" at bounding box center [591, 134] width 543 height 37
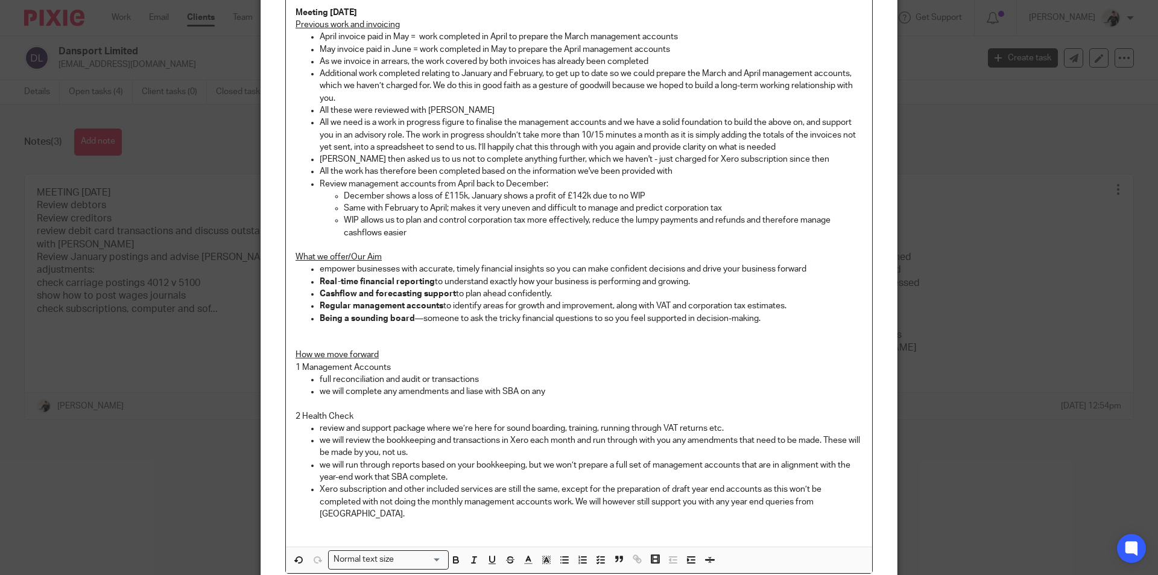
click at [386, 420] on p "2 Health Check" at bounding box center [579, 416] width 567 height 12
click at [389, 368] on p "1 Management Accounts" at bounding box center [579, 367] width 567 height 12
click at [572, 389] on p "we will complete any amendments and liase with SBA on any" at bounding box center [591, 391] width 543 height 12
click at [504, 384] on p "full reconciliation and audit or transactions" at bounding box center [591, 379] width 543 height 12
click at [732, 425] on p "review and support package where we’re here for sound boarding, training, runni…" at bounding box center [591, 428] width 543 height 12
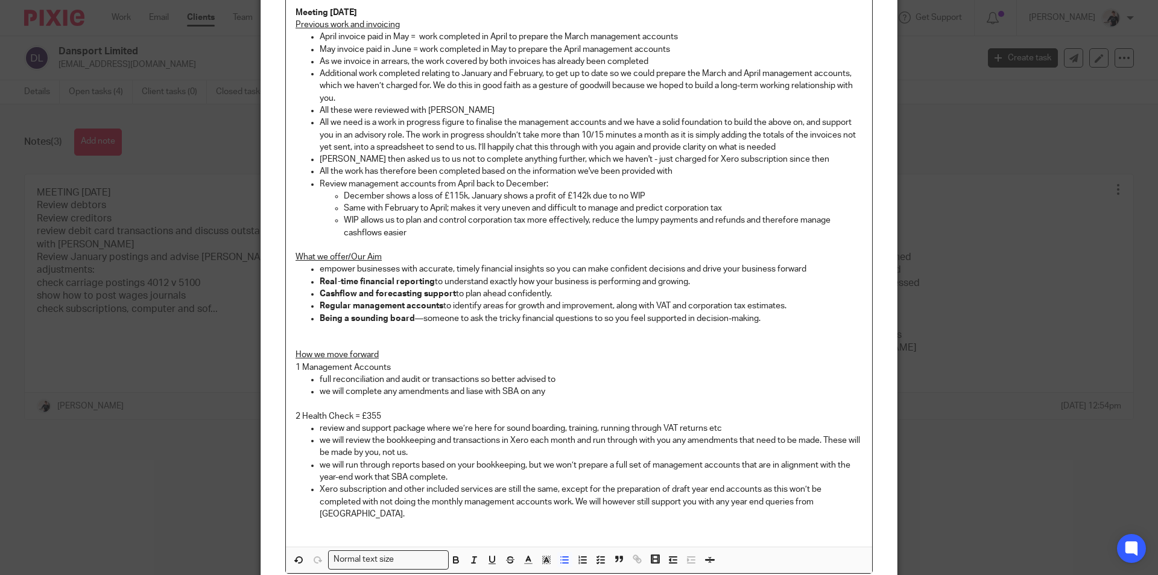
drag, startPoint x: 454, startPoint y: 478, endPoint x: 470, endPoint y: 479, distance: 16.3
click at [454, 478] on p "we will run through reports based on your bookkeeping, but we won’t prepare a f…" at bounding box center [591, 471] width 543 height 25
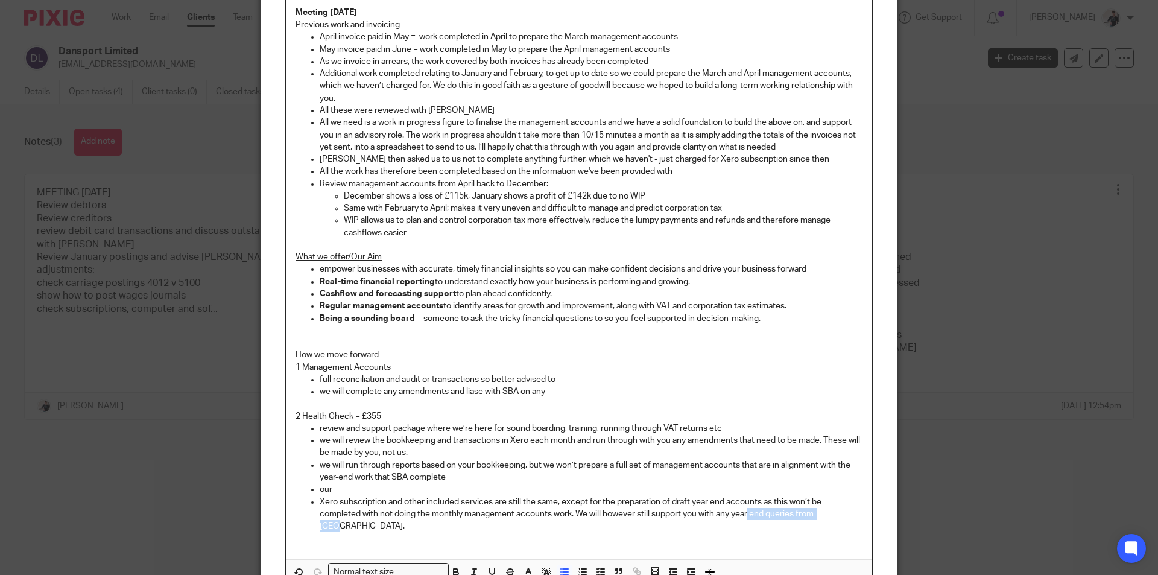
drag, startPoint x: 841, startPoint y: 513, endPoint x: 697, endPoint y: 514, distance: 144.1
click at [715, 514] on p "Xero subscription and other included services are still the same, except for th…" at bounding box center [591, 514] width 543 height 37
drag, startPoint x: 627, startPoint y: 514, endPoint x: 604, endPoint y: 514, distance: 23.5
click at [624, 514] on p "Xero subscription and other included services are still the same, except for th…" at bounding box center [591, 514] width 543 height 37
click at [585, 515] on p "Xero subscription and other included services are still the same, except for th…" at bounding box center [591, 514] width 543 height 37
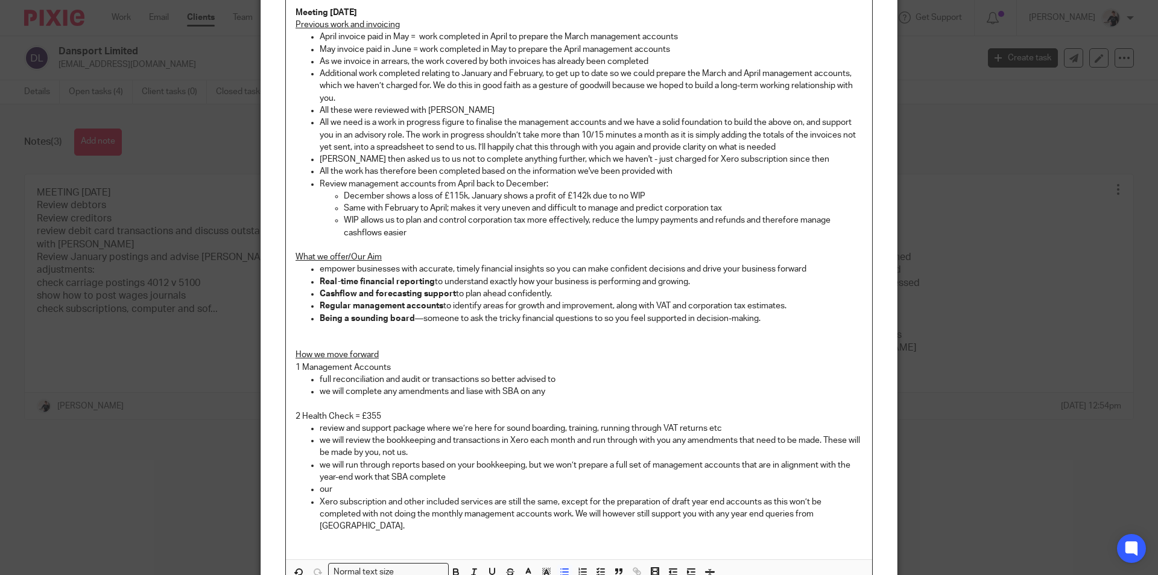
click at [840, 516] on p "Xero subscription and other included services are still the same, except for th…" at bounding box center [591, 514] width 543 height 37
drag, startPoint x: 839, startPoint y: 514, endPoint x: 573, endPoint y: 517, distance: 266.6
click at [573, 517] on p "Xero subscription and other included services are still the same, except for th…" at bounding box center [591, 514] width 543 height 37
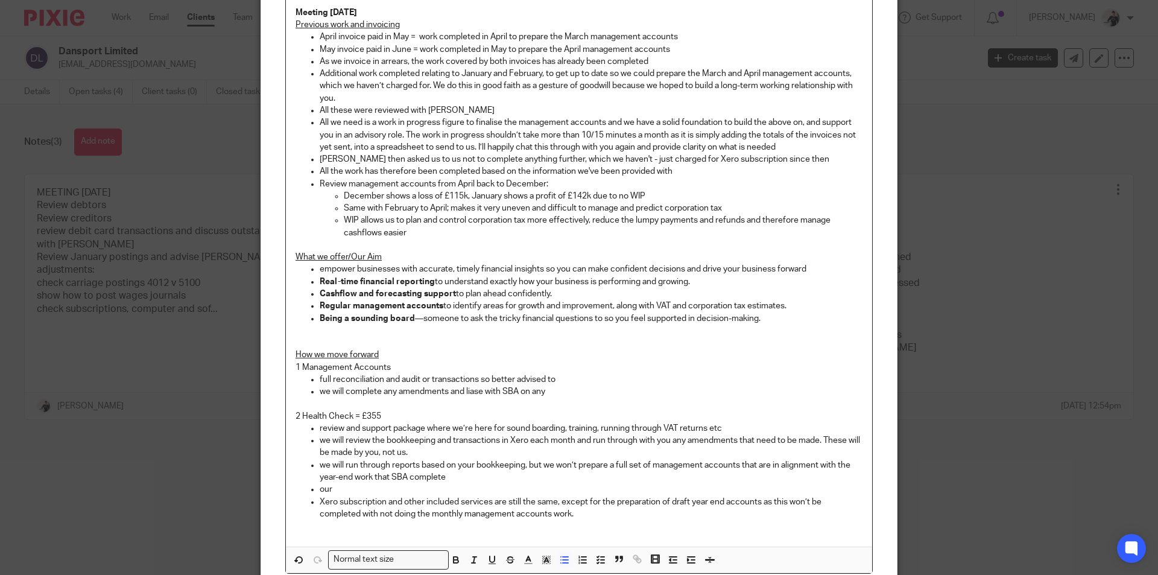
click at [472, 472] on p "we will run through reports based on your bookkeeping, but we won’t prepare a f…" at bounding box center [591, 471] width 543 height 25
drag, startPoint x: 593, startPoint y: 516, endPoint x: 308, endPoint y: 502, distance: 285.0
click at [320, 502] on li "Xero subscription and other included services are still the same, except for th…" at bounding box center [591, 508] width 543 height 25
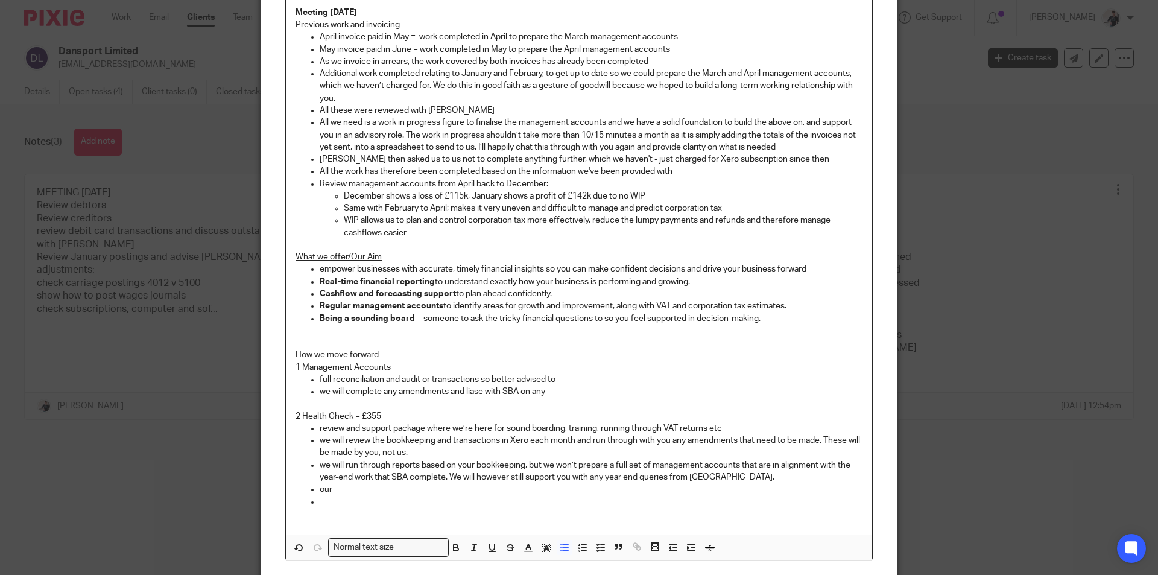
click at [364, 485] on p "our" at bounding box center [591, 489] width 543 height 12
drag, startPoint x: 316, startPoint y: 487, endPoint x: 334, endPoint y: 478, distance: 20.0
click at [320, 487] on p "our primary focus is on training, rather than strategy" at bounding box center [591, 489] width 543 height 12
click at [340, 500] on p at bounding box center [591, 502] width 543 height 12
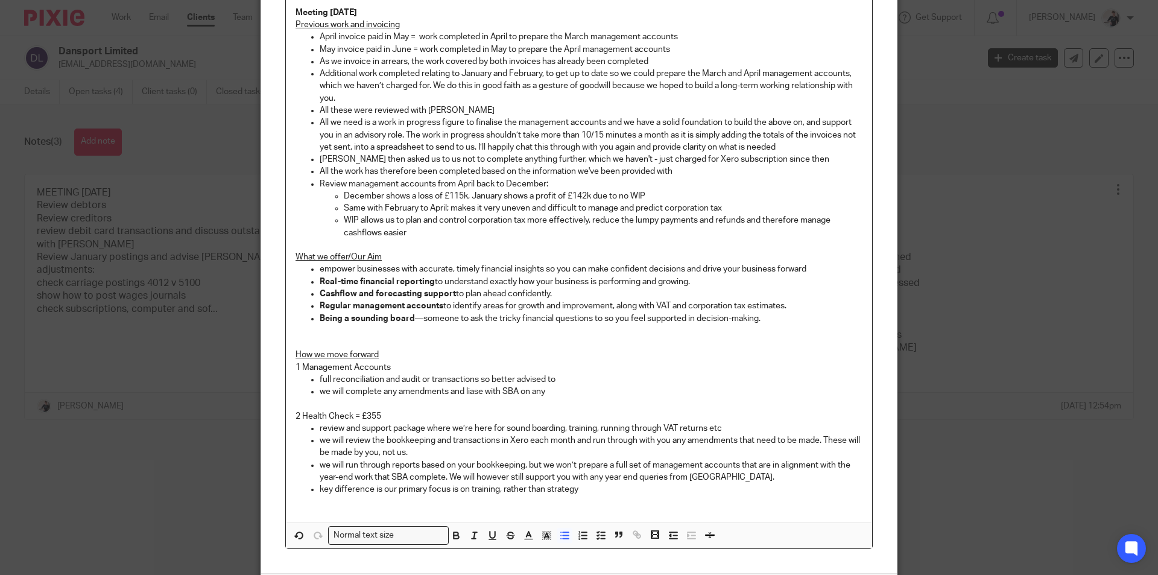
click at [574, 380] on p "full reconciliation and audit or transactions so better advised to" at bounding box center [591, 379] width 543 height 12
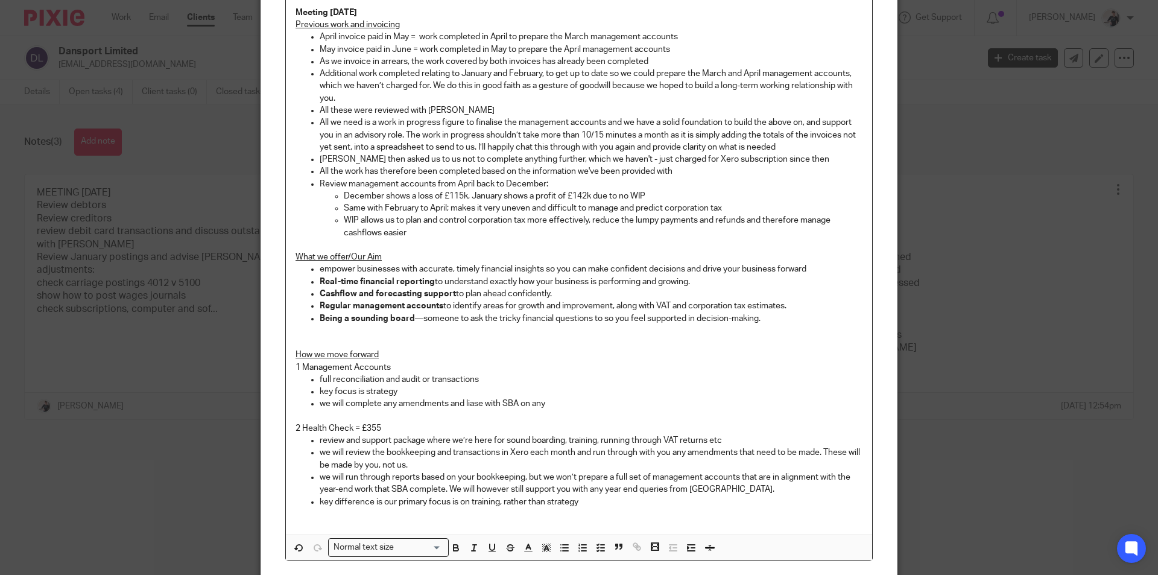
click at [435, 366] on p "1 Management Accounts" at bounding box center [579, 367] width 567 height 12
click at [554, 400] on p "we will complete any amendments and liase with SBA on any" at bounding box center [591, 403] width 543 height 12
click at [596, 503] on p "key difference is our primary focus is on training, rather than strategy" at bounding box center [591, 502] width 543 height 12
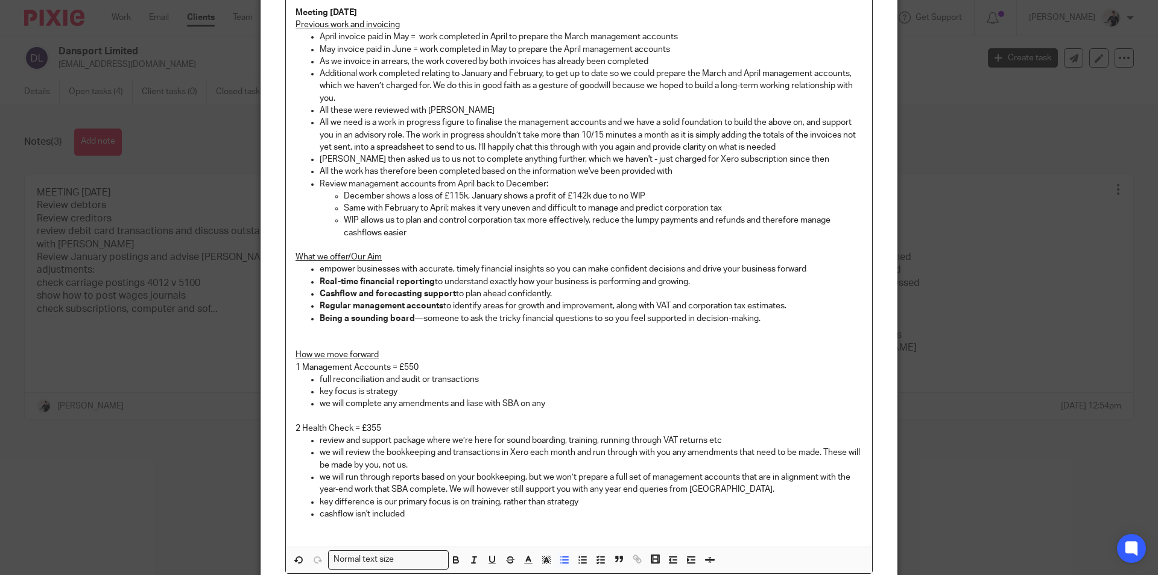
click at [397, 388] on p "key focus is strategy" at bounding box center [591, 391] width 543 height 12
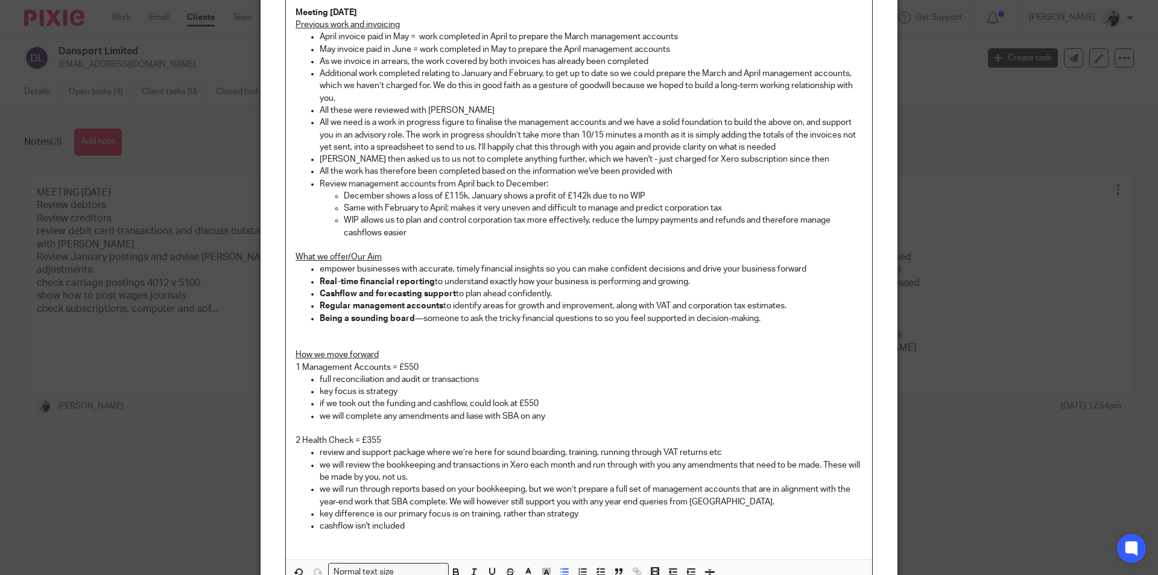
click at [467, 403] on p "if we took out the funding and cashflow, could look at £550" at bounding box center [591, 403] width 543 height 12
click at [805, 403] on p "if we took out the funding and cashflow and reduced monthly meeting time to hal…" at bounding box center [591, 403] width 543 height 12
click at [406, 337] on p at bounding box center [579, 343] width 567 height 12
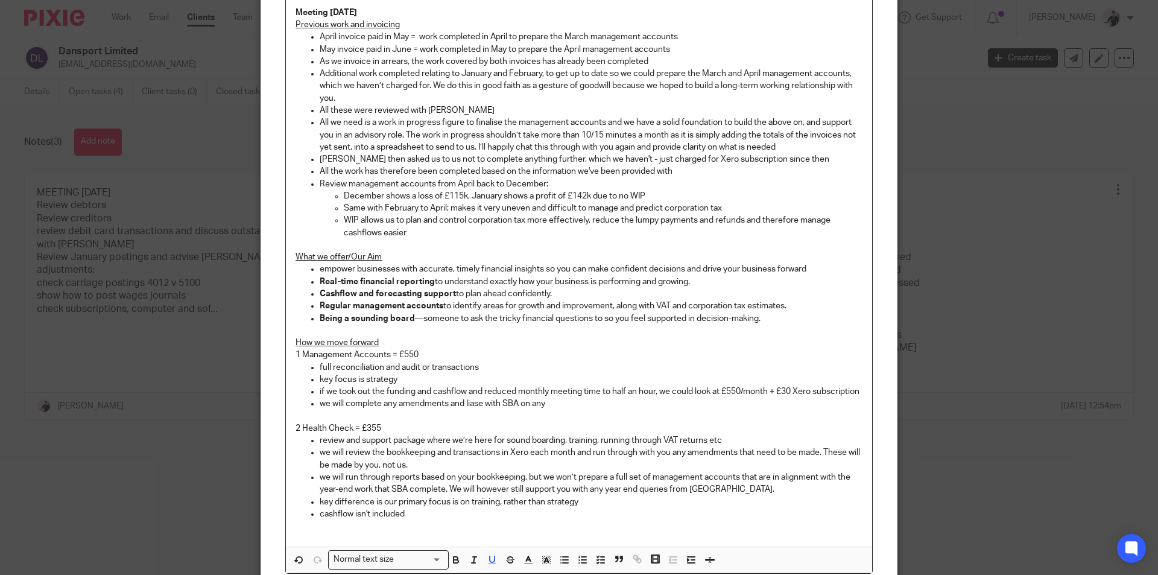
click at [393, 341] on p "How we move forward" at bounding box center [579, 343] width 567 height 12
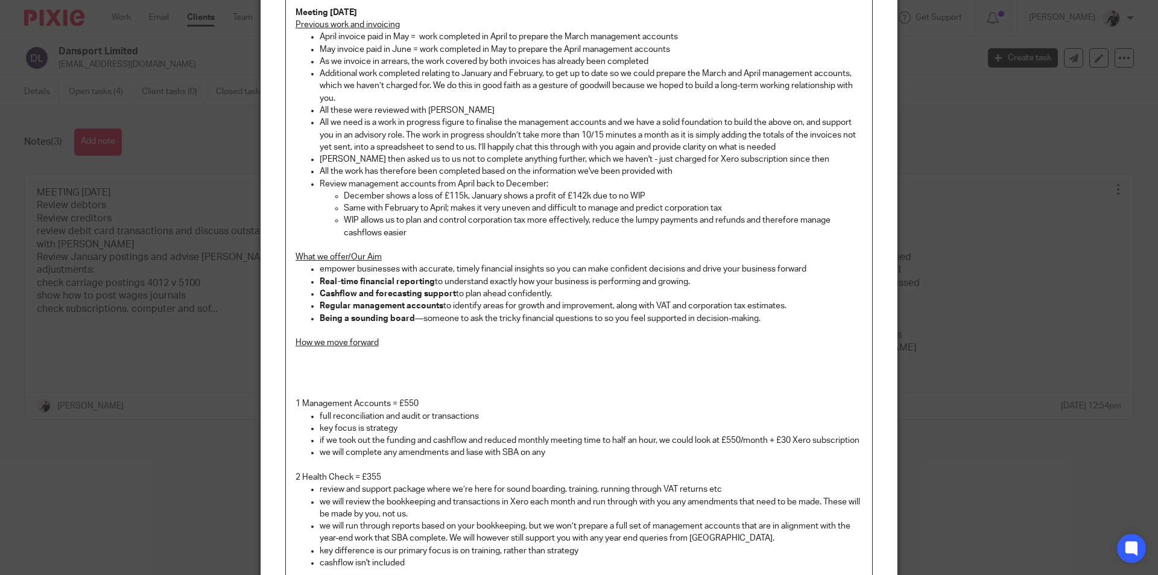
scroll to position [316, 0]
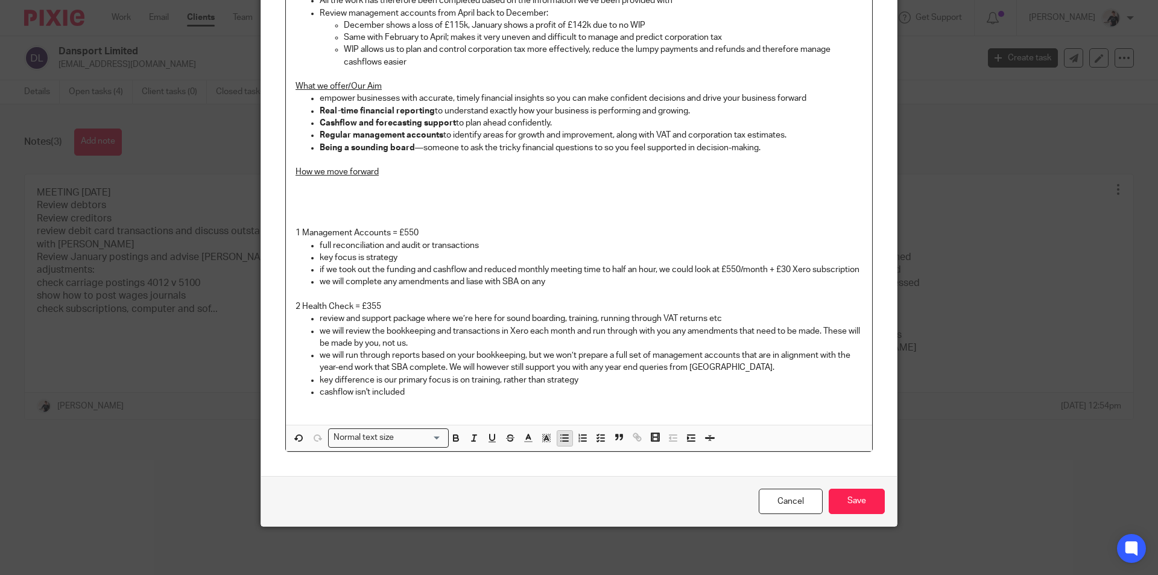
click at [561, 444] on button "button" at bounding box center [564, 438] width 15 height 15
click at [489, 166] on p "How we move forward" at bounding box center [579, 172] width 567 height 12
click at [490, 178] on p "let's start from scratch; what do they need?" at bounding box center [591, 184] width 543 height 12
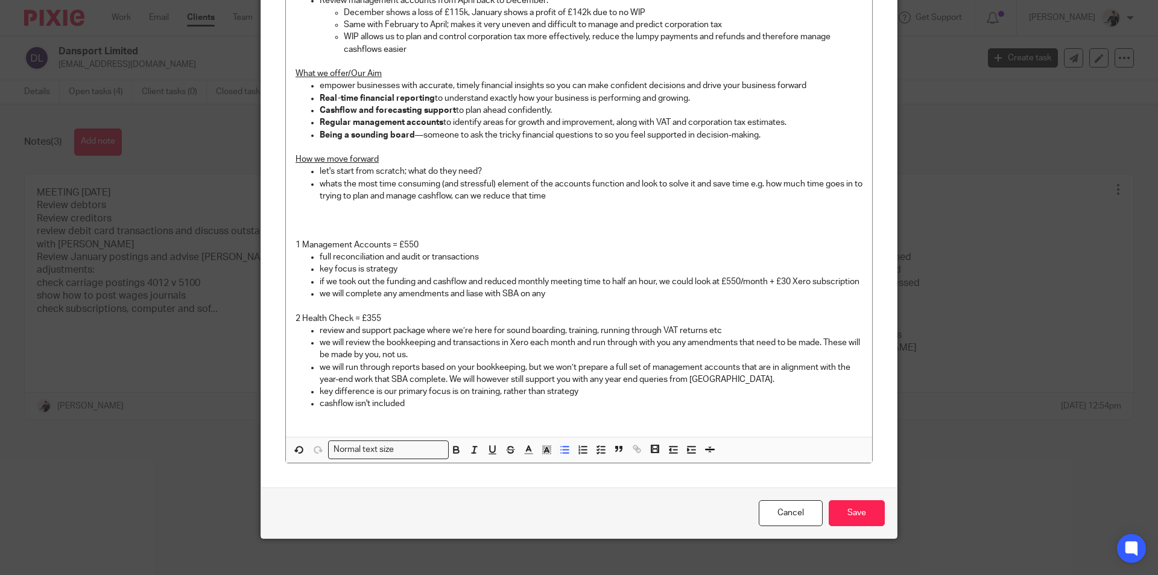
click at [579, 197] on p "whats the most time consuming (and stressful) element of the accounts function …" at bounding box center [591, 190] width 543 height 25
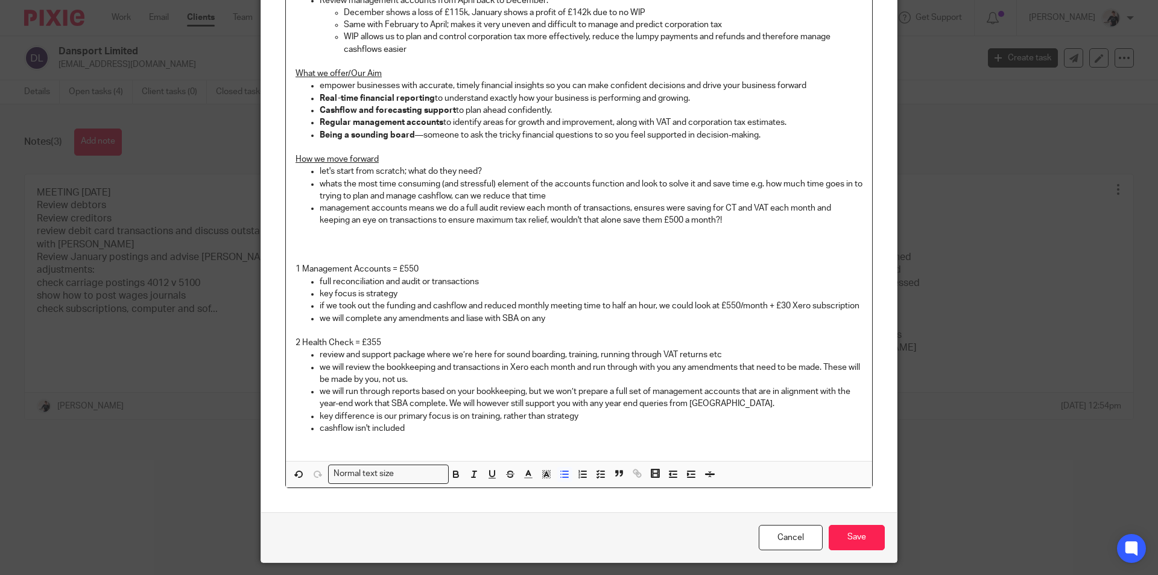
click at [672, 208] on p "management accounts means we do a full audit review each month of transactions,…" at bounding box center [591, 214] width 543 height 25
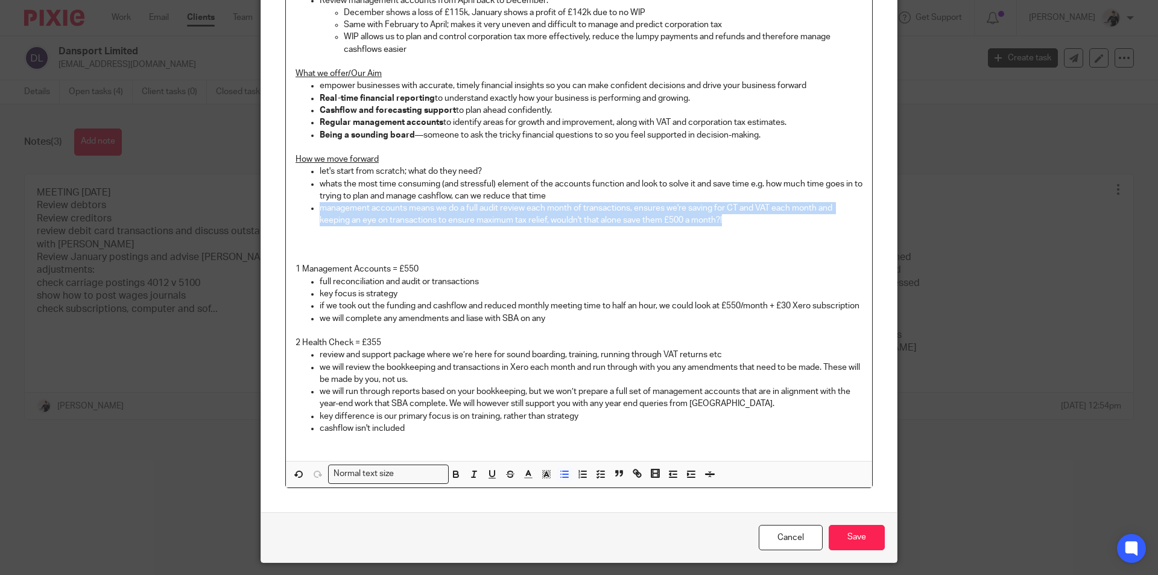
drag, startPoint x: 728, startPoint y: 223, endPoint x: 314, endPoint y: 212, distance: 414.4
click at [314, 212] on ul "let's start from scratch; what do they need? whats the most time consuming (and…" at bounding box center [579, 195] width 567 height 61
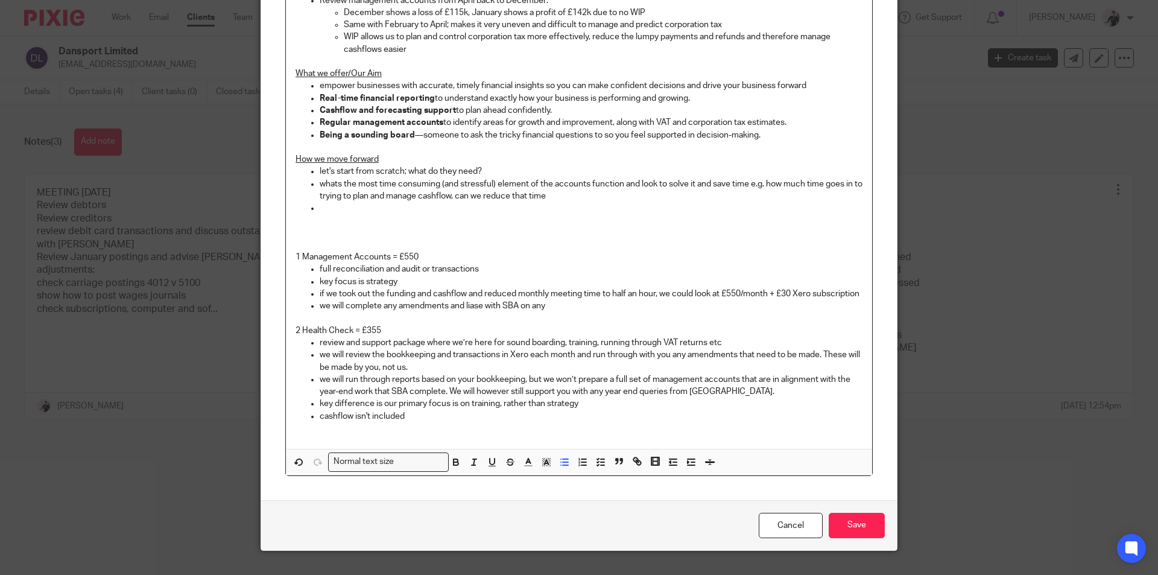
drag, startPoint x: 558, startPoint y: 320, endPoint x: 313, endPoint y: 316, distance: 244.9
click at [313, 312] on ul "full reconciliation and audit or transactions key focus is strategy if we took …" at bounding box center [579, 287] width 567 height 49
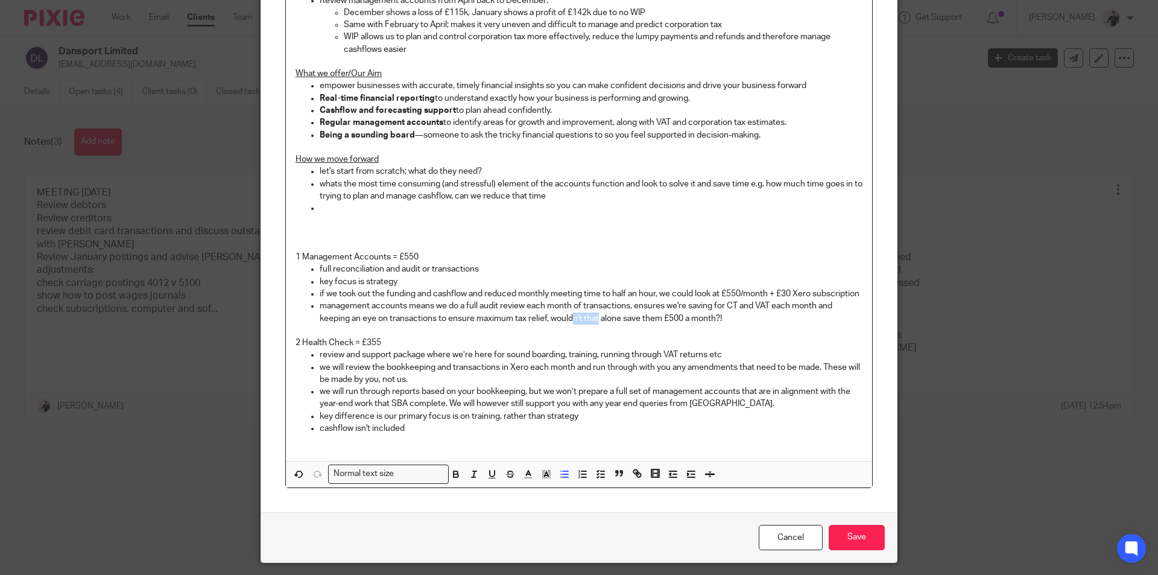
drag, startPoint x: 594, startPoint y: 329, endPoint x: 571, endPoint y: 330, distance: 22.9
click at [571, 324] on p "management accounts means we do a full audit review each month of transactions,…" at bounding box center [591, 312] width 543 height 25
click at [763, 324] on p "management accounts means we do a full audit review each month of transactions,…" at bounding box center [591, 312] width 543 height 25
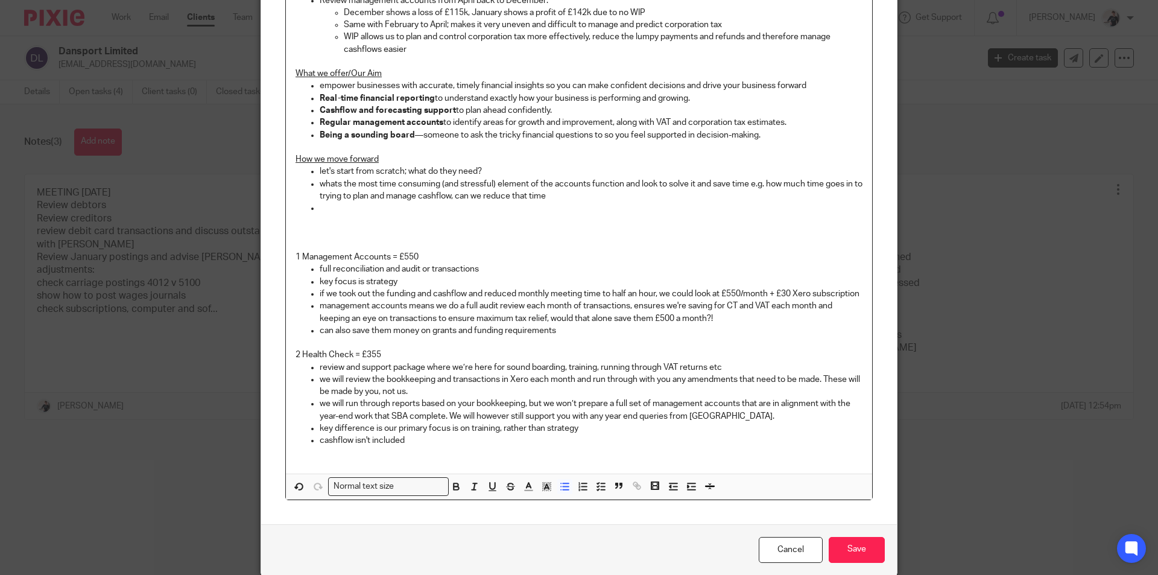
click at [331, 337] on p "can also save them money on grants and funding requirements" at bounding box center [591, 330] width 543 height 12
click at [601, 349] on p at bounding box center [579, 343] width 567 height 12
click at [601, 337] on p "can potentially save them money on grants and funding requirements" at bounding box center [591, 330] width 543 height 12
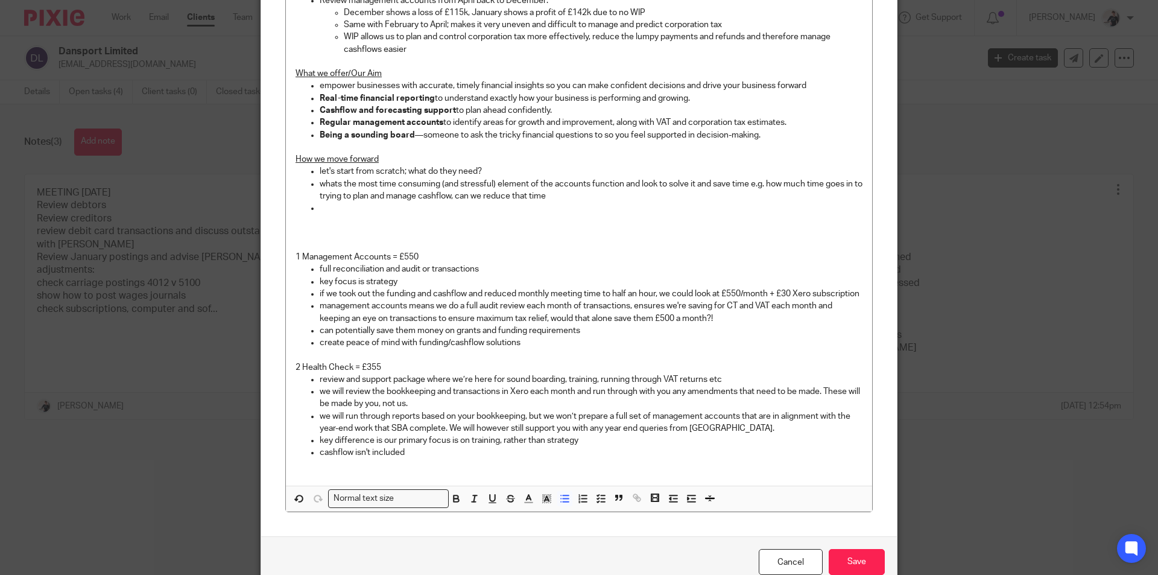
click at [475, 206] on p at bounding box center [591, 208] width 543 height 12
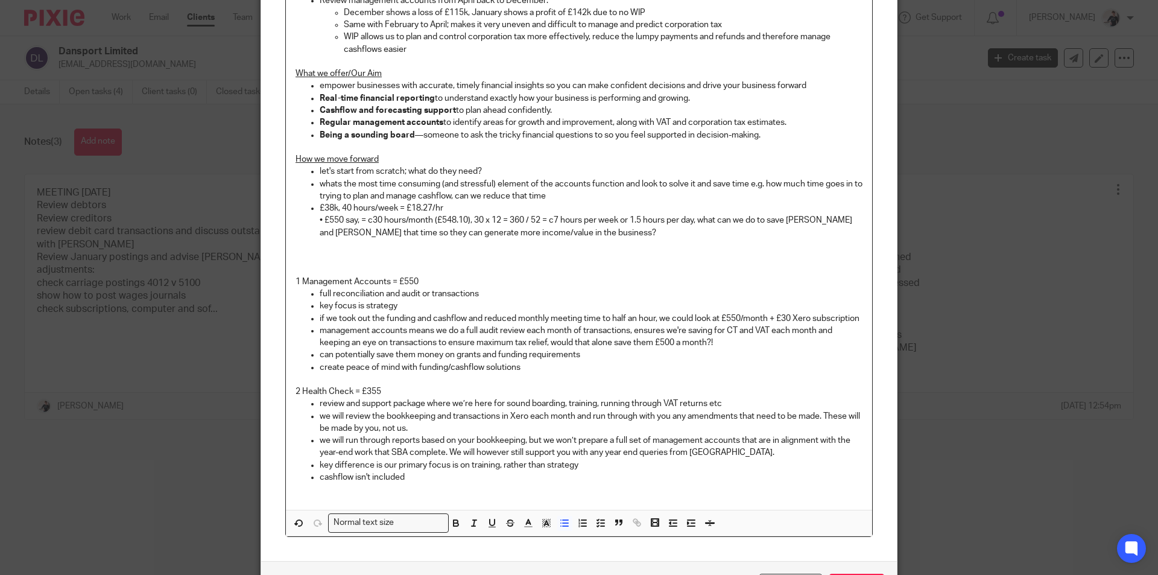
click at [560, 200] on p "whats the most time consuming (and stressful) element of the accounts function …" at bounding box center [591, 190] width 543 height 25
click at [332, 179] on p "whats the most time consuming (and stressful) element of the accounts function …" at bounding box center [591, 190] width 543 height 25
click at [574, 197] on p "what's the most time consuming (and stressful) element of the accounts function…" at bounding box center [591, 190] width 543 height 25
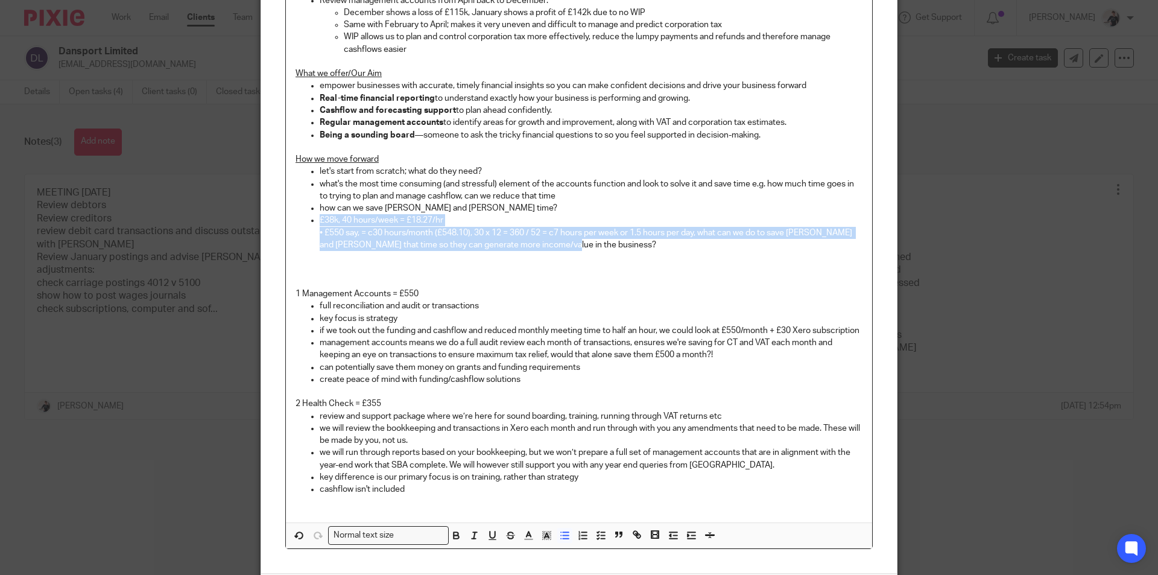
drag, startPoint x: 552, startPoint y: 247, endPoint x: 311, endPoint y: 226, distance: 241.6
click at [311, 226] on ul "let's start from scratch; what do they need? what's the most time consuming (an…" at bounding box center [579, 208] width 567 height 86
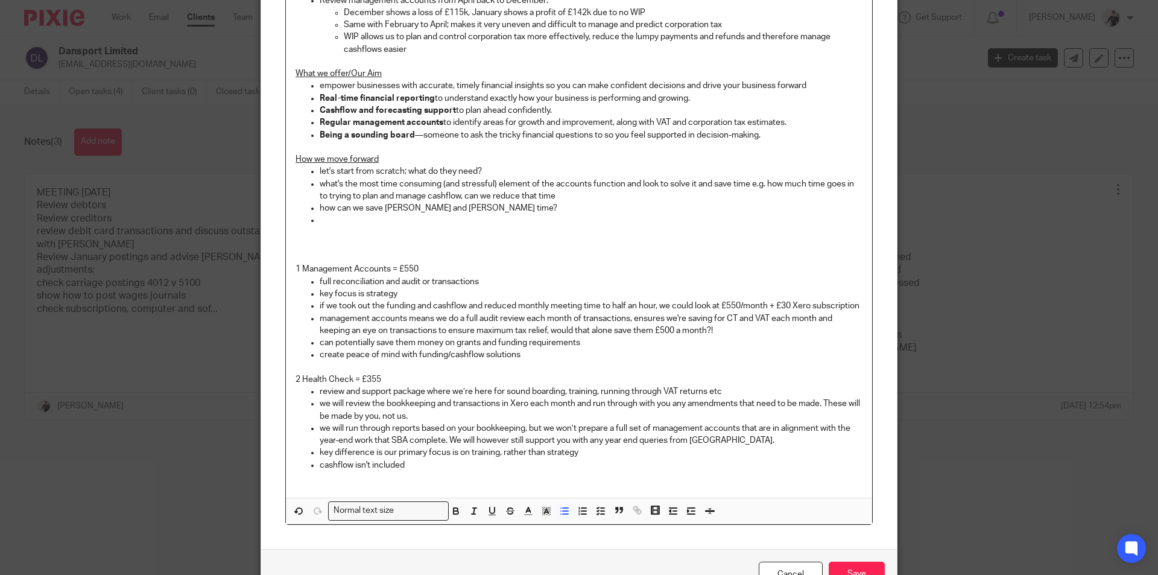
click at [525, 361] on p "create peace of mind with funding/cashflow solutions" at bounding box center [591, 355] width 543 height 12
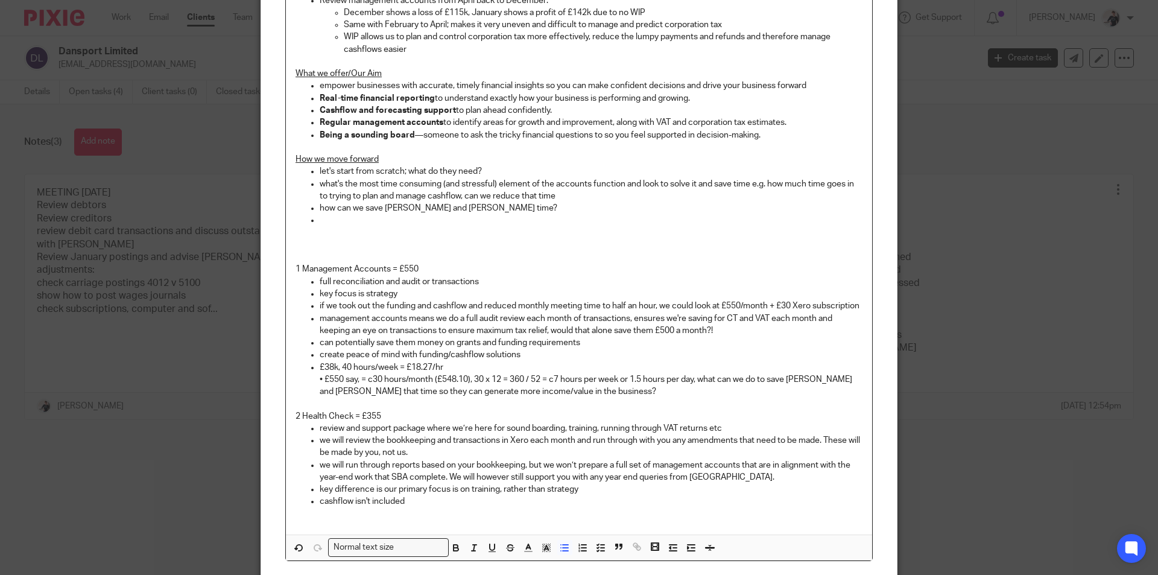
click at [314, 378] on ul "full reconciliation and audit or transactions key focus is strategy if we took …" at bounding box center [579, 337] width 567 height 122
click at [320, 390] on p "• £550 say, = c30 hours/month (£548.10), 30 x 12 = 360 / 52 = c7 hours per week…" at bounding box center [591, 385] width 543 height 25
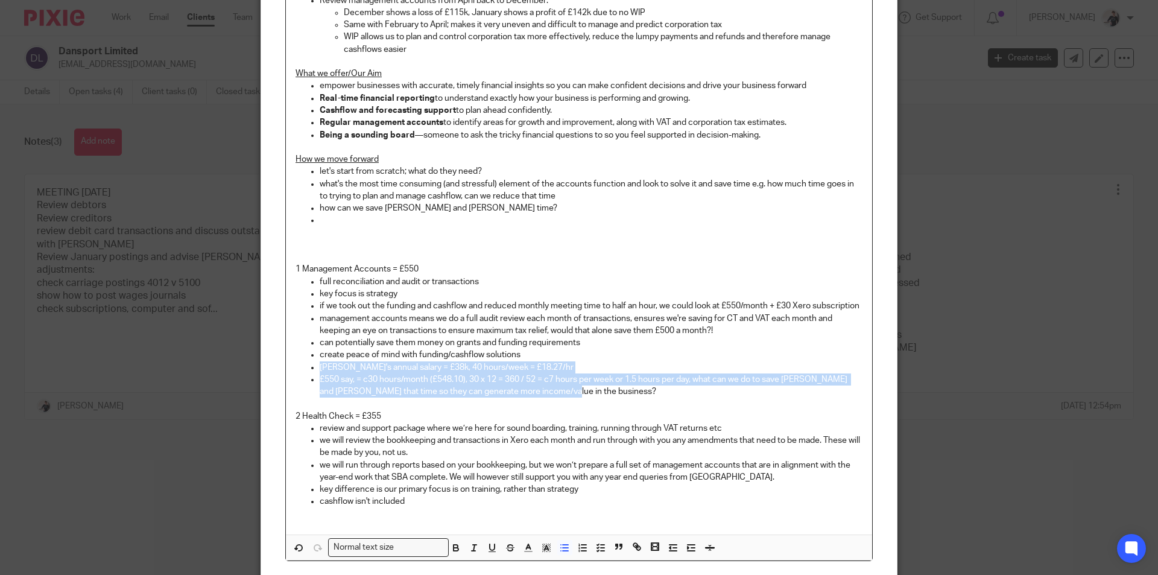
drag, startPoint x: 574, startPoint y: 405, endPoint x: 292, endPoint y: 381, distance: 282.1
click at [296, 381] on ul "full reconciliation and audit or transactions key focus is strategy if we took …" at bounding box center [579, 337] width 567 height 122
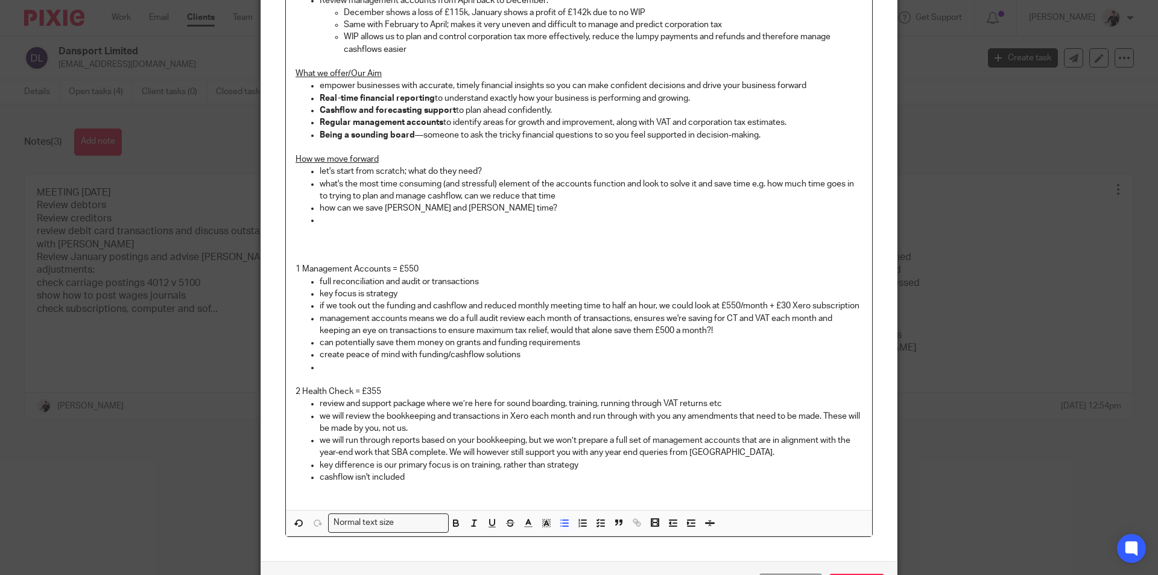
click at [352, 220] on p at bounding box center [591, 220] width 543 height 12
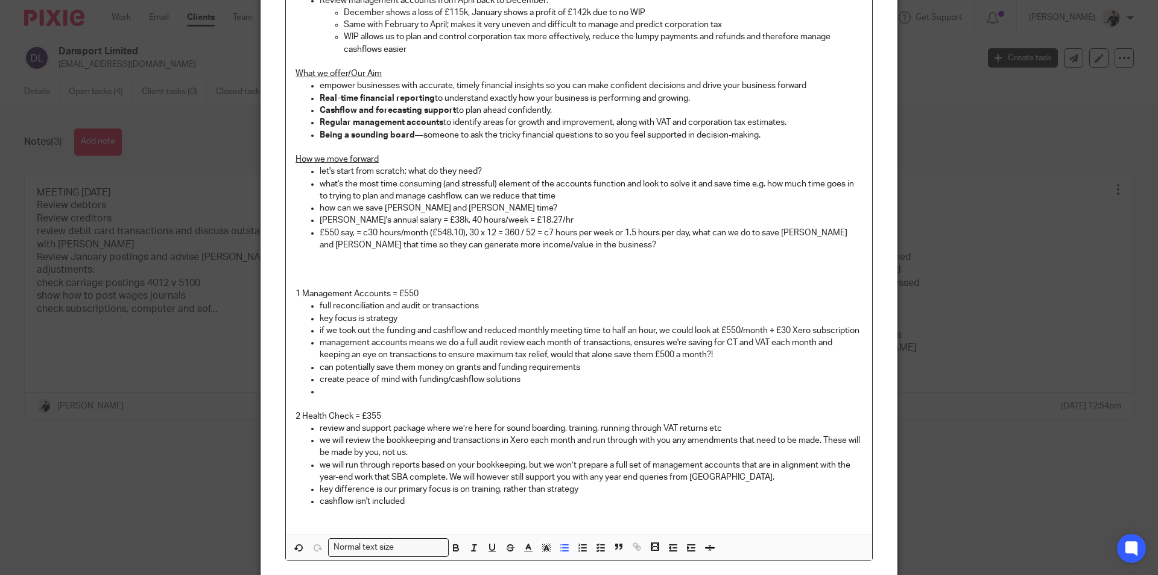
click at [434, 278] on p at bounding box center [579, 282] width 567 height 12
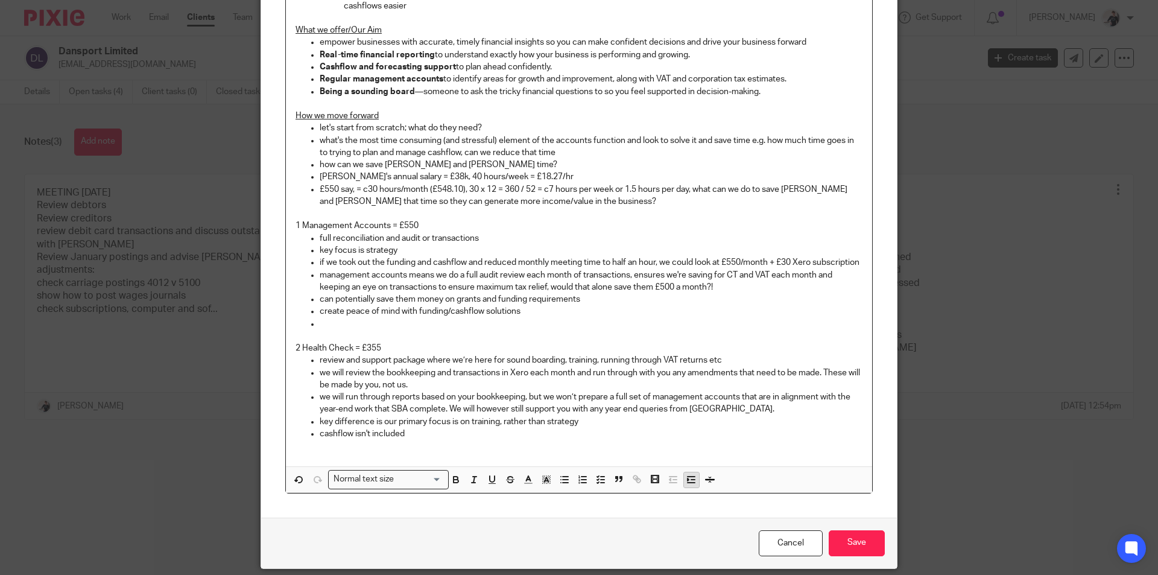
scroll to position [414, 0]
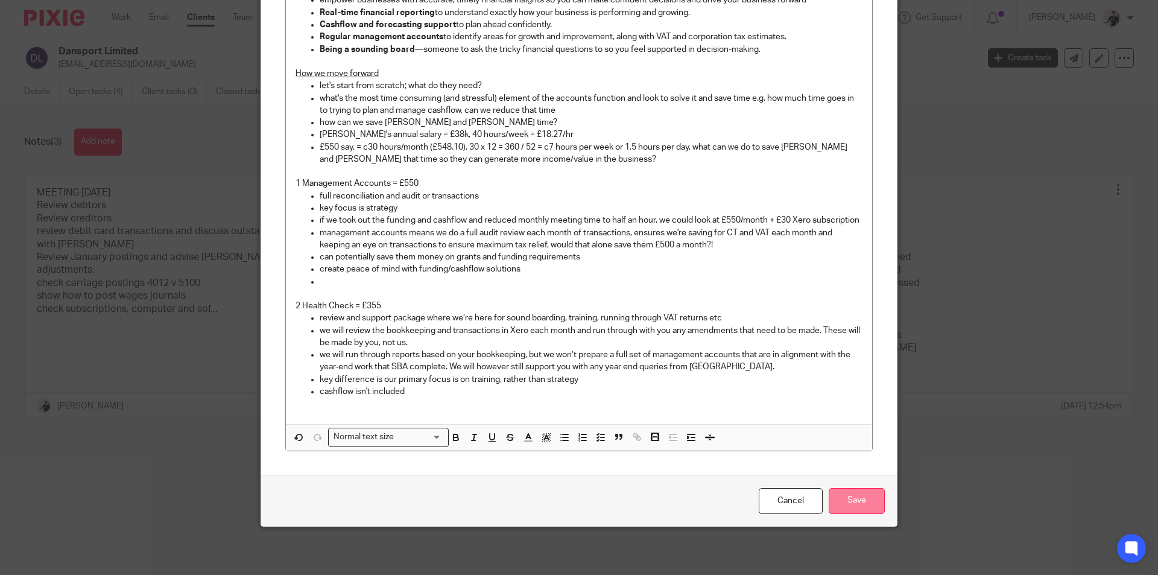
click at [843, 500] on input "Save" at bounding box center [857, 501] width 56 height 26
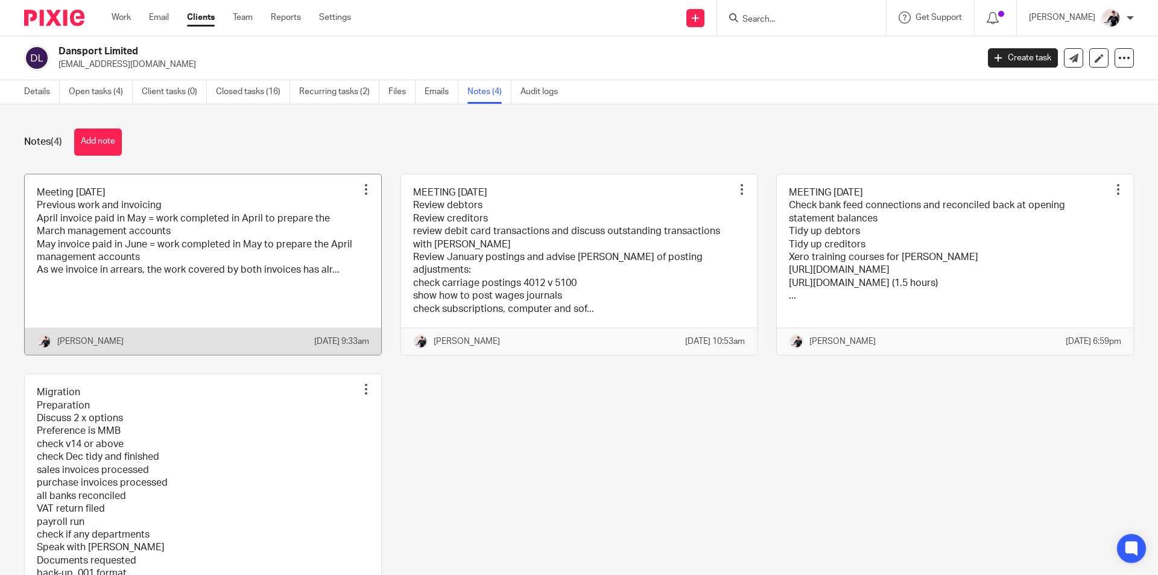
click at [145, 259] on link at bounding box center [203, 264] width 356 height 180
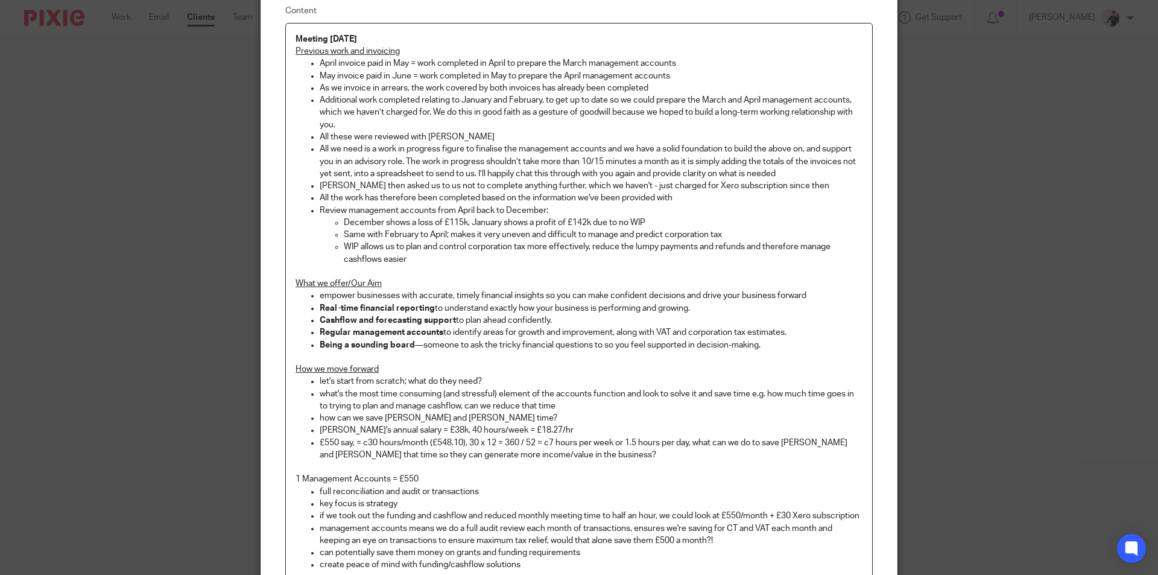
scroll to position [302, 0]
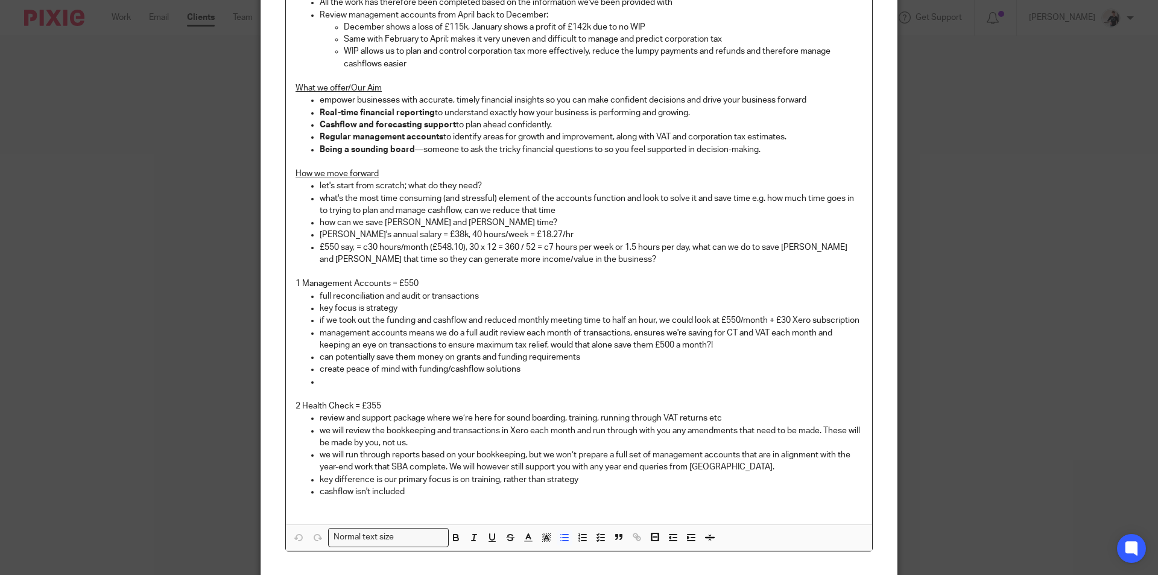
drag, startPoint x: 430, startPoint y: 508, endPoint x: 443, endPoint y: 520, distance: 17.9
click at [431, 498] on p "cashflow isn't included" at bounding box center [591, 491] width 543 height 12
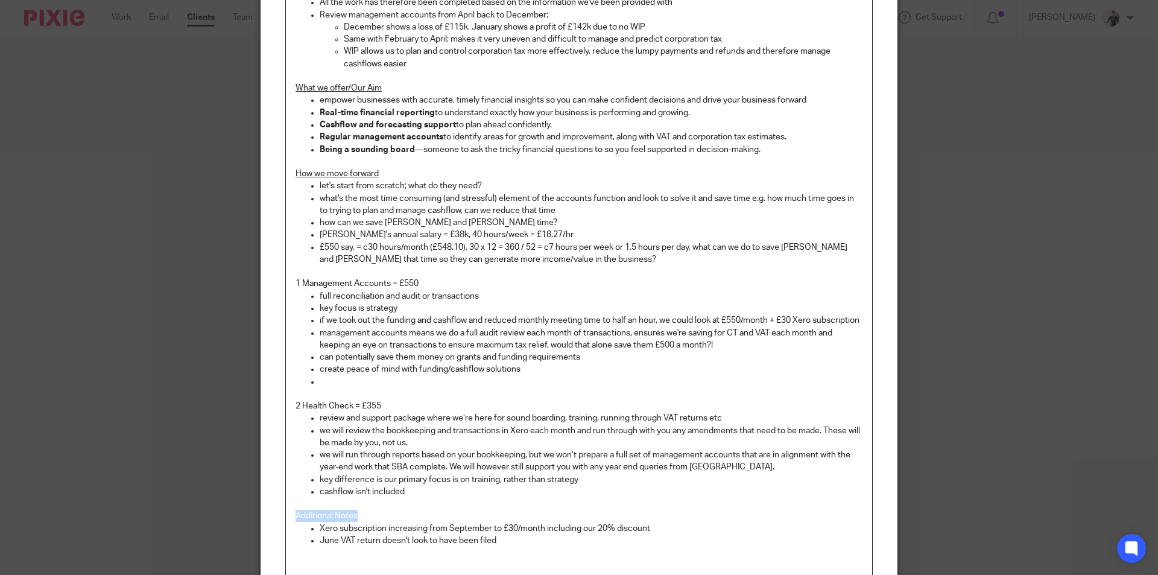
drag, startPoint x: 359, startPoint y: 529, endPoint x: 249, endPoint y: 529, distance: 110.4
click at [249, 529] on div "Edit note Content Meeting [DATE] Previous work and invoicing April invoice paid…" at bounding box center [579, 287] width 1158 height 575
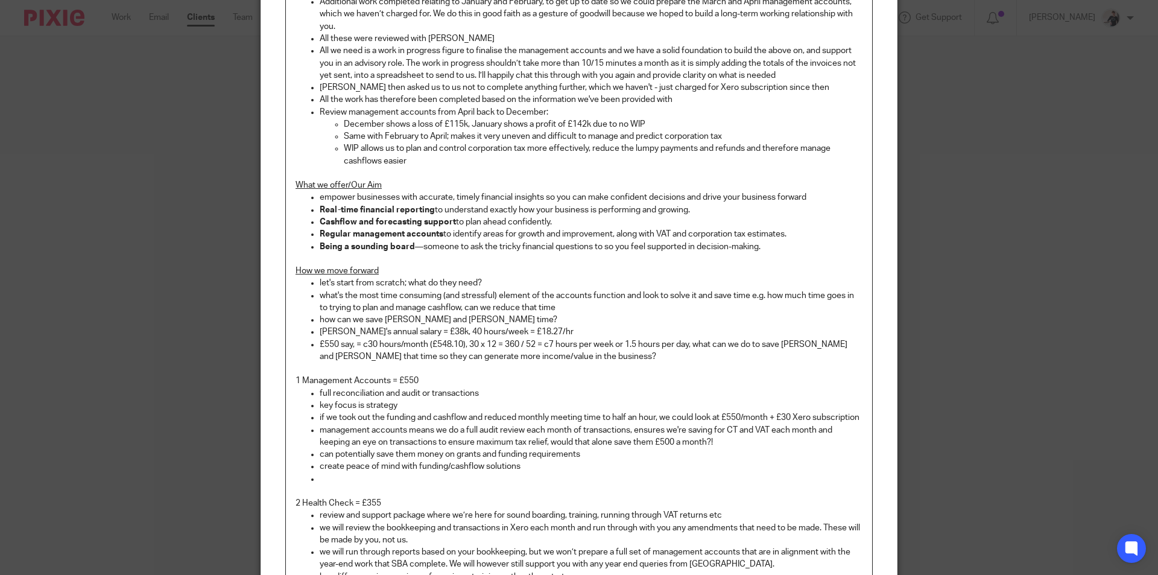
scroll to position [463, 0]
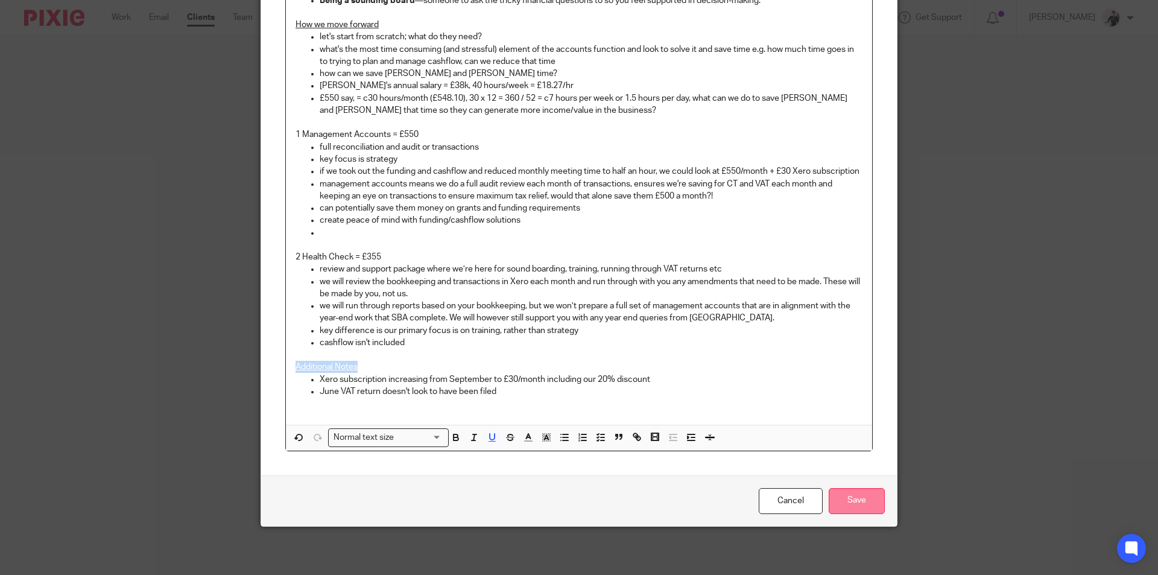
click at [874, 490] on input "Save" at bounding box center [857, 501] width 56 height 26
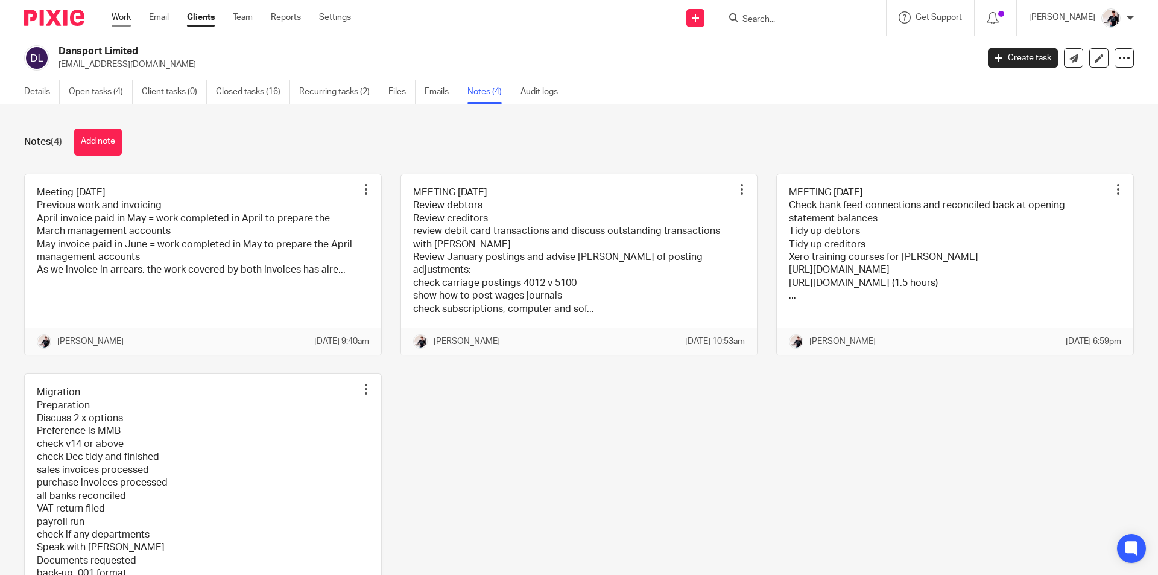
click at [120, 17] on link "Work" at bounding box center [121, 17] width 19 height 12
